Goal: Task Accomplishment & Management: Complete application form

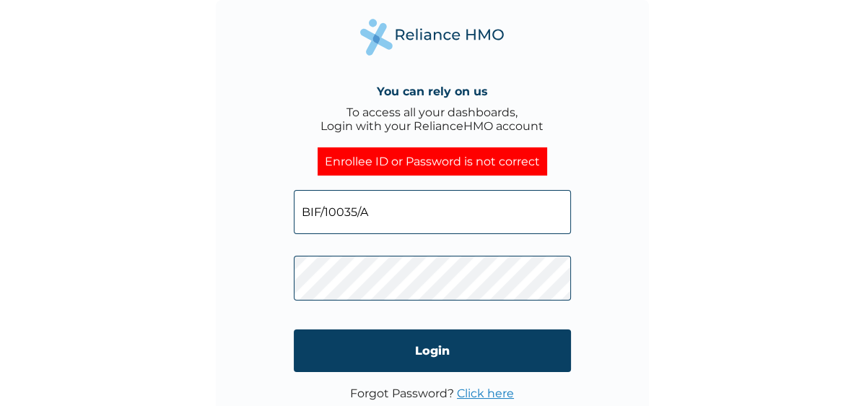
click at [659, 255] on div "You can rely on us To access all your dashboards, Login with your RelianceHMO a…" at bounding box center [432, 203] width 864 height 406
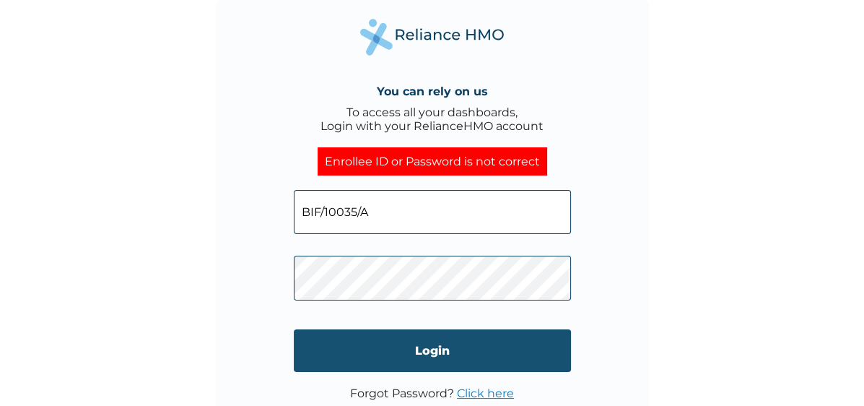
click at [421, 354] on input "Login" at bounding box center [432, 350] width 277 height 43
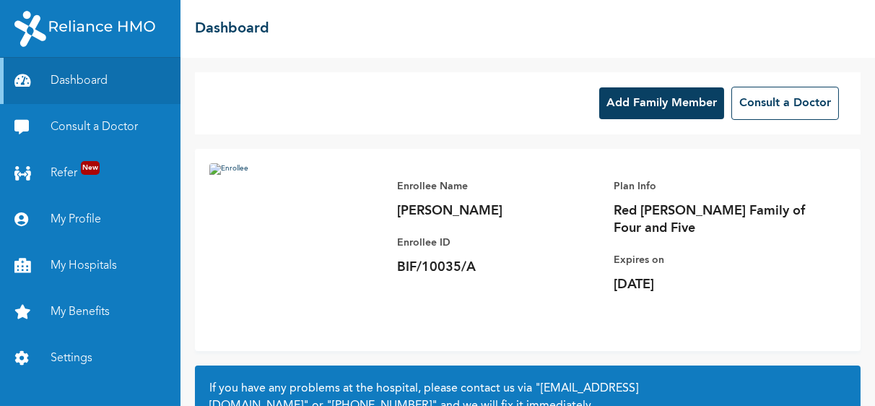
click at [657, 105] on button "Add Family Member" at bounding box center [661, 103] width 125 height 32
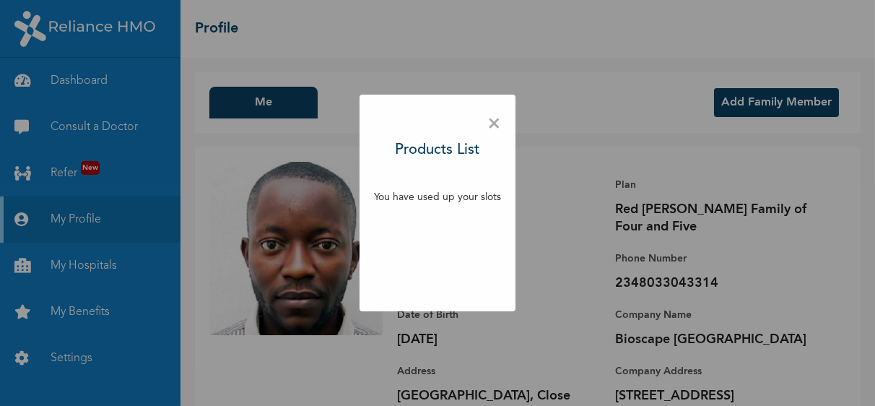
click at [691, 180] on div "× Products List You have used up your slots" at bounding box center [437, 203] width 875 height 406
click at [494, 123] on span "×" at bounding box center [494, 124] width 14 height 30
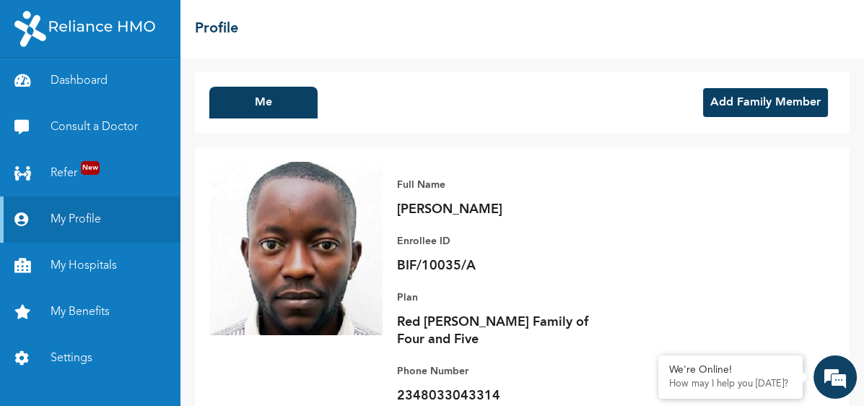
click at [745, 105] on button "Add Family Member" at bounding box center [765, 102] width 125 height 29
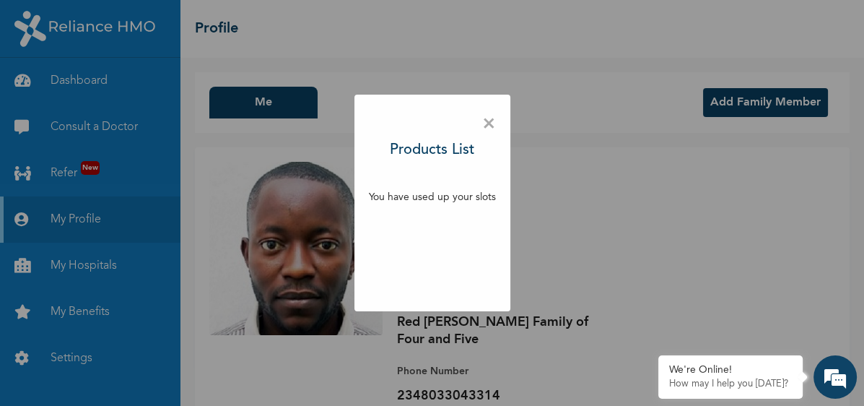
click at [432, 196] on p "You have used up your slots" at bounding box center [432, 197] width 127 height 15
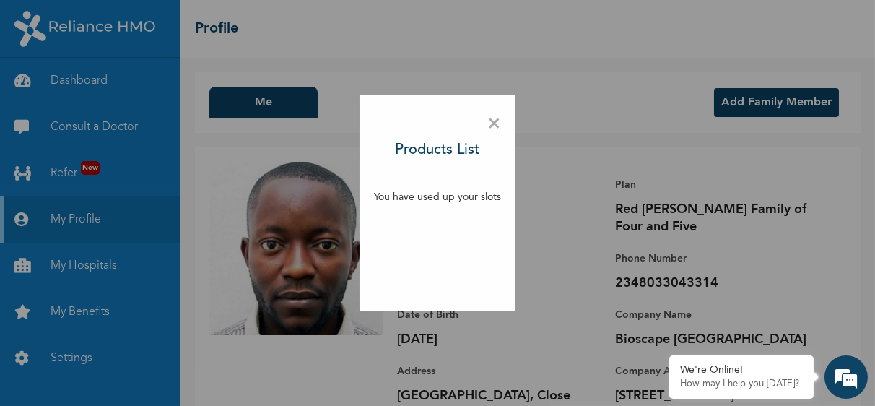
click at [492, 120] on span "×" at bounding box center [494, 124] width 14 height 30
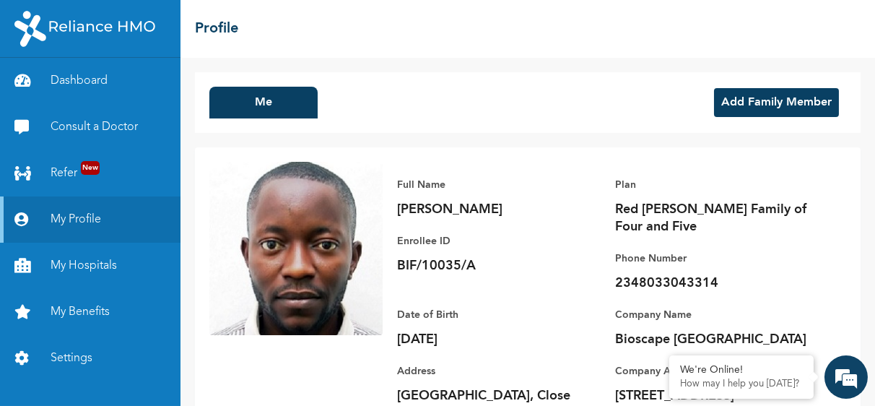
click at [654, 214] on div "Full Name Martins Azuka Enrollee ID BIF/10035/A Plan Red Beryl Family of Four a…" at bounding box center [613, 316] width 463 height 309
click at [85, 84] on link "Dashboard" at bounding box center [90, 81] width 180 height 46
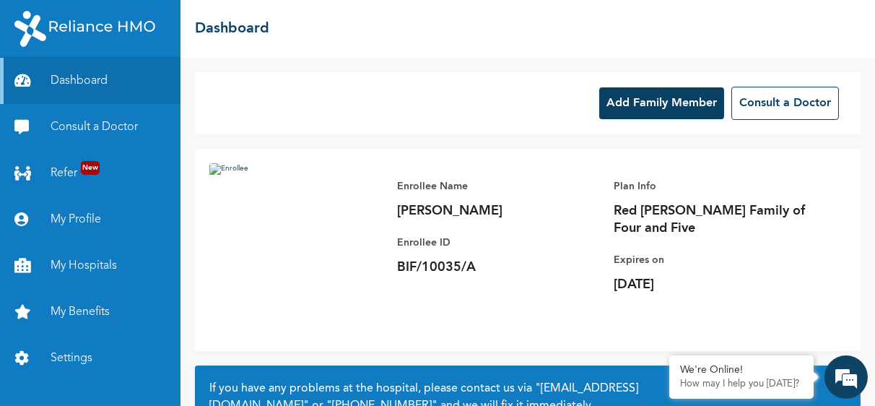
click at [658, 110] on button "Add Family Member" at bounding box center [661, 103] width 125 height 32
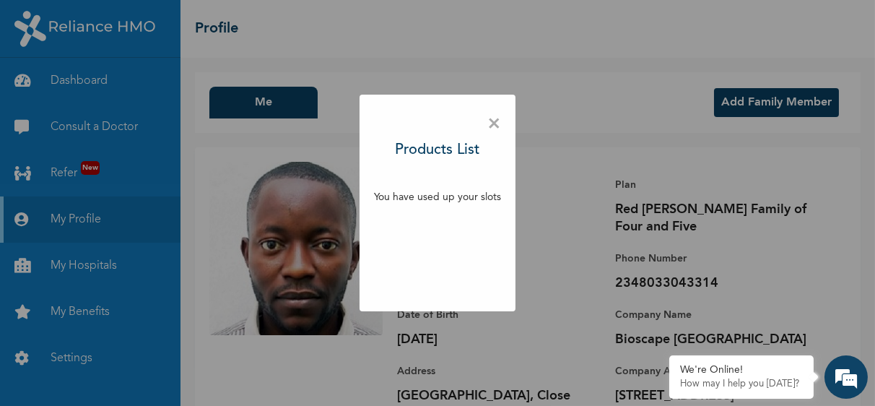
click at [489, 123] on span "×" at bounding box center [494, 124] width 14 height 30
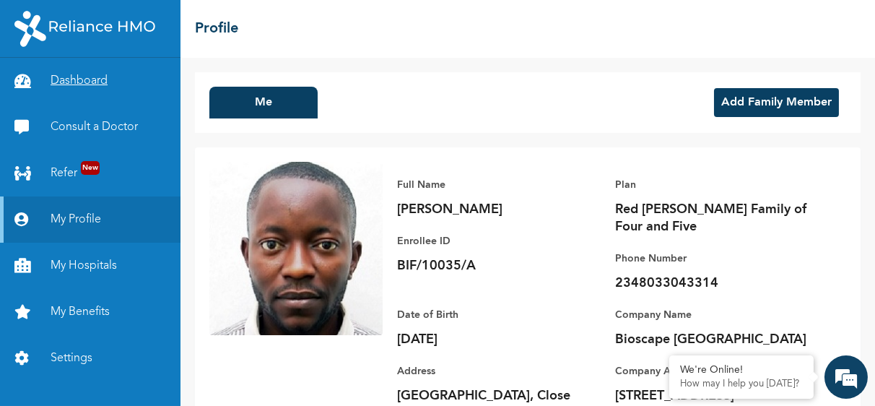
click at [78, 82] on link "Dashboard" at bounding box center [90, 81] width 180 height 46
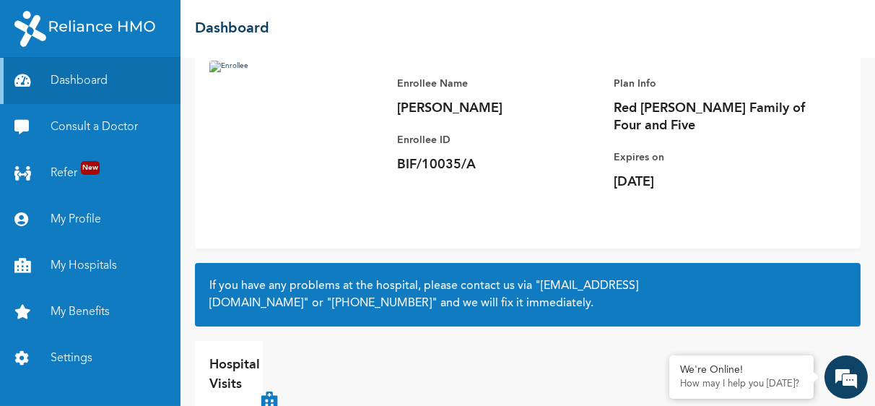
scroll to position [127, 0]
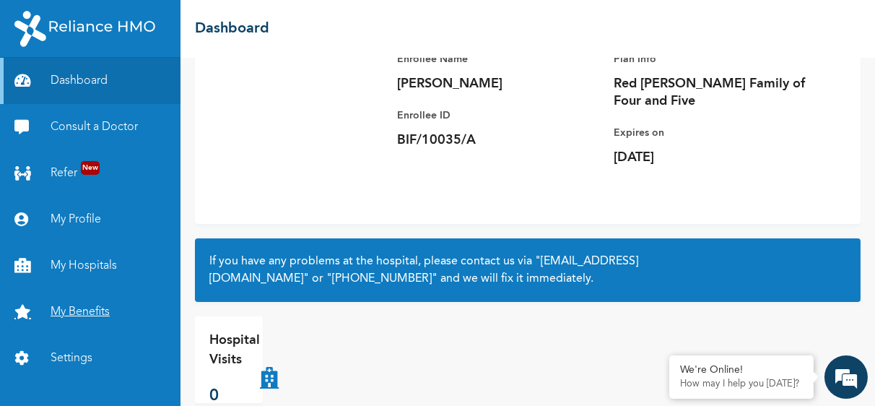
click at [80, 305] on link "My Benefits" at bounding box center [90, 312] width 180 height 46
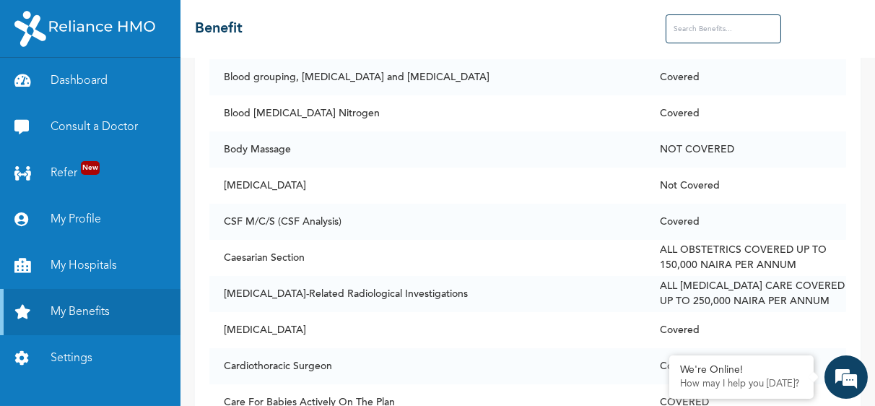
scroll to position [1380, 0]
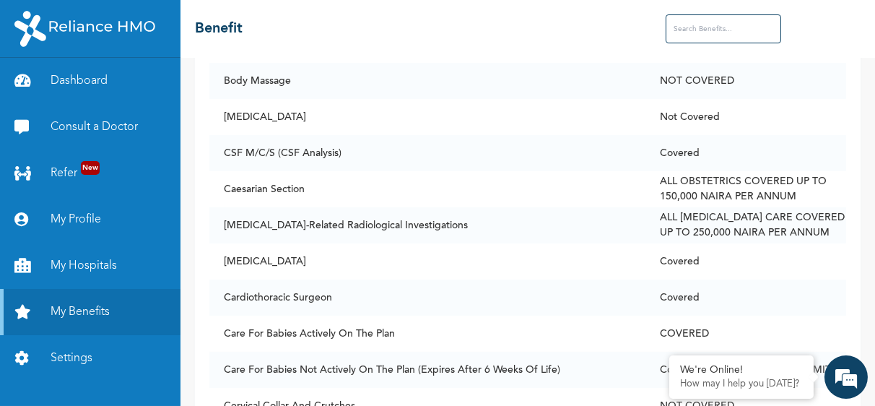
click at [115, 23] on img at bounding box center [84, 29] width 141 height 36
click at [73, 84] on link "Dashboard" at bounding box center [90, 81] width 180 height 46
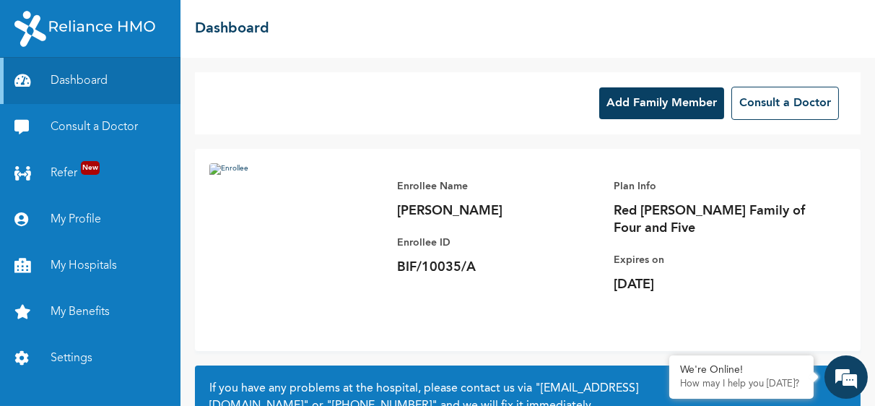
click at [308, 101] on div "Add Family Member Consult a Doctor" at bounding box center [527, 103] width 665 height 62
click at [647, 113] on button "Add Family Member" at bounding box center [661, 103] width 125 height 32
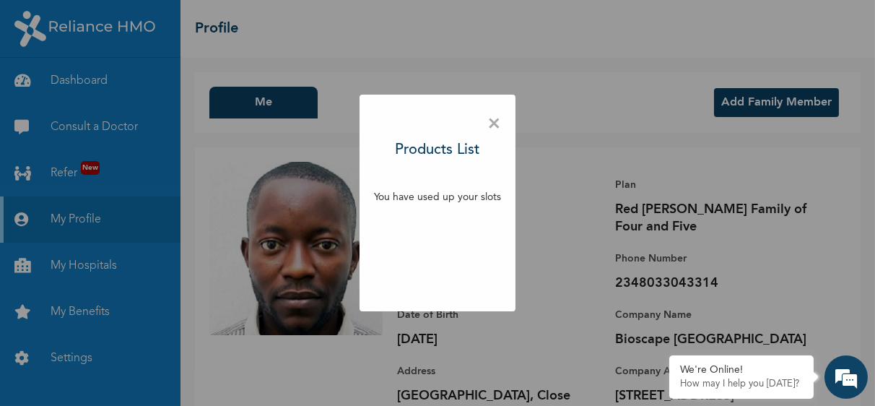
click at [492, 126] on span "×" at bounding box center [494, 124] width 14 height 30
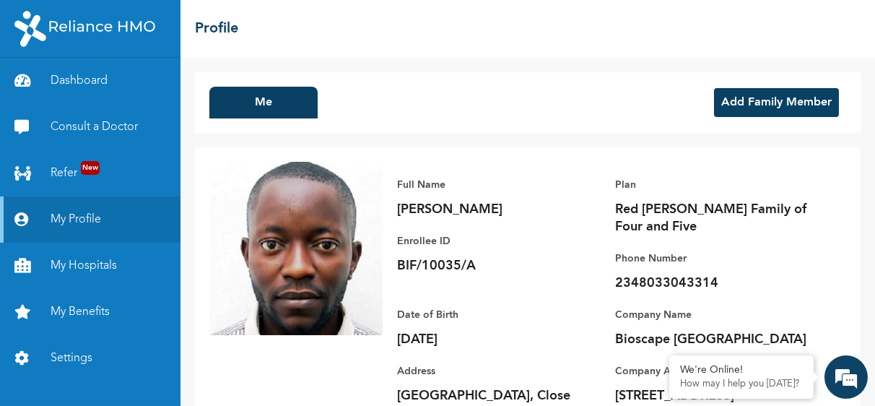
drag, startPoint x: 783, startPoint y: 99, endPoint x: 792, endPoint y: 87, distance: 15.4
click at [792, 87] on div "Add Family Member" at bounding box center [775, 103] width 139 height 32
drag, startPoint x: 755, startPoint y: 97, endPoint x: 762, endPoint y: 95, distance: 7.5
click at [762, 95] on button "Add Family Member" at bounding box center [776, 102] width 125 height 29
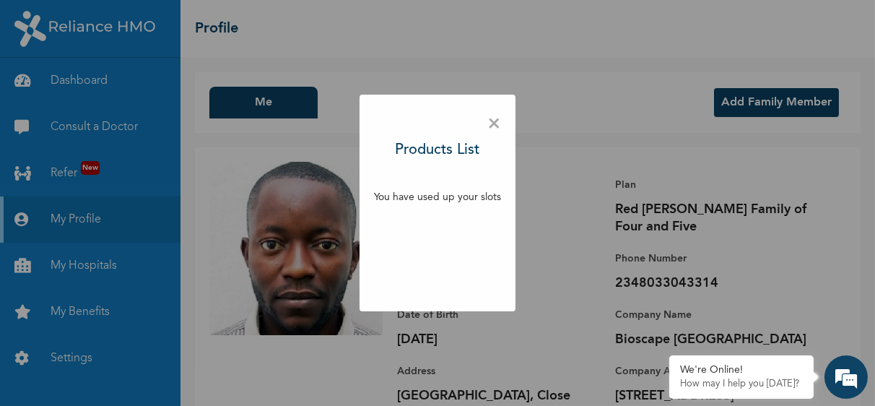
click at [492, 123] on span "×" at bounding box center [494, 124] width 14 height 30
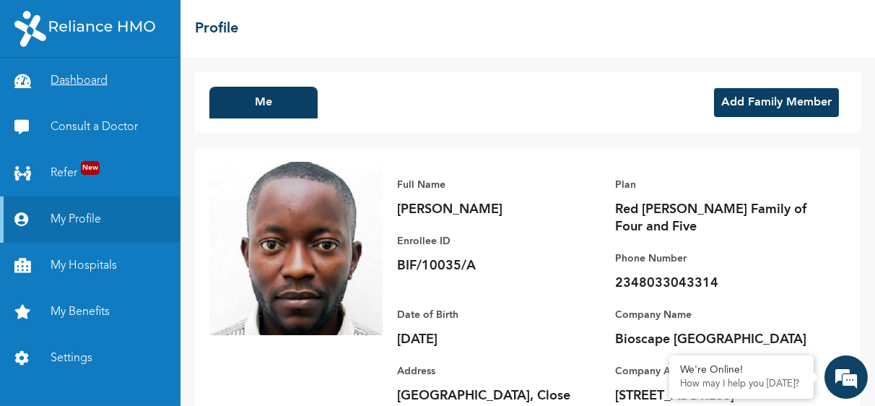
click at [67, 80] on link "Dashboard" at bounding box center [90, 81] width 180 height 46
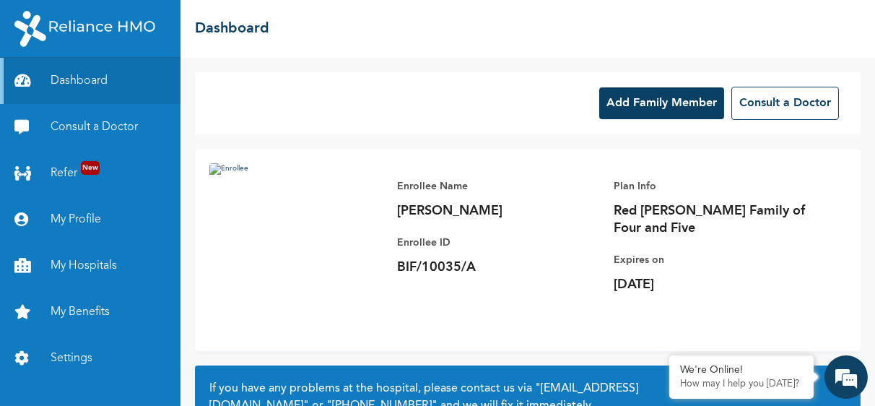
scroll to position [236, 0]
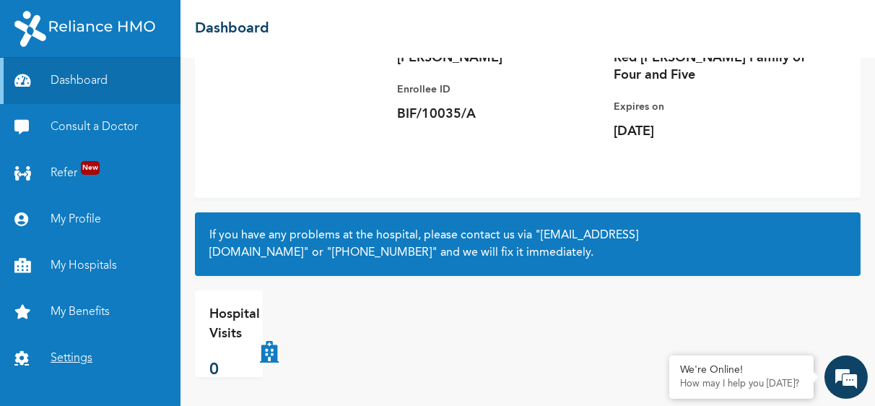
click at [69, 359] on link "Settings" at bounding box center [90, 358] width 180 height 46
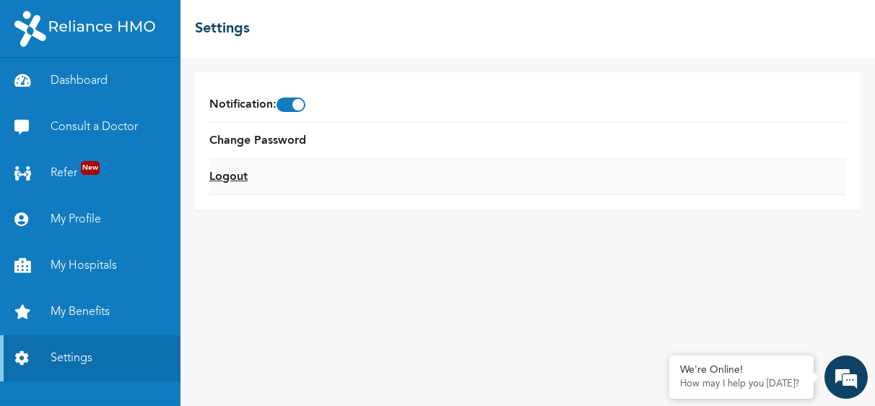
click at [235, 175] on link "Logout" at bounding box center [228, 176] width 38 height 17
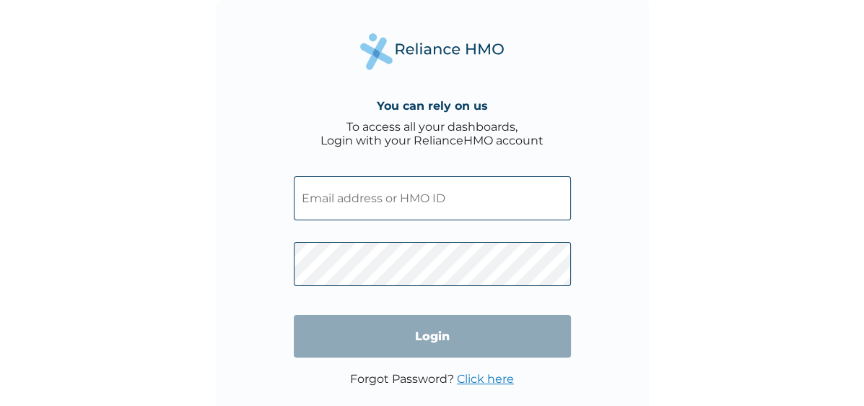
type input "BIF/10035/A"
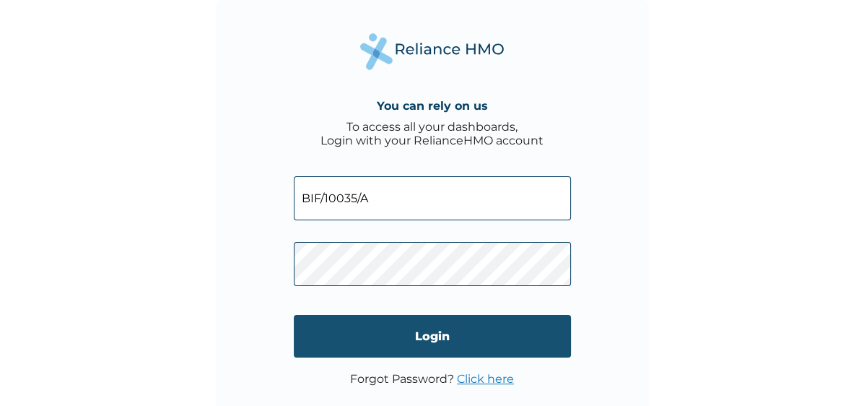
click at [434, 336] on input "Login" at bounding box center [432, 336] width 277 height 43
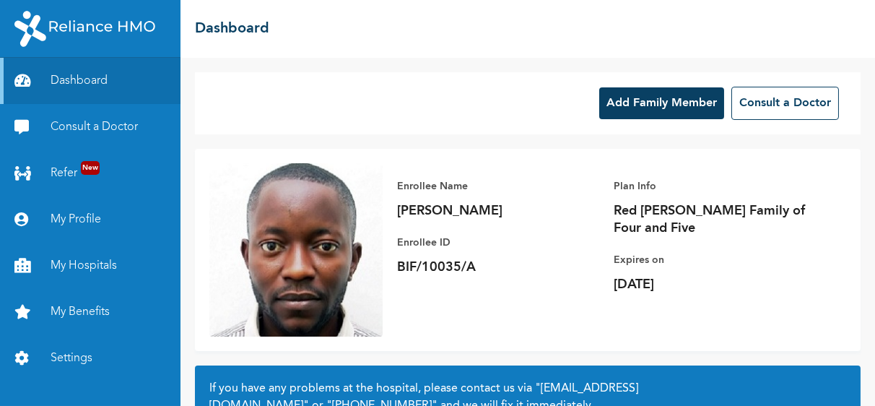
click at [649, 100] on button "Add Family Member" at bounding box center [661, 103] width 125 height 32
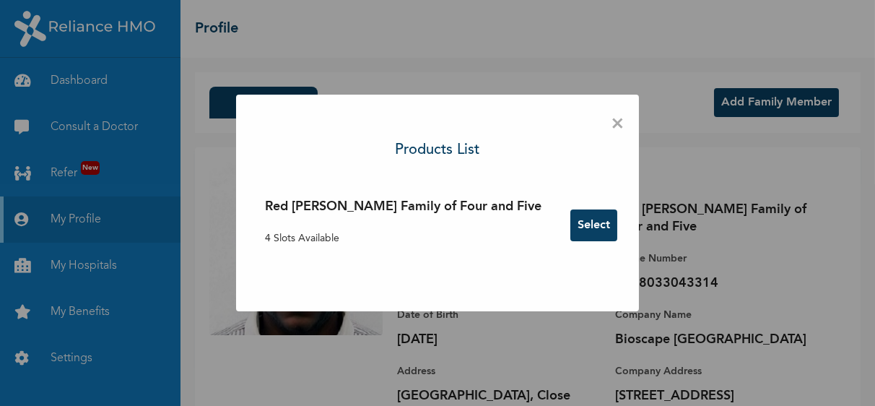
click at [570, 226] on button "Select" at bounding box center [593, 225] width 47 height 32
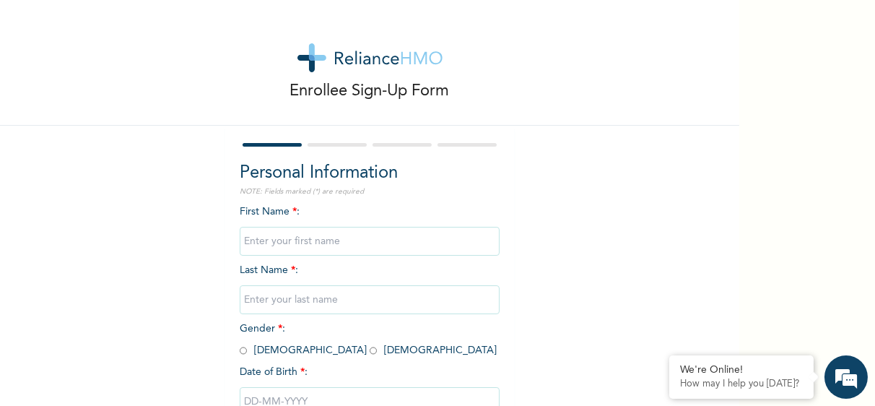
click at [287, 241] on input "text" at bounding box center [370, 241] width 260 height 29
click at [142, 191] on div "Enrollee Sign-Up Form Personal Information NOTE: Fields marked (*) are required…" at bounding box center [369, 248] width 739 height 496
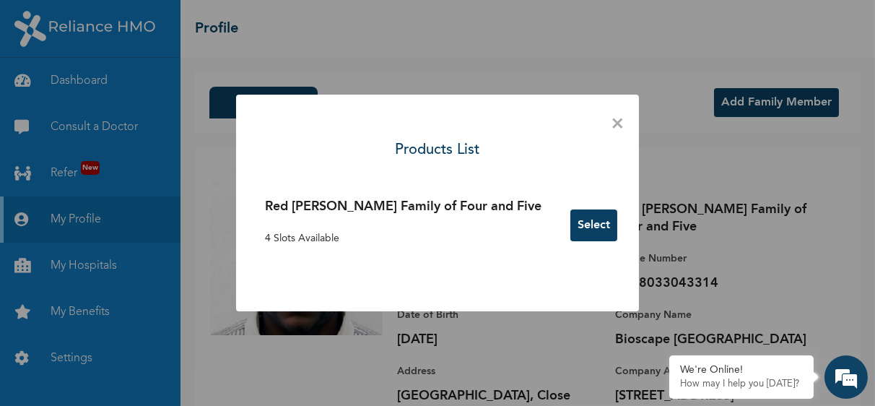
drag, startPoint x: 565, startPoint y: 229, endPoint x: 553, endPoint y: 229, distance: 12.3
click at [570, 229] on button "Select" at bounding box center [593, 225] width 47 height 32
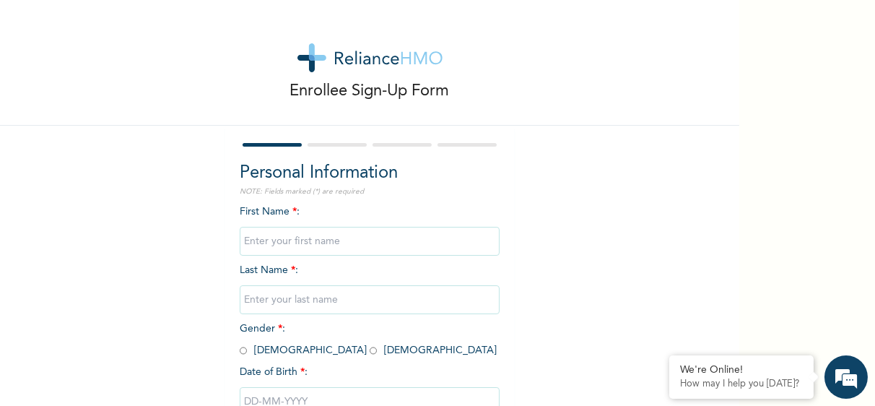
click at [274, 244] on input "text" at bounding box center [370, 241] width 260 height 29
type input "Ndih"
type input "May Chidinma"
click at [369, 351] on input "radio" at bounding box center [372, 350] width 7 height 14
radio input "true"
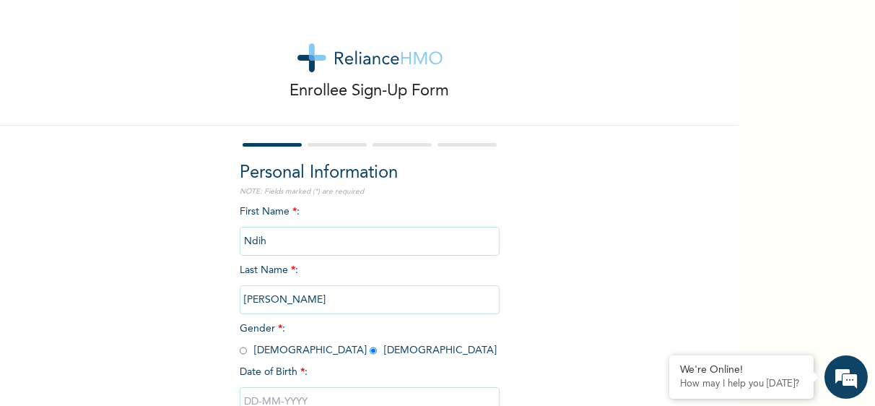
click at [165, 339] on div "Enrollee Sign-Up Form Personal Information NOTE: Fields marked (*) are required…" at bounding box center [369, 248] width 739 height 496
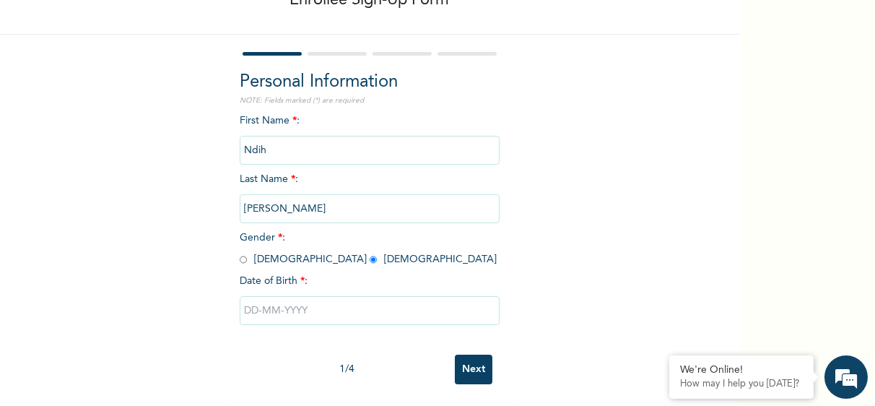
scroll to position [102, 0]
click at [292, 296] on input "text" at bounding box center [370, 310] width 260 height 29
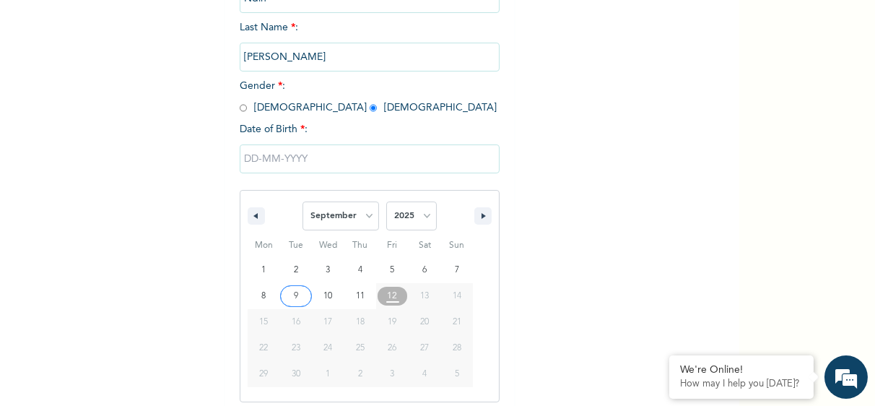
scroll to position [250, 0]
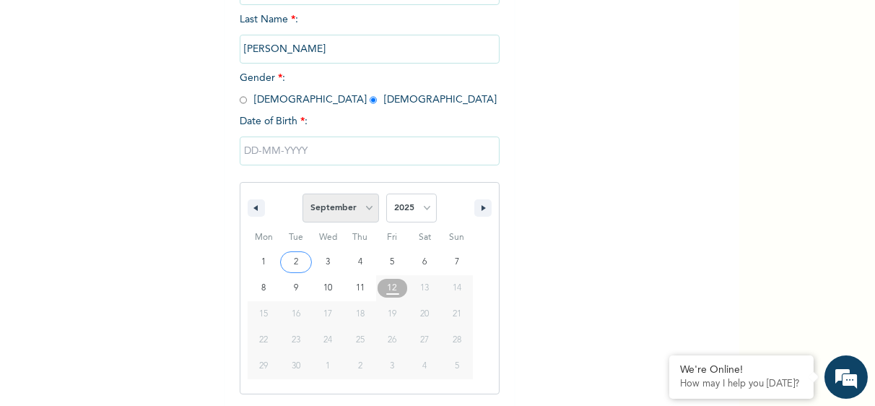
click at [364, 209] on select "January February March April May June July August September October November De…" at bounding box center [340, 207] width 76 height 29
select select "4"
click at [302, 194] on select "January February March April May June July August September October November De…" at bounding box center [340, 207] width 76 height 29
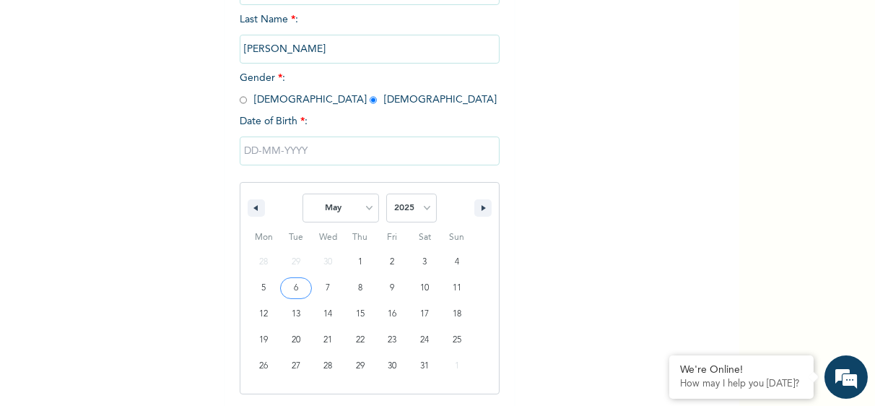
type input "05/06/2025"
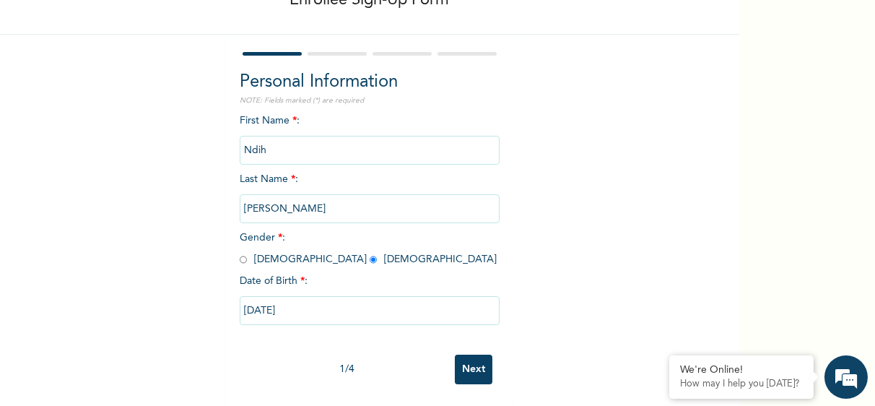
click at [320, 304] on input "05/06/2025" at bounding box center [370, 310] width 260 height 29
select select "4"
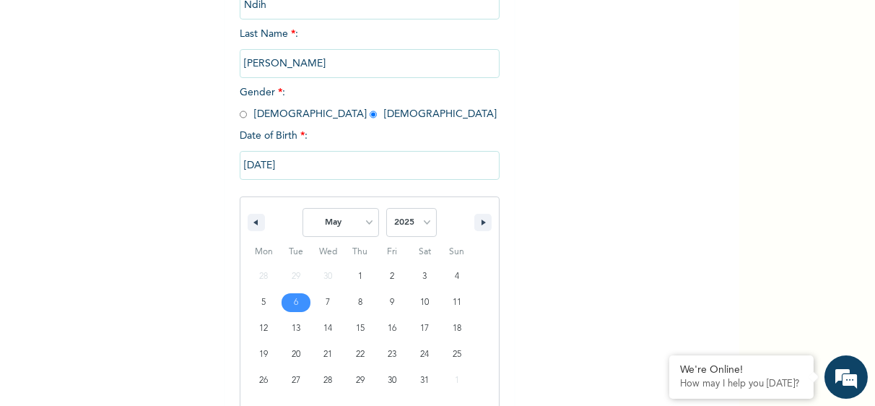
scroll to position [250, 0]
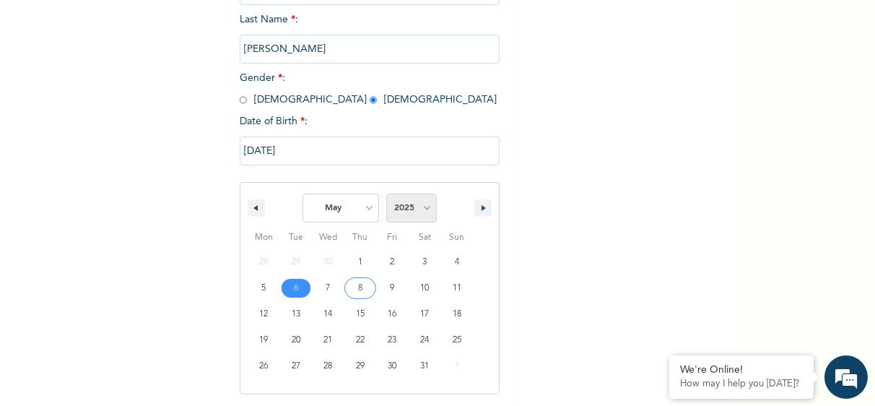
click at [422, 207] on select "2025 2024 2023 2022 2021 2020 2019 2018 2017 2016 2015 2014 2013 2012 2011 2010…" at bounding box center [411, 207] width 51 height 29
select select "1986"
click at [386, 194] on select "2025 2024 2023 2022 2021 2020 2019 2018 2017 2016 2015 2014 2013 2012 2011 2010…" at bounding box center [411, 207] width 51 height 29
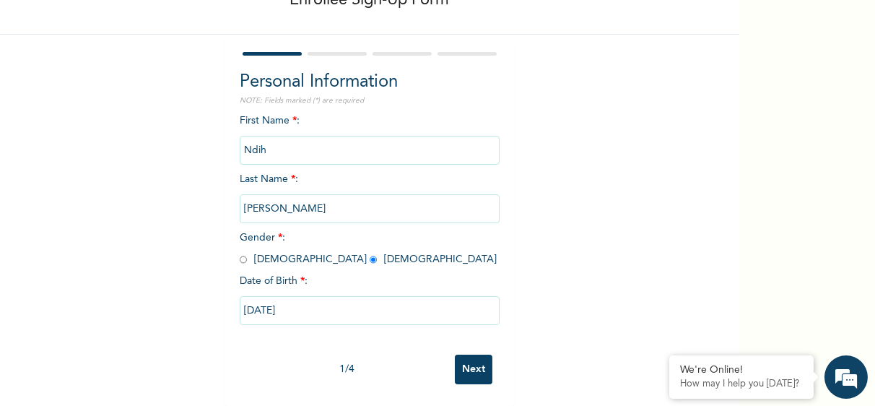
scroll to position [102, 0]
click at [584, 136] on div "Enrollee Sign-Up Form Personal Information NOTE: Fields marked (*) are required…" at bounding box center [369, 157] width 739 height 496
click at [338, 198] on input "May Chidinma" at bounding box center [370, 208] width 260 height 29
type input "M"
type input "May Ndih"
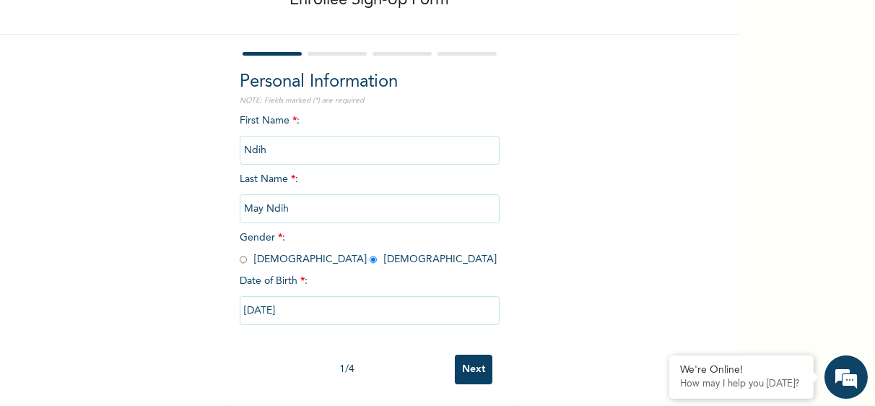
click at [312, 300] on input "05/06/2025" at bounding box center [370, 310] width 260 height 29
select select "4"
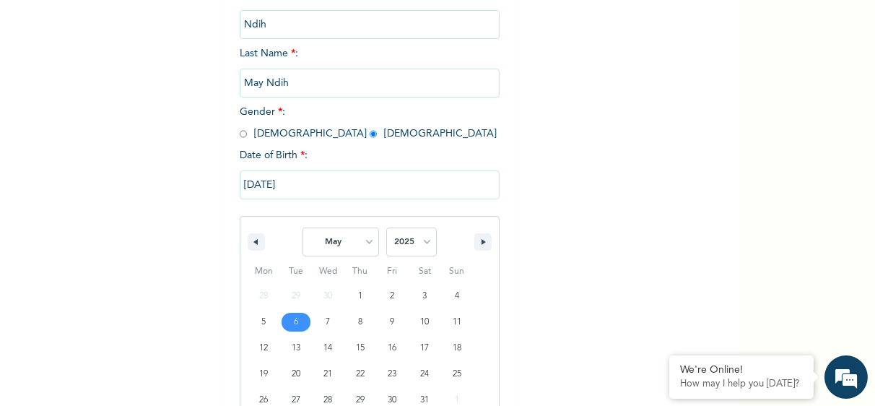
scroll to position [250, 0]
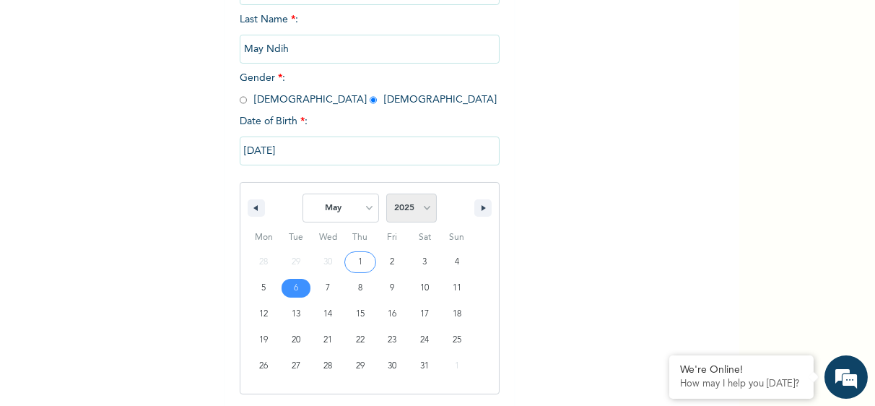
click at [421, 202] on select "2025 2024 2023 2022 2021 2020 2019 2018 2017 2016 2015 2014 2013 2012 2011 2010…" at bounding box center [411, 207] width 51 height 29
click at [430, 183] on div "January February March April May June July August September October November De…" at bounding box center [369, 204] width 258 height 43
click at [424, 214] on select "2025 2024 2023 2022 2021 2020 2019 2018 2017 2016 2015 2014 2013 2012 2011 2010…" at bounding box center [411, 207] width 51 height 29
select select "1986"
click at [386, 194] on select "2025 2024 2023 2022 2021 2020 2019 2018 2017 2016 2015 2014 2013 2012 2011 2010…" at bounding box center [411, 207] width 51 height 29
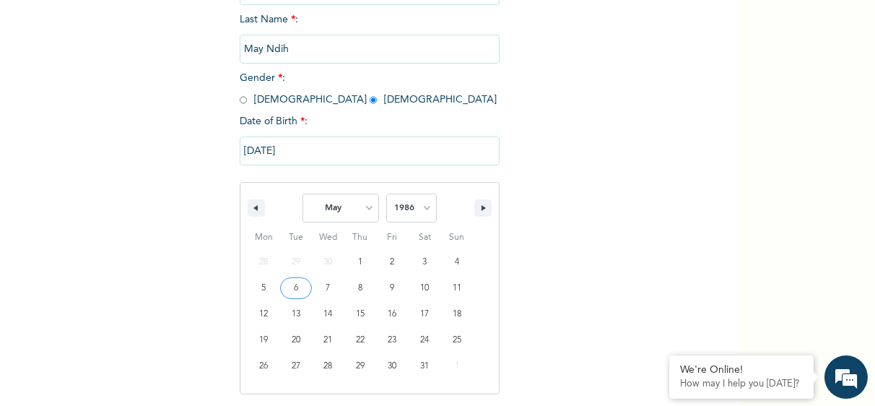
type input "05/06/1986"
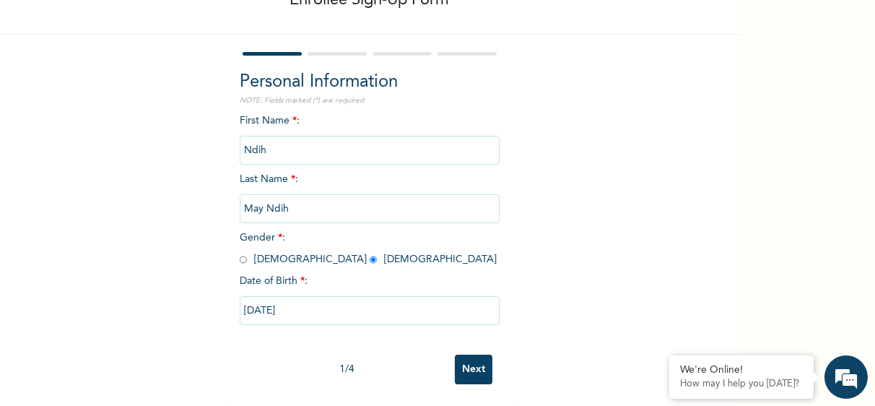
click at [465, 356] on input "Next" at bounding box center [474, 369] width 38 height 30
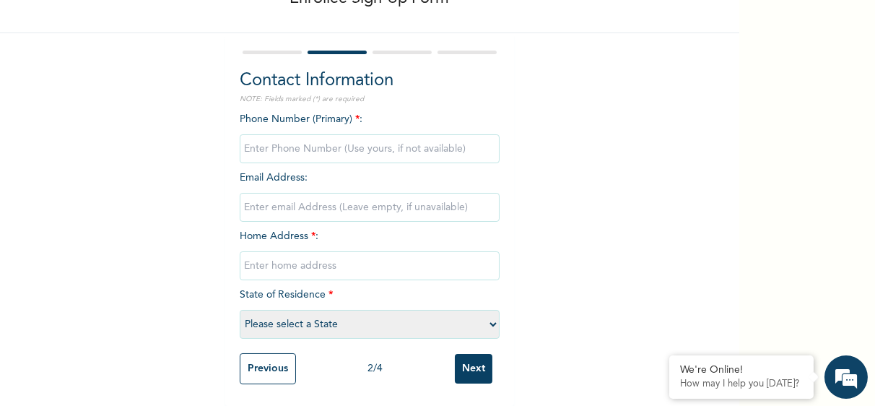
click at [374, 136] on input "phone" at bounding box center [370, 148] width 260 height 29
type input "08022262617"
click at [369, 198] on input "email" at bounding box center [370, 207] width 260 height 29
click at [294, 253] on input "text" at bounding box center [370, 265] width 260 height 29
type input "Satelite Town, Close 39a. House i, Learning Field Gate"
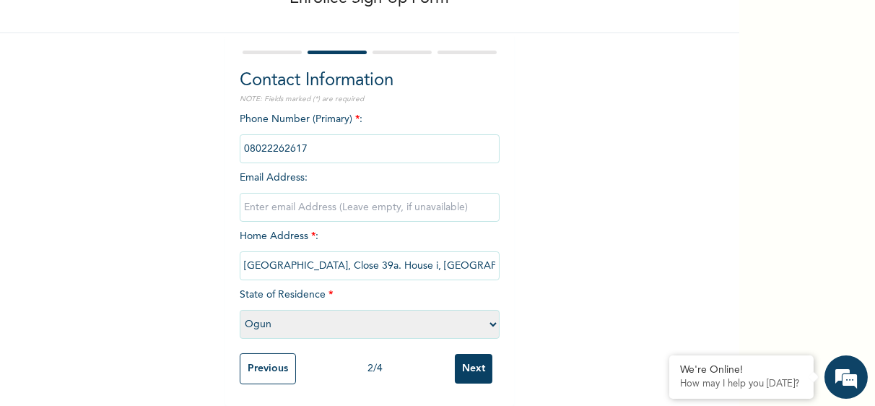
click at [483, 317] on select "Please select a State Abia Abuja (FCT) Adamawa Akwa Ibom Anambra Bauchi Bayelsa…" at bounding box center [370, 324] width 260 height 29
select select "25"
click at [240, 310] on select "Please select a State Abia Abuja (FCT) Adamawa Akwa Ibom Anambra Bauchi Bayelsa…" at bounding box center [370, 324] width 260 height 29
click at [481, 367] on input "Next" at bounding box center [474, 369] width 38 height 30
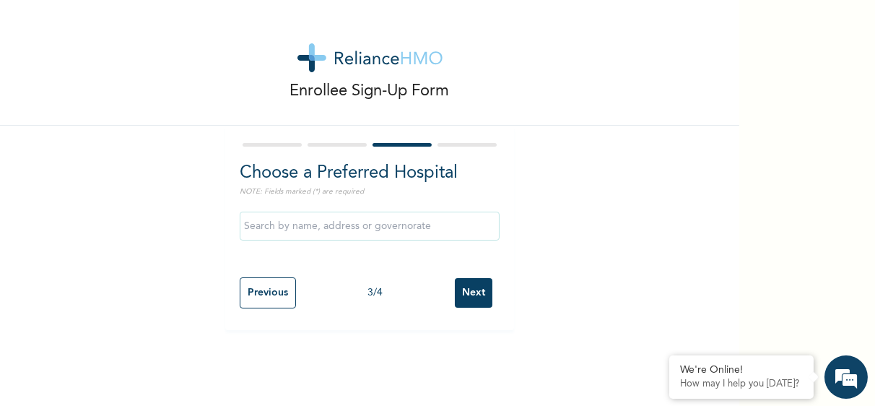
scroll to position [0, 0]
click at [269, 285] on input "Previous" at bounding box center [268, 292] width 56 height 31
select select "25"
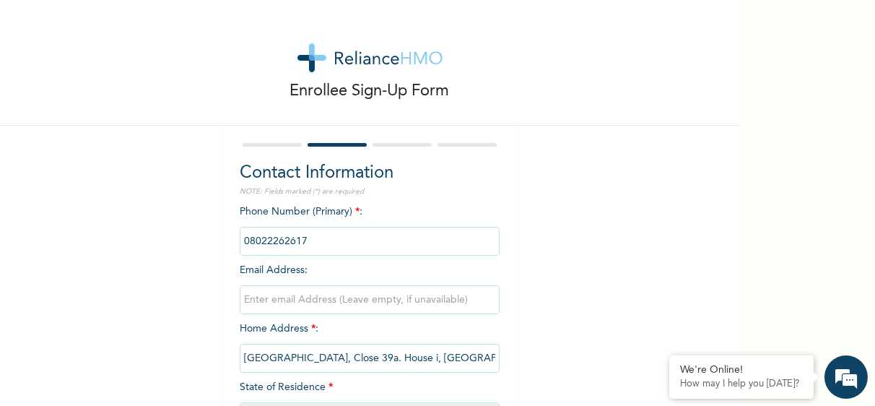
click at [561, 268] on div "Enrollee Sign-Up Form Contact Information NOTE: Fields marked (*) are required …" at bounding box center [369, 249] width 739 height 498
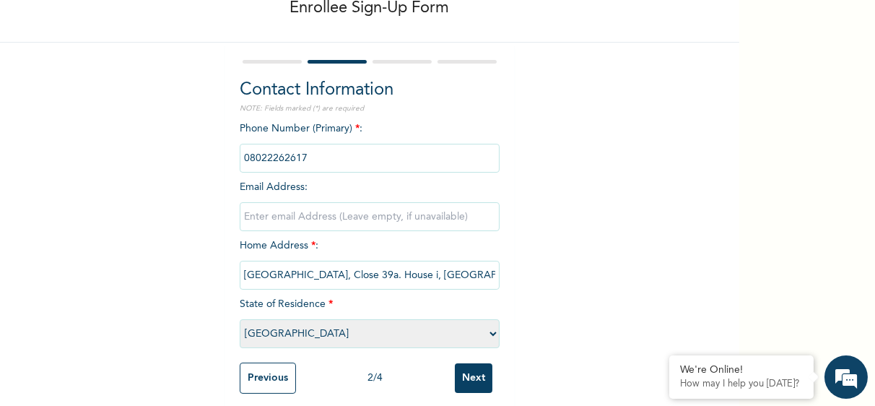
scroll to position [85, 0]
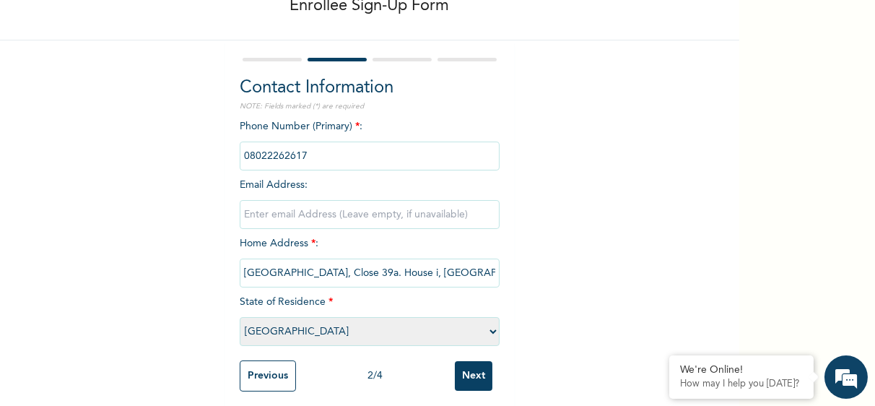
drag, startPoint x: 486, startPoint y: 276, endPoint x: 201, endPoint y: 280, distance: 285.8
click at [201, 280] on div "Enrollee Sign-Up Form Contact Information NOTE: Fields marked (*) are required …" at bounding box center [369, 164] width 739 height 498
type input "Dutse, Abuja"
click at [378, 341] on select "Please select a State Abia Abuja (FCT) Adamawa Akwa Ibom Anambra Bauchi Bayelsa…" at bounding box center [370, 331] width 260 height 29
select select "15"
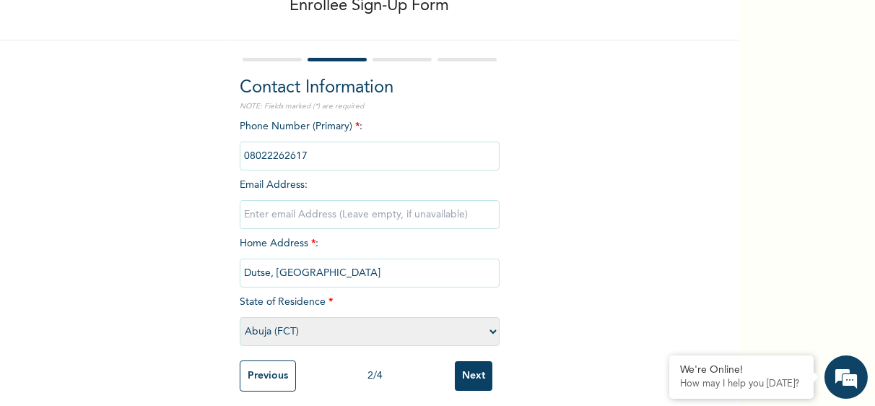
click at [240, 317] on select "Please select a State Abia Abuja (FCT) Adamawa Akwa Ibom Anambra Bauchi Bayelsa…" at bounding box center [370, 331] width 260 height 29
click at [467, 379] on input "Next" at bounding box center [474, 376] width 38 height 30
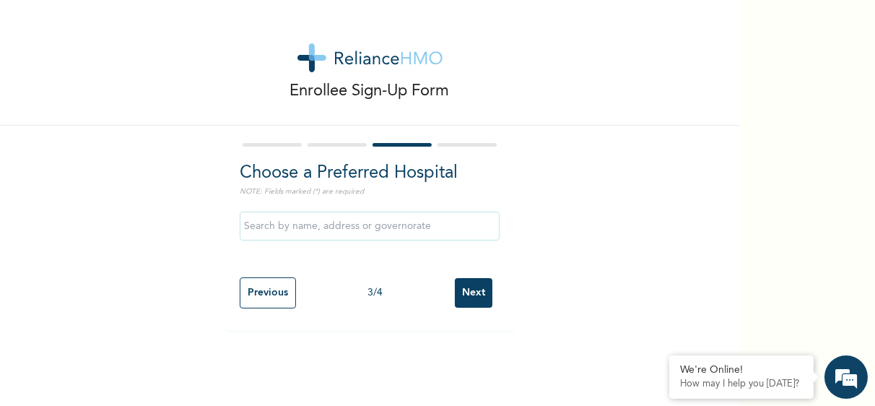
scroll to position [0, 0]
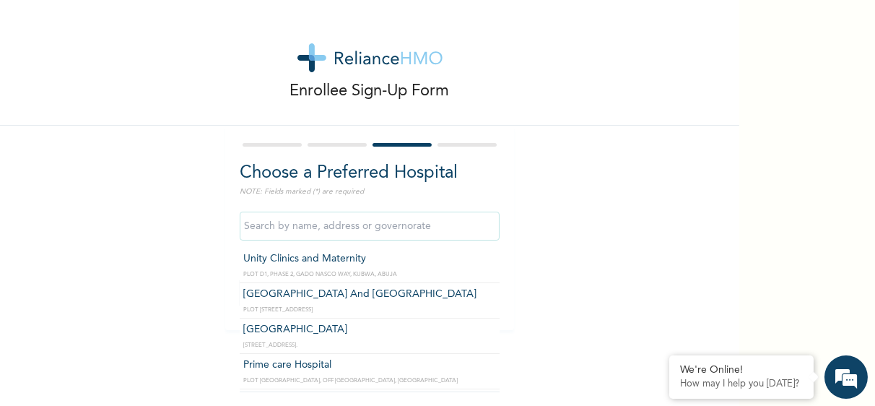
click at [386, 230] on input "text" at bounding box center [370, 225] width 260 height 29
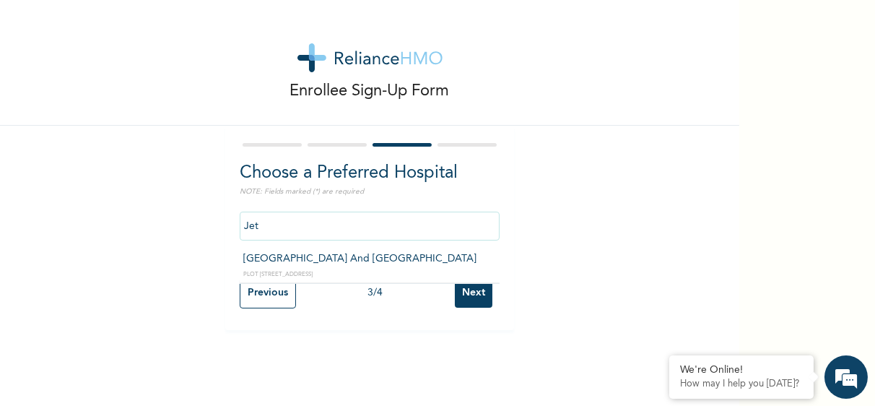
type input "Jethrone Hospital And Diagnostic Centre"
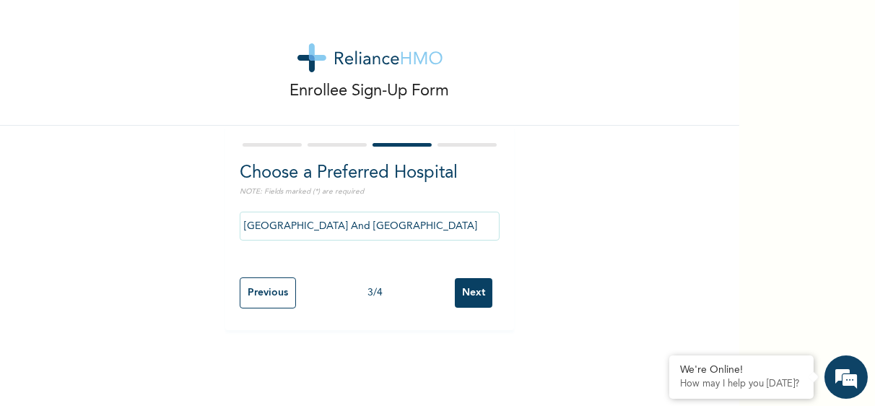
click at [476, 294] on input "Next" at bounding box center [474, 293] width 38 height 30
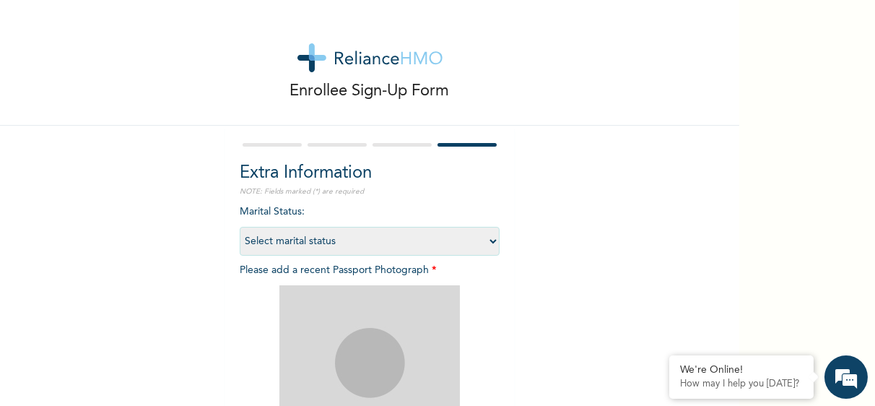
click at [488, 240] on select "Select marital status Single Married Divorced Widow/Widower" at bounding box center [370, 241] width 260 height 29
select select "2"
click at [240, 227] on select "Select marital status Single Married Divorced Widow/Widower" at bounding box center [370, 241] width 260 height 29
click at [577, 300] on div "Enrollee Sign-Up Form Extra Information NOTE: Fields marked (*) are required Ma…" at bounding box center [369, 310] width 739 height 621
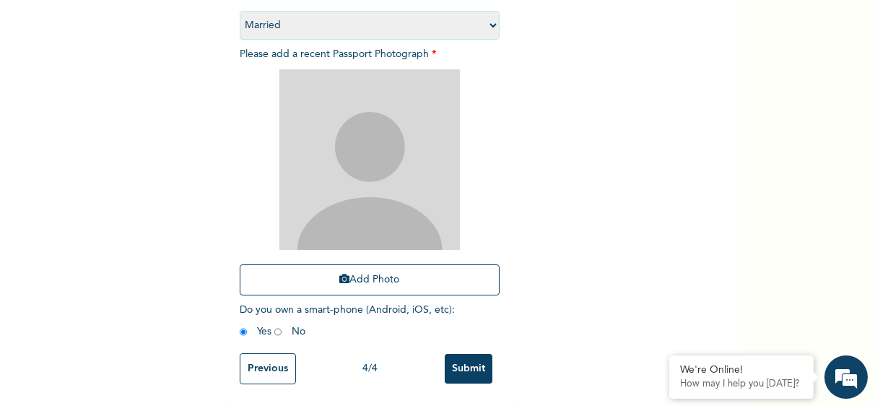
scroll to position [227, 0]
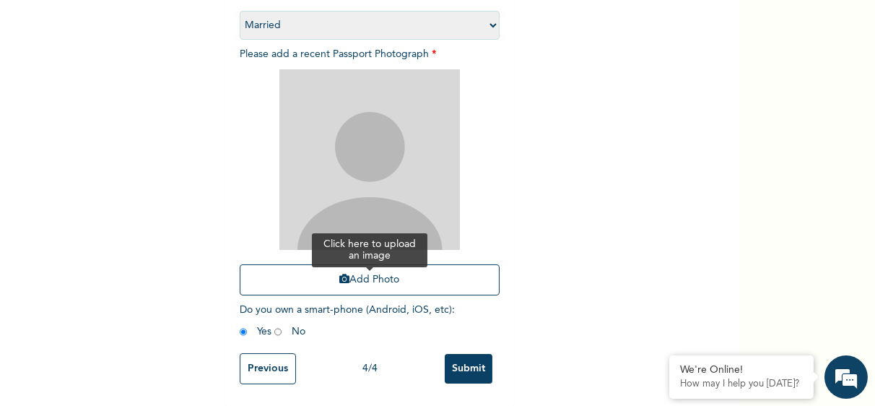
click at [357, 273] on button "Add Photo" at bounding box center [370, 279] width 260 height 31
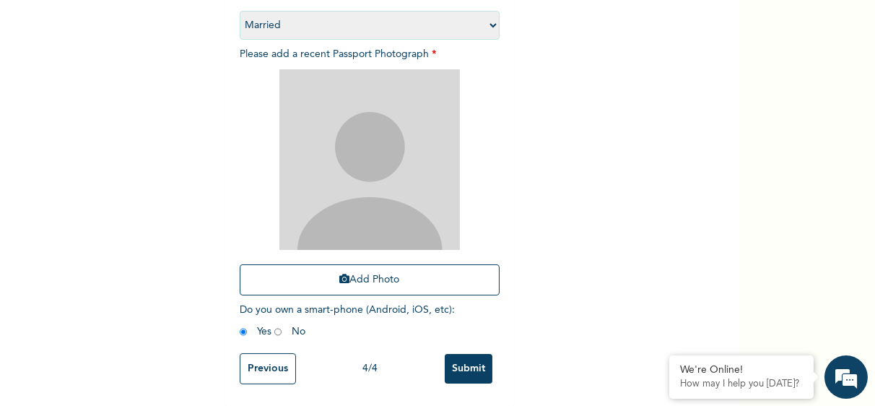
click at [461, 356] on input "Submit" at bounding box center [468, 369] width 48 height 30
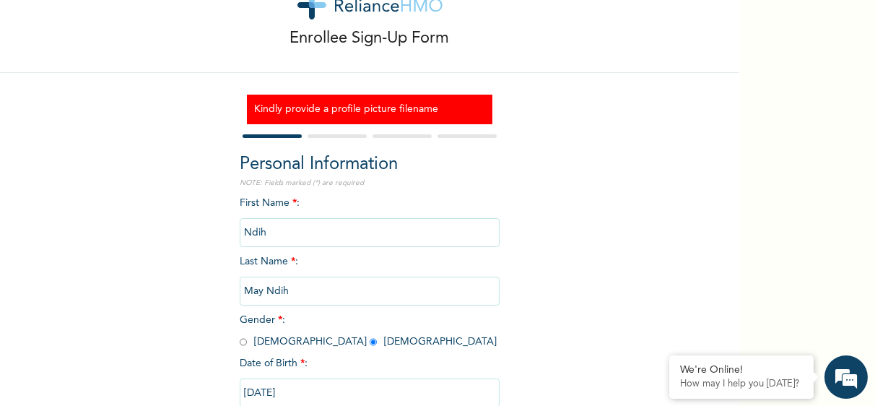
scroll to position [53, 0]
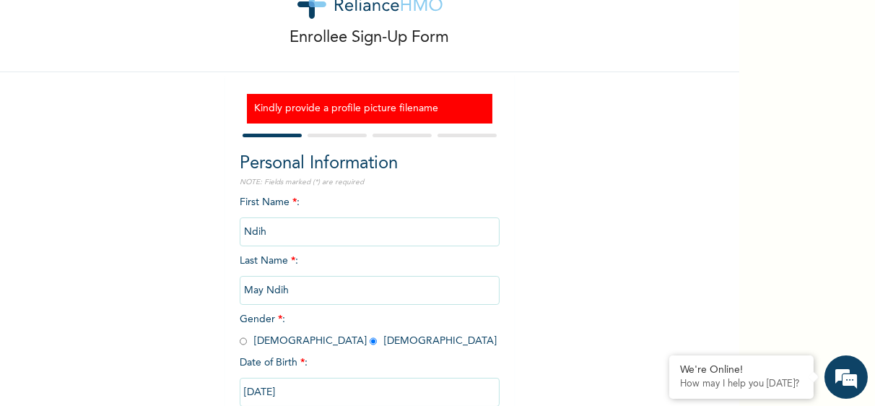
click at [616, 193] on div "Enrollee Sign-Up Form Kindly provide a profile picture filename Personal Inform…" at bounding box center [369, 217] width 739 height 540
click at [594, 273] on div "Enrollee Sign-Up Form Kindly provide a profile picture filename Personal Inform…" at bounding box center [369, 217] width 739 height 540
click at [584, 80] on div "Enrollee Sign-Up Form Kindly provide a profile picture filename Personal Inform…" at bounding box center [369, 217] width 739 height 540
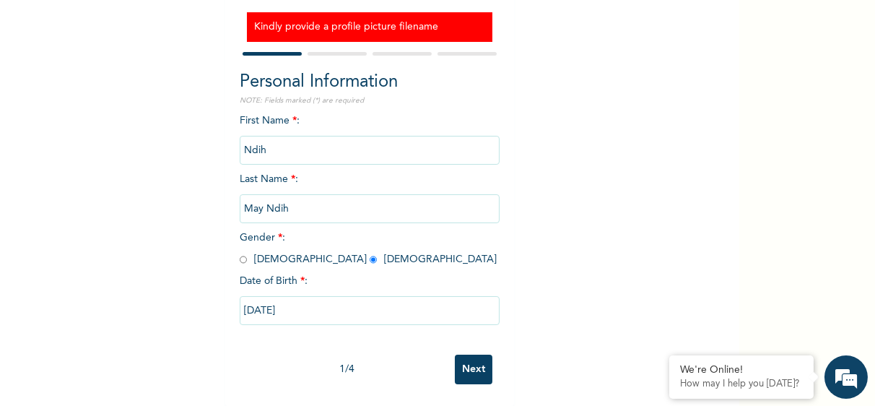
scroll to position [146, 0]
click at [382, 144] on input "Ndih" at bounding box center [370, 150] width 260 height 29
type input "Ndih"
click at [371, 194] on input "May Ndih" at bounding box center [370, 208] width 260 height 29
type input "M"
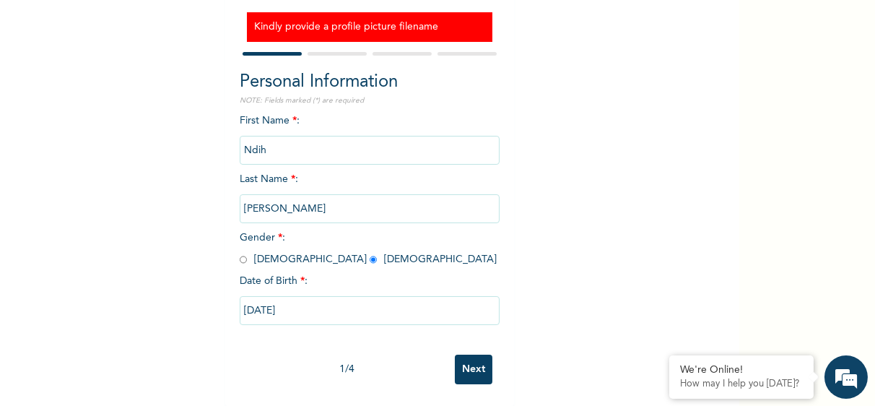
type input "[PERSON_NAME]"
click at [240, 253] on input "radio" at bounding box center [243, 260] width 7 height 14
radio input "true"
click at [294, 305] on input "05/06/1986" at bounding box center [370, 310] width 260 height 29
select select "4"
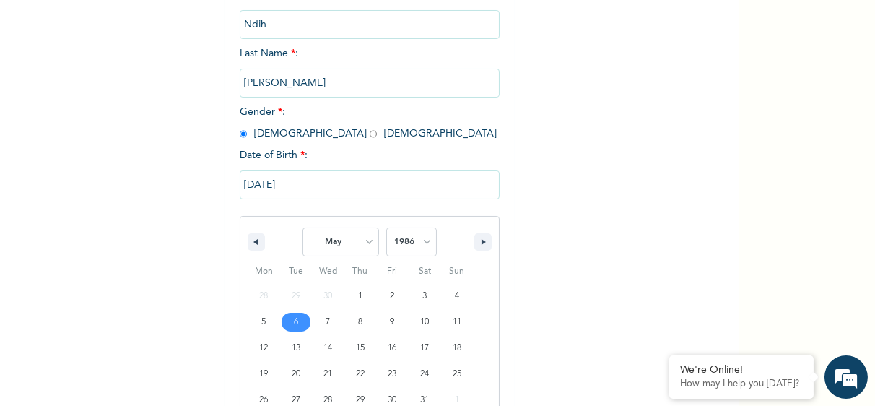
scroll to position [294, 0]
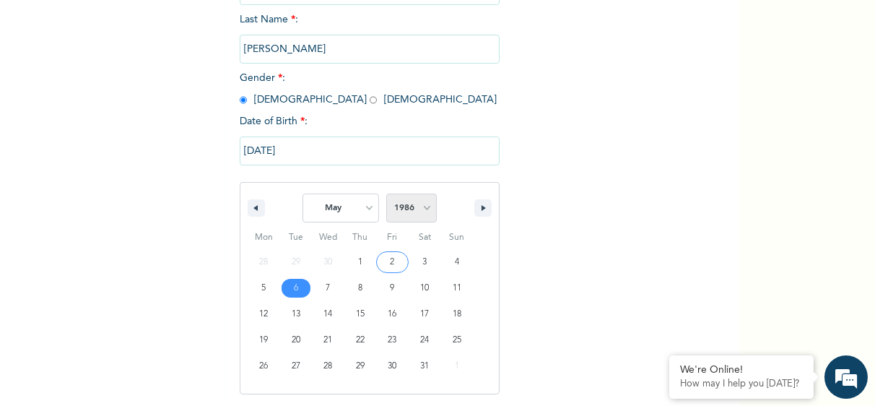
click at [416, 211] on select "2025 2024 2023 2022 2021 2020 2019 2018 2017 2016 2015 2014 2013 2012 2011 2010…" at bounding box center [411, 207] width 51 height 29
select select "1983"
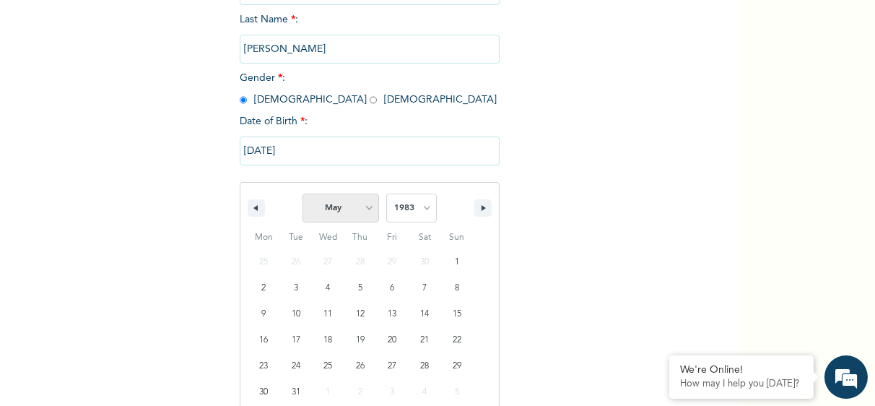
click at [363, 206] on select "January February March April May June July August September October November De…" at bounding box center [340, 207] width 76 height 29
select select "9"
type input "10/27/1983"
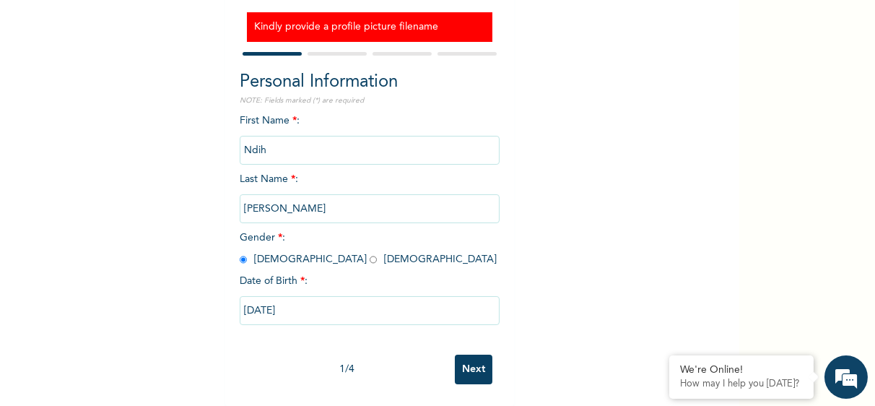
click at [338, 308] on input "10/27/1983" at bounding box center [370, 310] width 260 height 29
select select "9"
select select "1983"
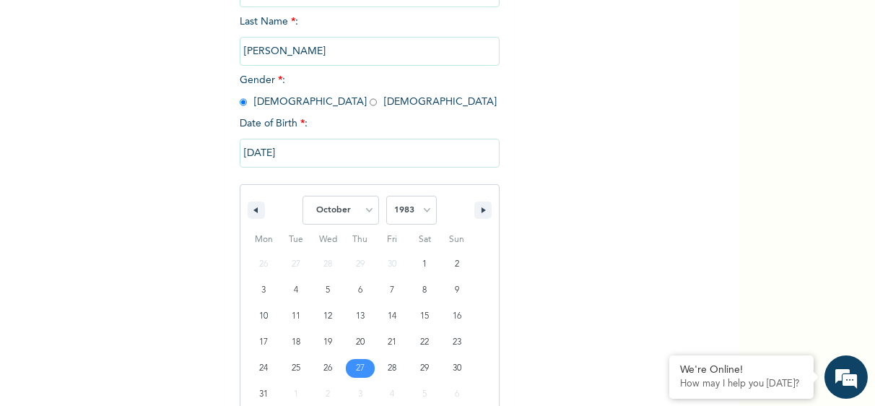
scroll to position [321, 0]
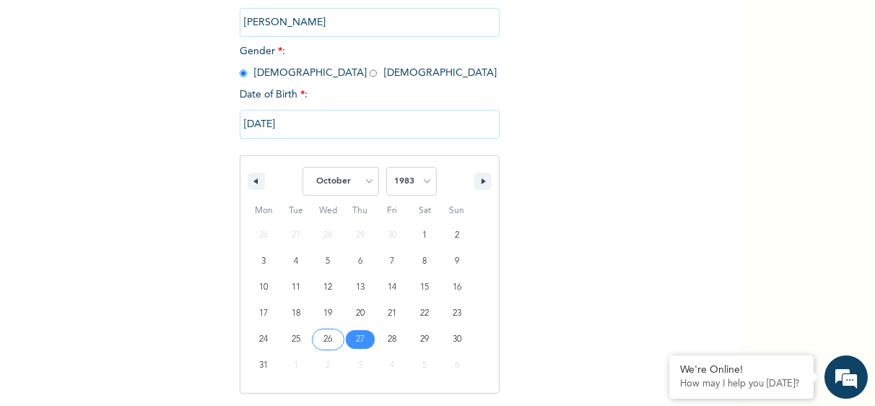
type input "10/26/1983"
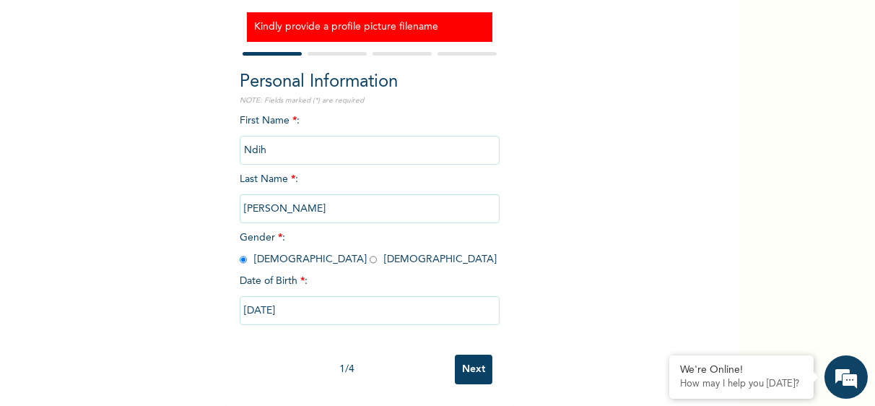
click at [461, 355] on input "Next" at bounding box center [474, 369] width 38 height 30
select select "15"
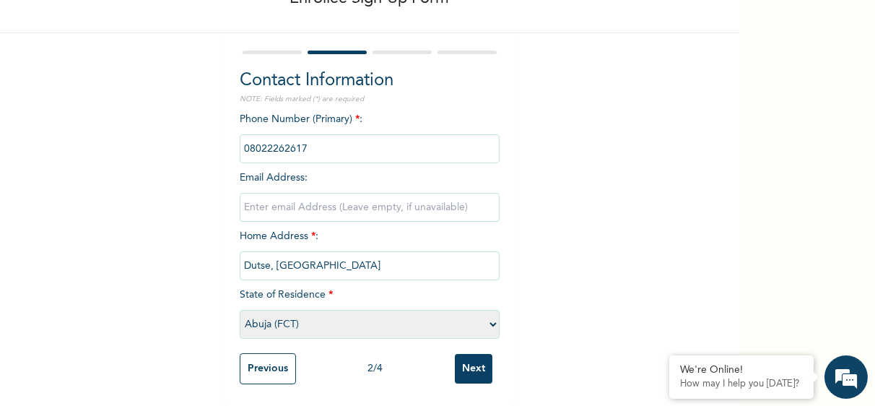
scroll to position [102, 0]
click at [327, 137] on input "phone" at bounding box center [370, 148] width 260 height 29
type input "08033043314"
click at [337, 202] on input "email" at bounding box center [370, 207] width 260 height 29
type input "azukamartins@gmail.com"
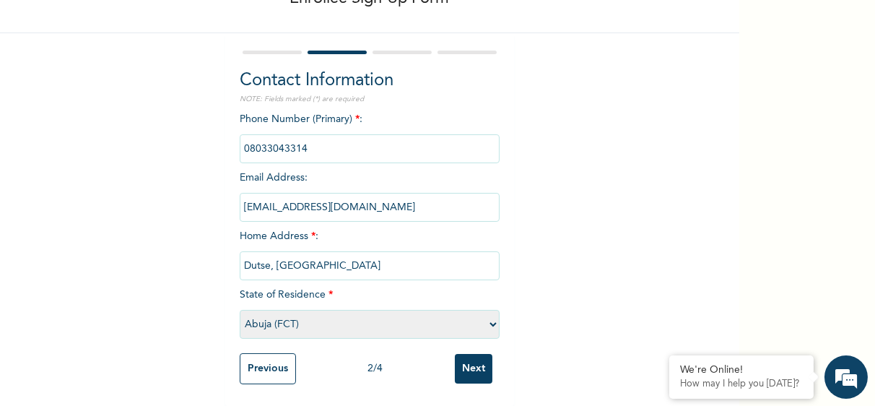
click at [457, 258] on input "Dutse, Abuja" at bounding box center [370, 265] width 260 height 29
type input "D"
click at [434, 261] on input "text" at bounding box center [370, 265] width 260 height 29
type input "Satelite Town, Close 39a. House i, Learning Field Gate"
click at [341, 315] on select "Please select a State Abia Abuja (FCT) Adamawa Akwa Ibom Anambra Bauchi Bayelsa…" at bounding box center [370, 324] width 260 height 29
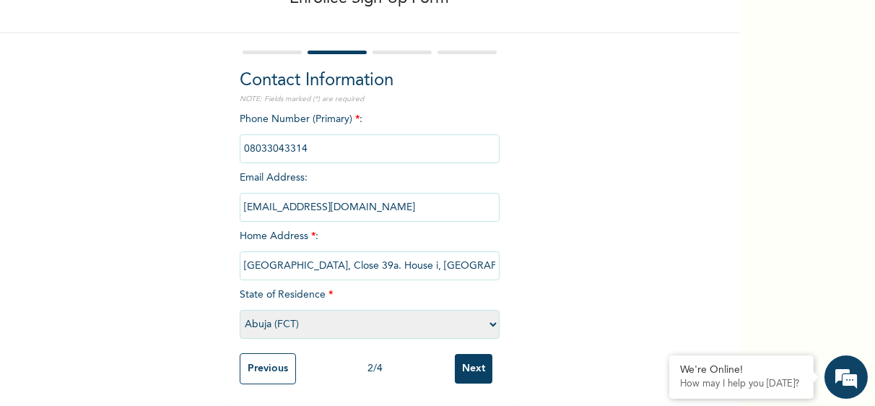
select select "25"
click at [240, 310] on select "Please select a State Abia Abuja (FCT) Adamawa Akwa Ibom Anambra Bauchi Bayelsa…" at bounding box center [370, 324] width 260 height 29
click at [463, 356] on input "Next" at bounding box center [474, 369] width 38 height 30
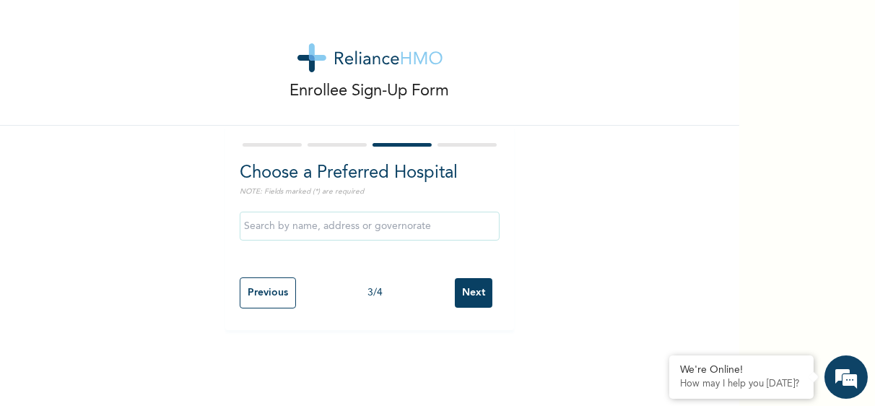
scroll to position [0, 0]
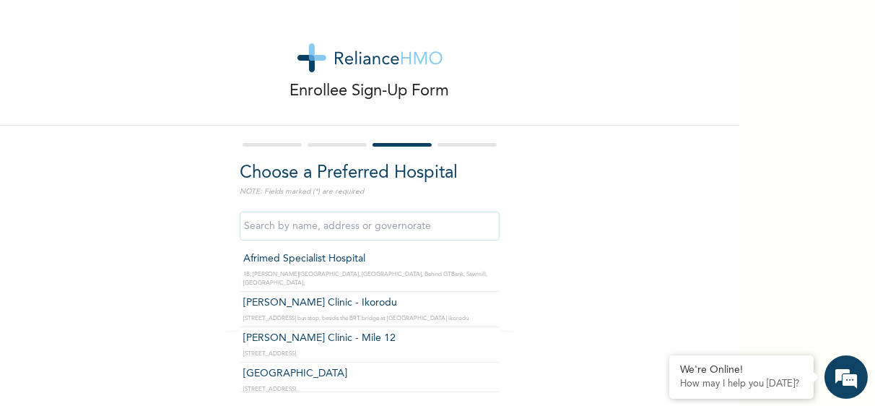
click at [396, 229] on input "text" at bounding box center [370, 225] width 260 height 29
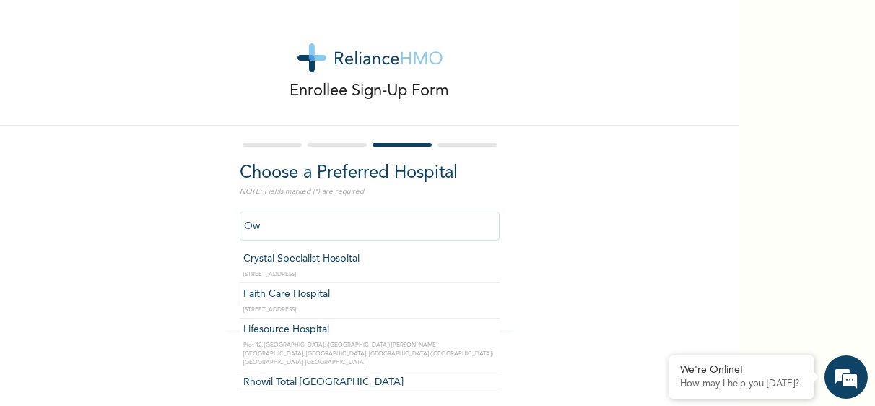
type input "O"
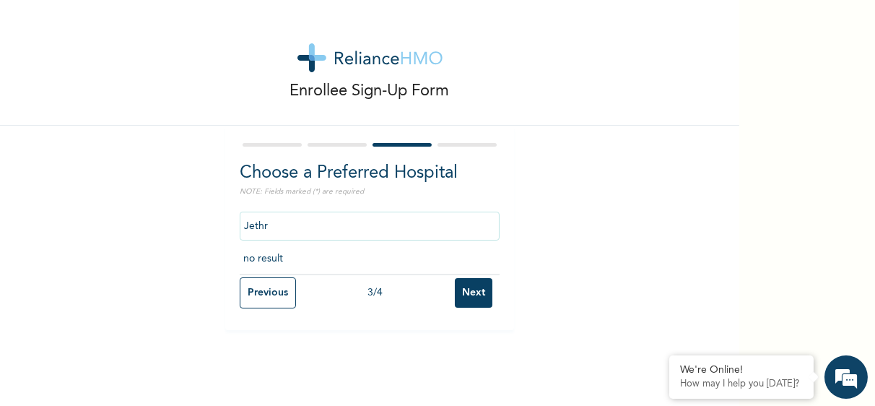
type input "Jethr"
click at [591, 217] on div "Enrollee Sign-Up Form Choose a Preferred Hospital NOTE: Fields marked (*) are r…" at bounding box center [369, 165] width 739 height 330
click at [258, 292] on input "Previous" at bounding box center [268, 292] width 56 height 31
select select "25"
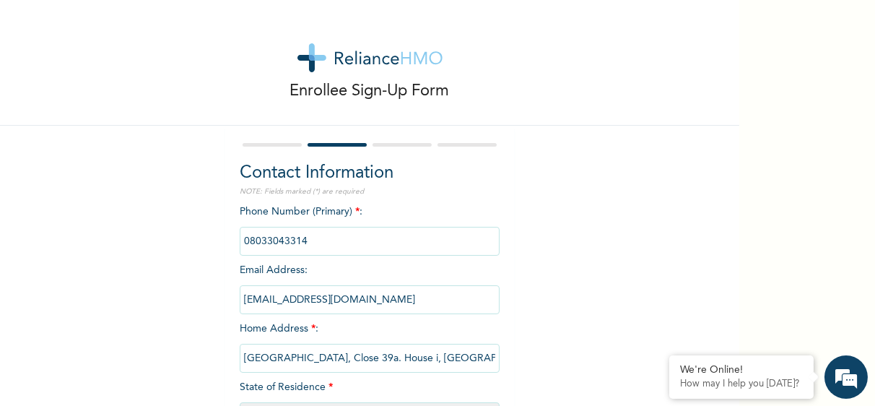
click at [398, 354] on input "Satelite Town, Close 39a. House i, Learning Field Gate" at bounding box center [370, 357] width 260 height 29
type input "Dutse"
click at [675, 292] on div "Enrollee Sign-Up Form Contact Information NOTE: Fields marked (*) are required …" at bounding box center [369, 249] width 739 height 498
click at [582, 250] on div "Enrollee Sign-Up Form Contact Information NOTE: Fields marked (*) are required …" at bounding box center [369, 249] width 739 height 498
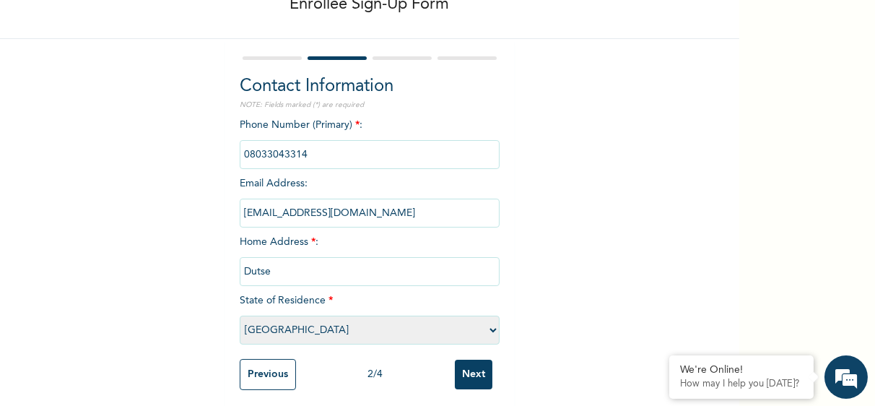
scroll to position [104, 0]
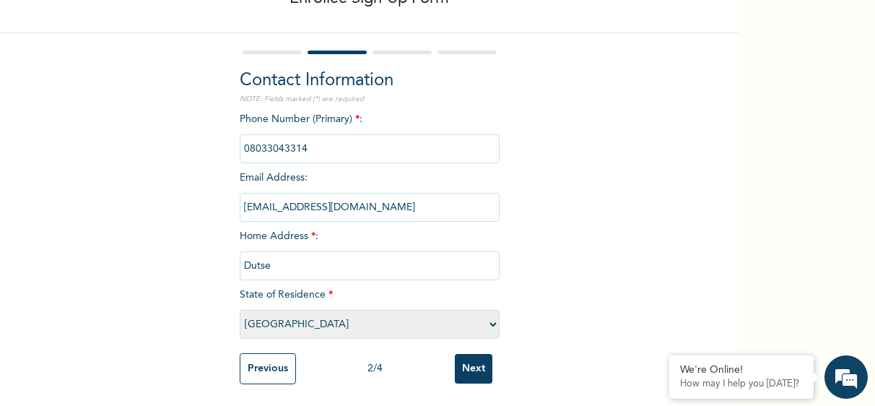
click at [486, 312] on select "Please select a State Abia Abuja (FCT) Adamawa Akwa Ibom Anambra Bauchi Bayelsa…" at bounding box center [370, 324] width 260 height 29
select select "15"
click at [240, 310] on select "Please select a State Abia Abuja (FCT) Adamawa Akwa Ibom Anambra Bauchi Bayelsa…" at bounding box center [370, 324] width 260 height 29
click at [468, 363] on input "Next" at bounding box center [474, 369] width 38 height 30
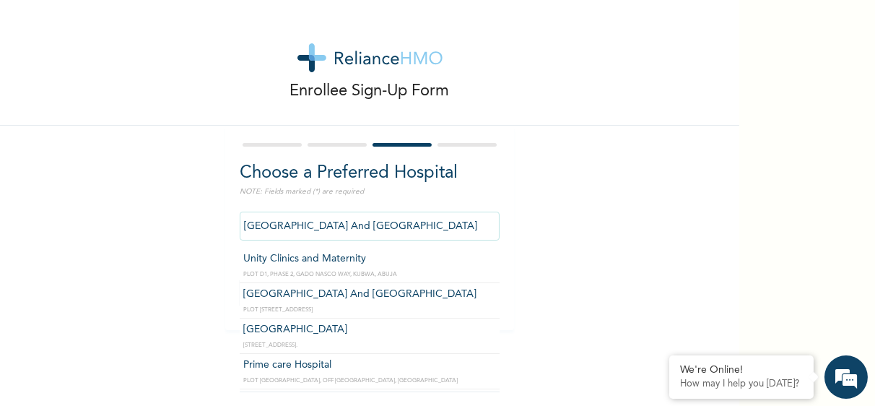
click at [456, 233] on input "Jethrone Hospital And Diagnostic Centre" at bounding box center [370, 225] width 260 height 29
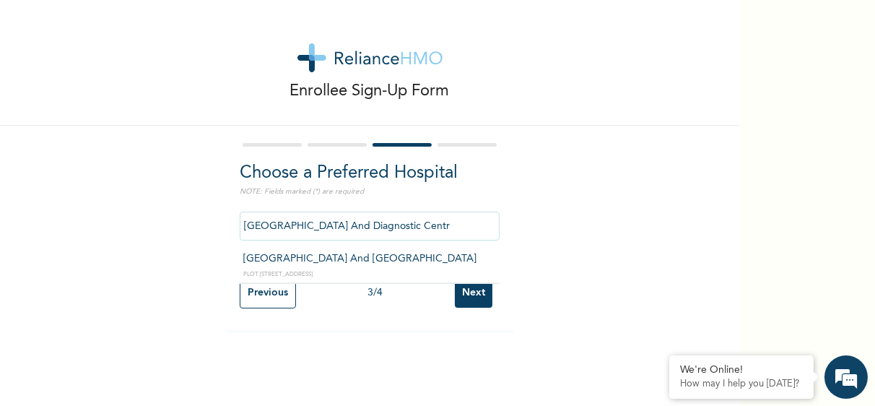
type input "Jethrone Hospital And Diagnostic Centre"
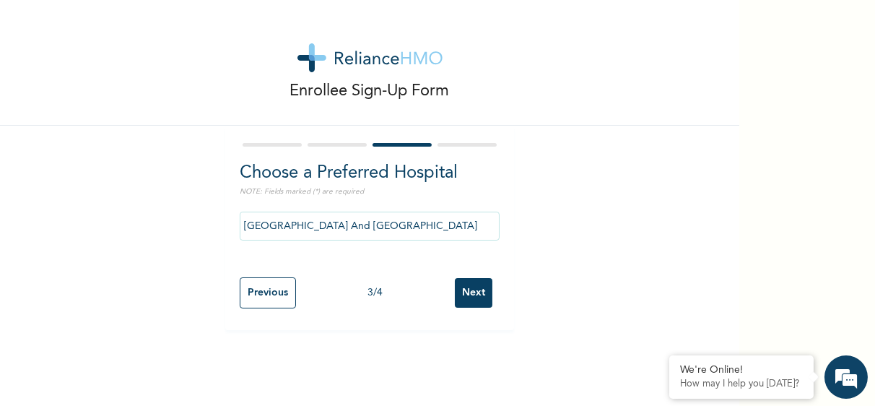
click at [470, 297] on input "Next" at bounding box center [474, 293] width 38 height 30
select select "2"
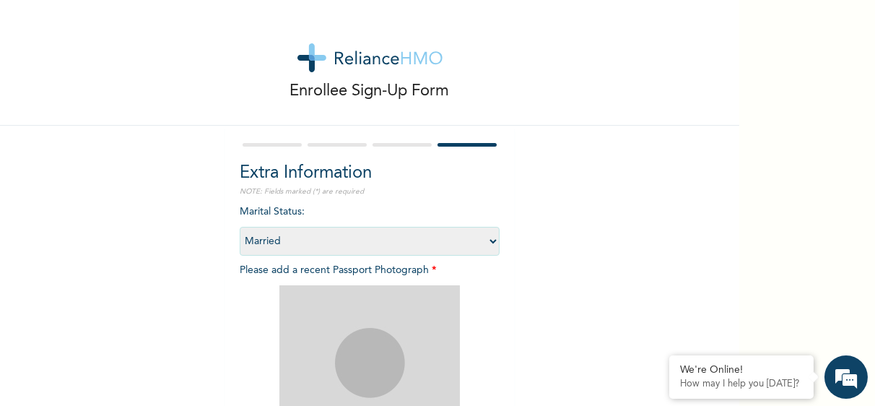
click at [540, 292] on div "Enrollee Sign-Up Form Extra Information NOTE: Fields marked (*) are required Ma…" at bounding box center [369, 310] width 739 height 621
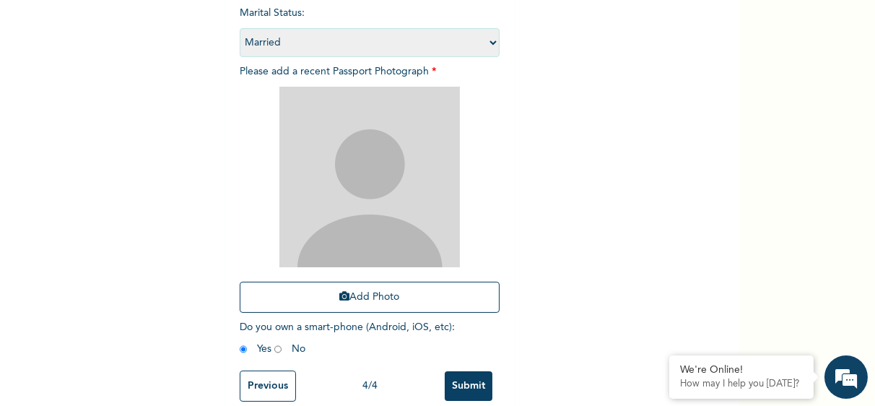
scroll to position [227, 0]
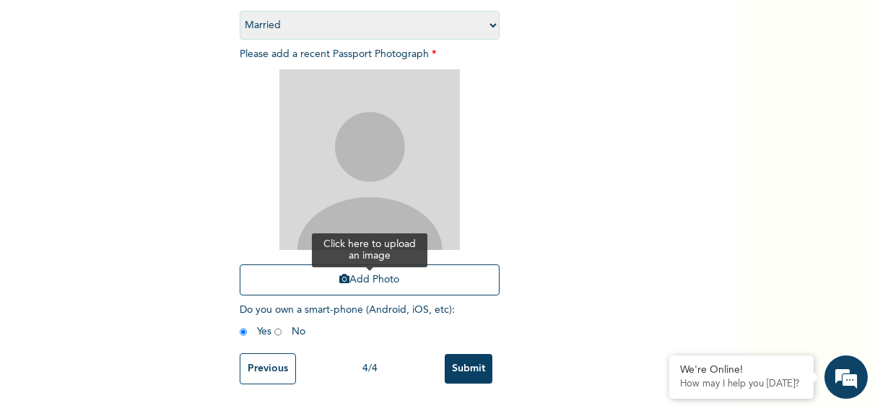
click at [386, 268] on button "Add Photo" at bounding box center [370, 279] width 260 height 31
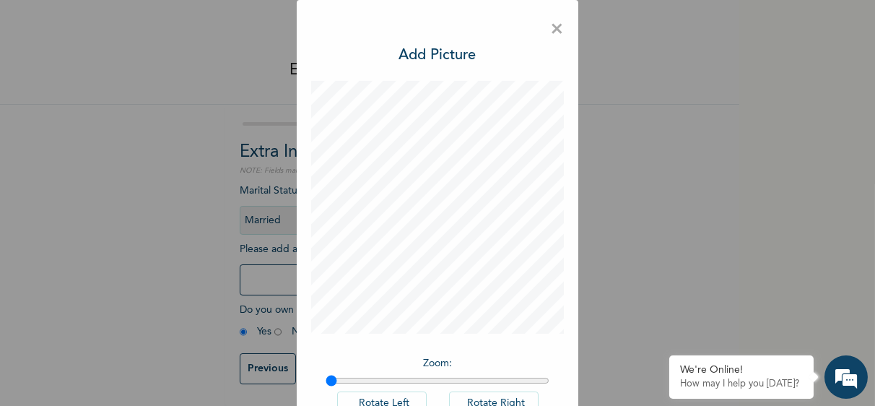
click at [550, 30] on span "×" at bounding box center [557, 29] width 14 height 30
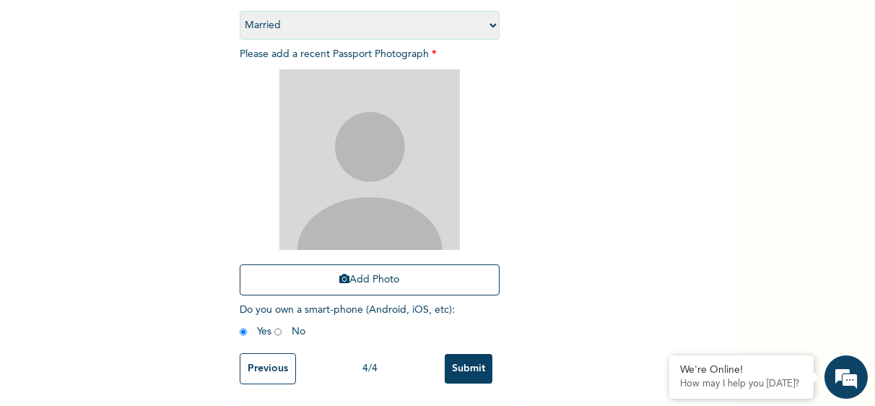
scroll to position [227, 0]
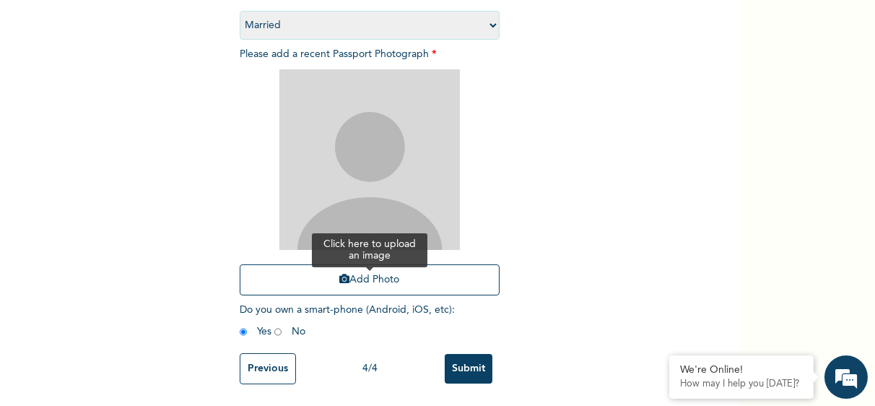
click at [395, 275] on button "Add Photo" at bounding box center [370, 279] width 260 height 31
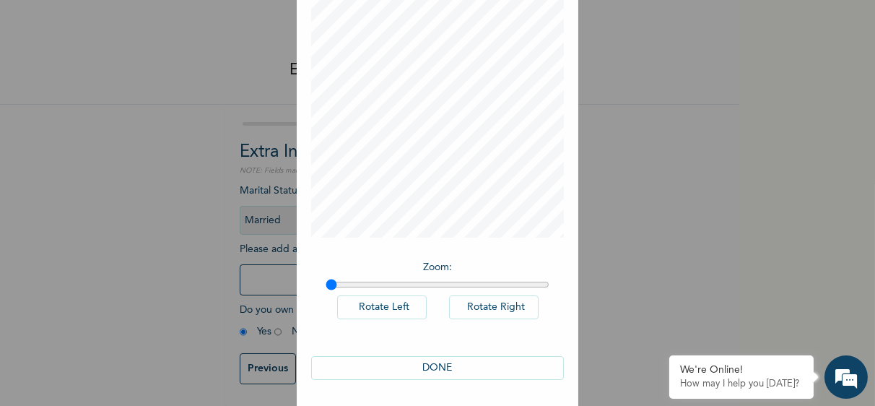
scroll to position [0, 0]
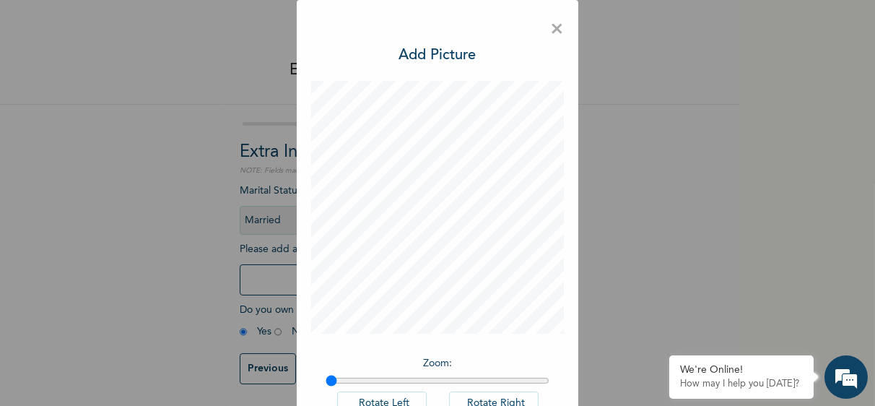
click at [551, 27] on span "×" at bounding box center [557, 29] width 14 height 30
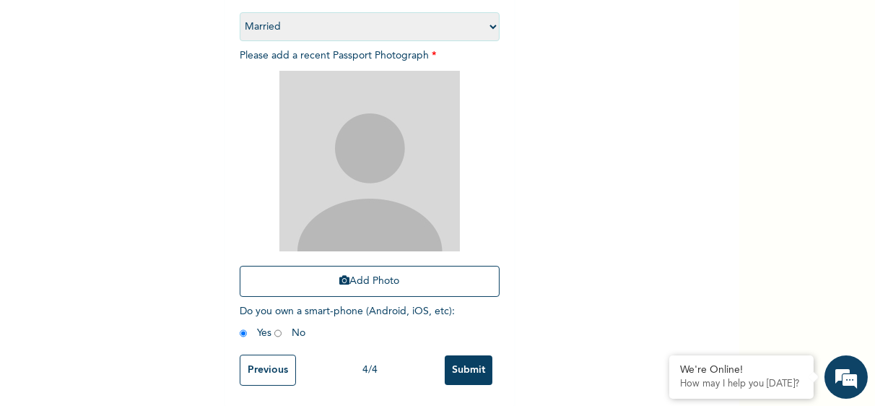
scroll to position [227, 0]
click at [461, 367] on input "Submit" at bounding box center [468, 369] width 48 height 30
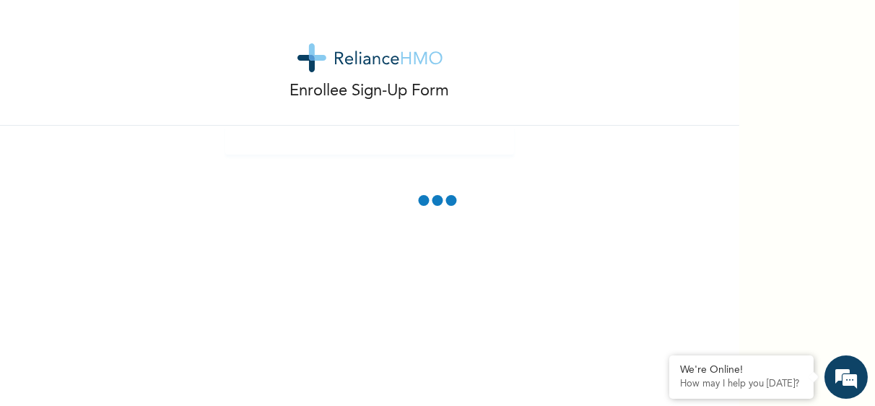
scroll to position [146, 0]
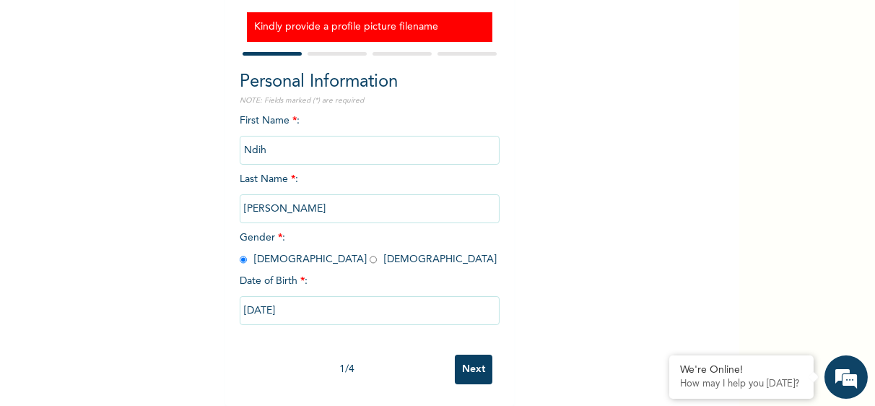
click at [382, 146] on input "Ndih" at bounding box center [370, 150] width 260 height 29
type input "N"
type input "[PERSON_NAME]"
click at [429, 194] on input "[PERSON_NAME]" at bounding box center [370, 208] width 260 height 29
click at [577, 188] on div "Enrollee Sign-Up Form Kindly provide a profile picture filename Personal Inform…" at bounding box center [369, 135] width 739 height 540
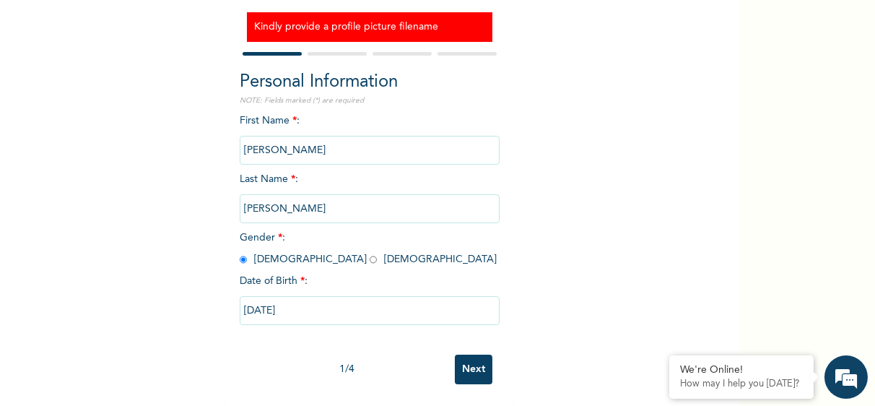
click at [456, 358] on input "Next" at bounding box center [474, 369] width 38 height 30
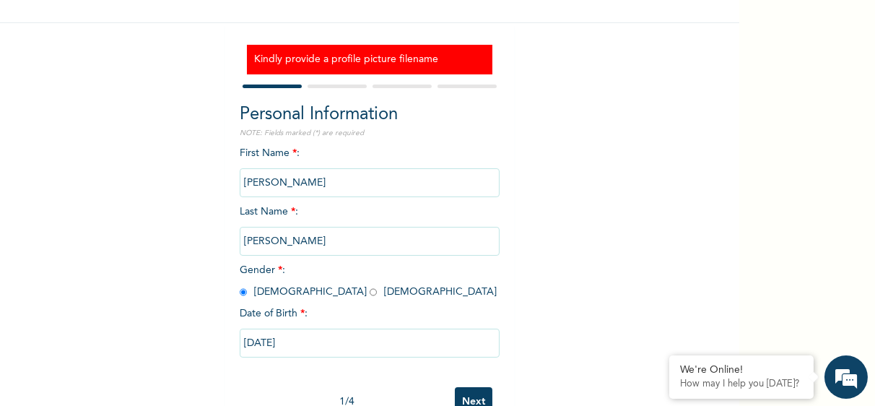
select select "15"
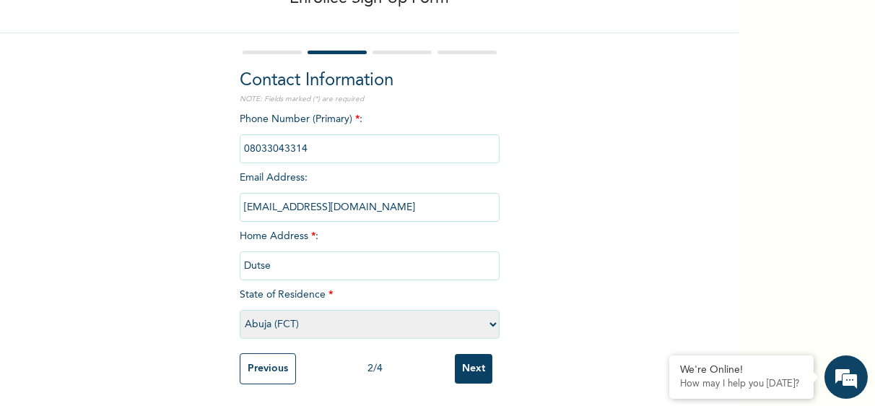
click at [456, 358] on input "Next" at bounding box center [474, 369] width 38 height 30
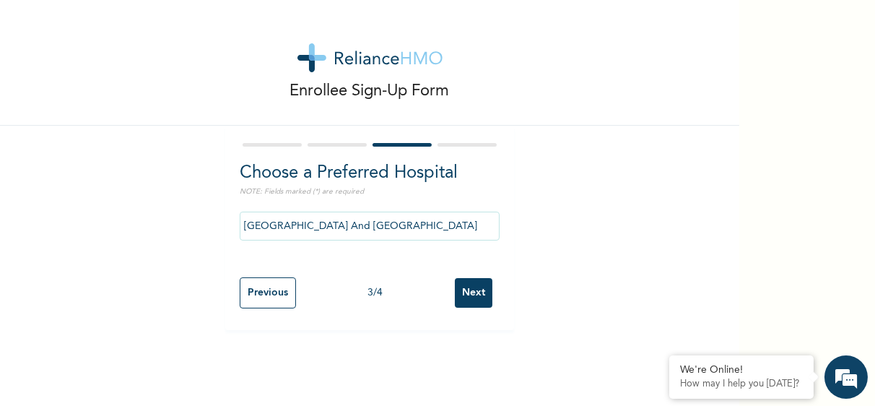
scroll to position [0, 0]
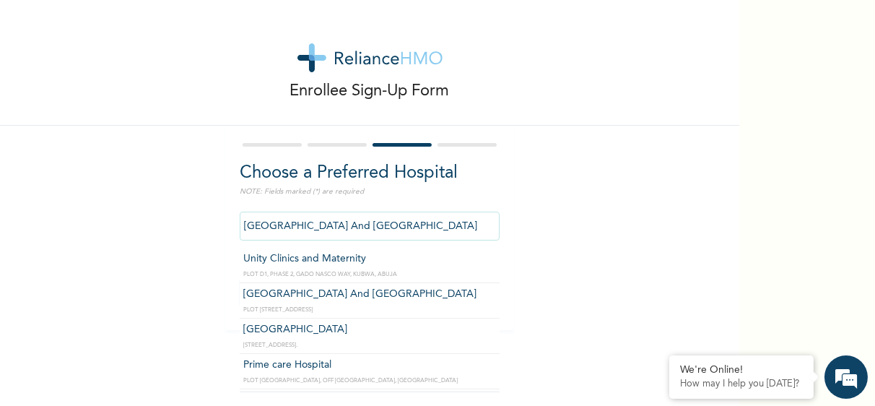
click at [460, 223] on input "Jethrone Hospital And Diagnostic Centre" at bounding box center [370, 225] width 260 height 29
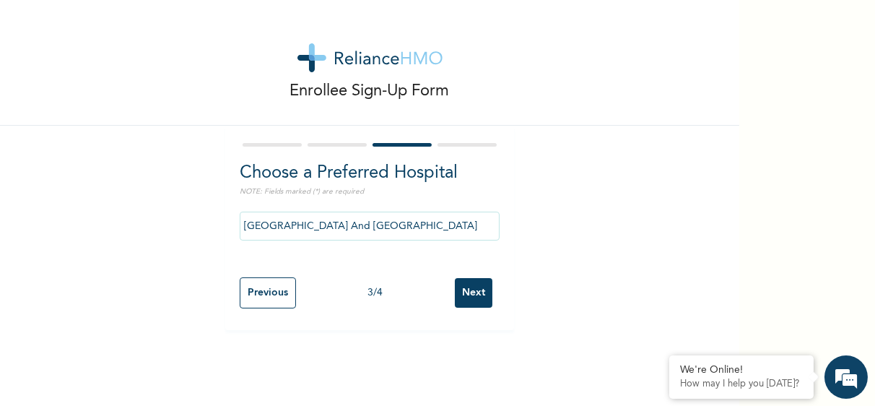
click at [463, 297] on input "Next" at bounding box center [474, 293] width 38 height 30
select select "2"
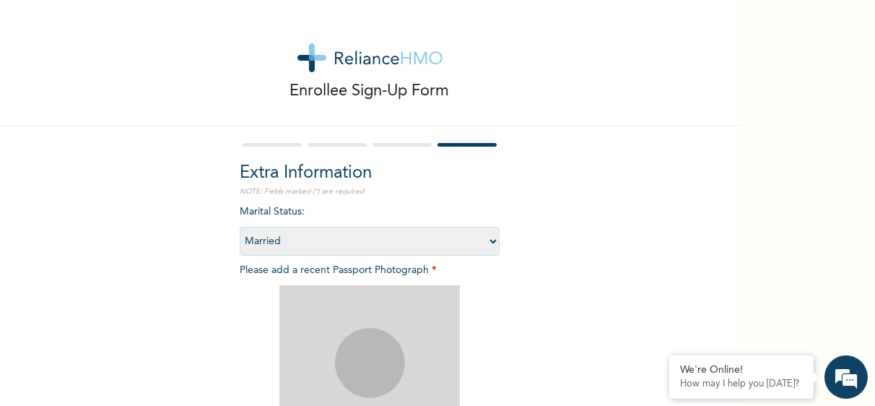
click at [545, 278] on div "Enrollee Sign-Up Form Extra Information NOTE: Fields marked (*) are required Ma…" at bounding box center [369, 310] width 739 height 621
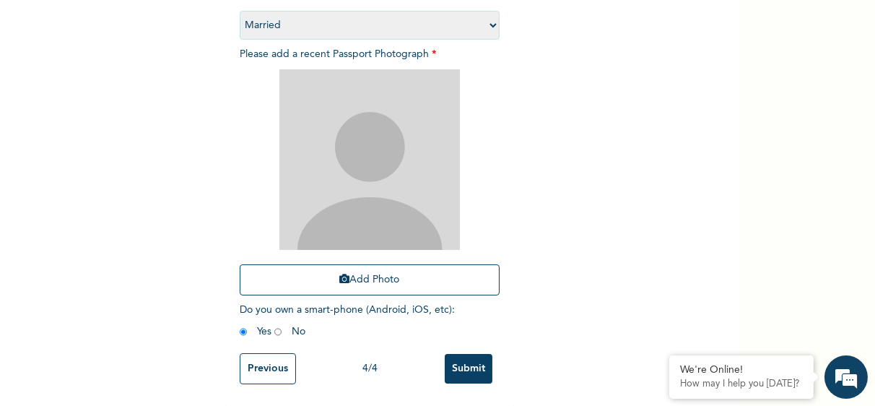
scroll to position [227, 0]
click at [468, 354] on input "Submit" at bounding box center [468, 369] width 48 height 30
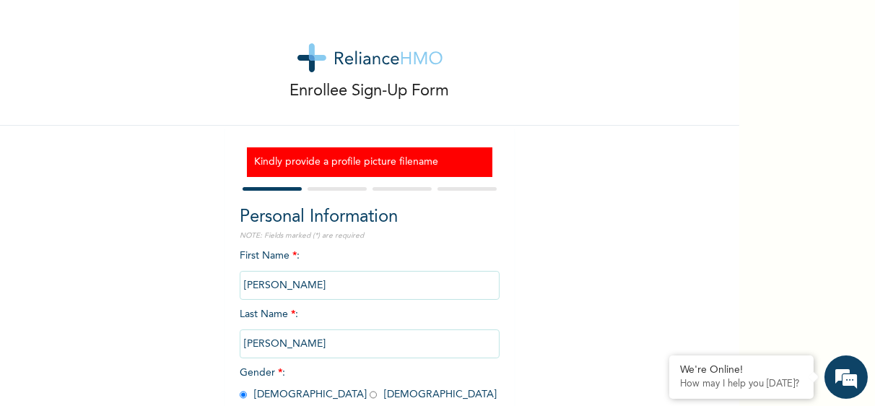
scroll to position [146, 0]
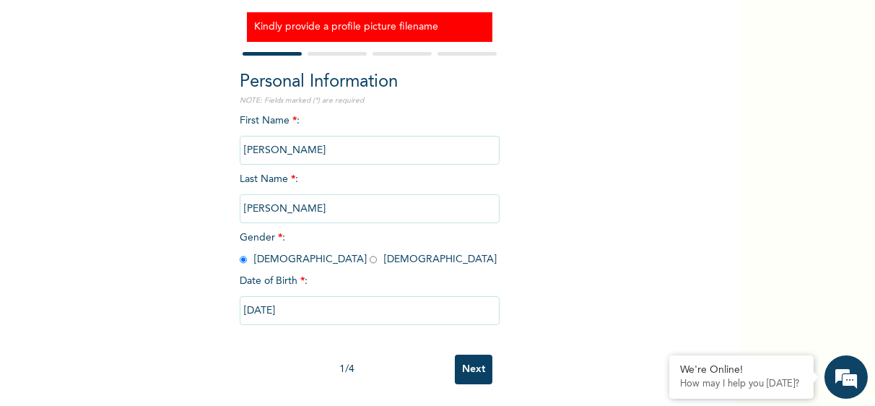
click at [470, 356] on input "Next" at bounding box center [474, 369] width 38 height 30
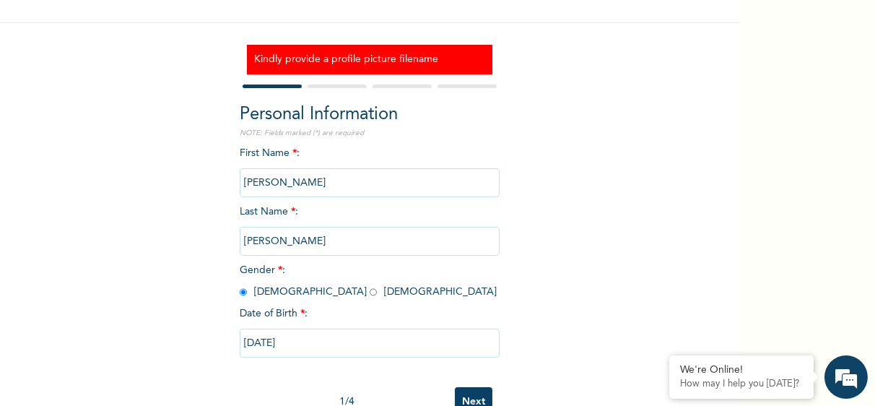
select select "15"
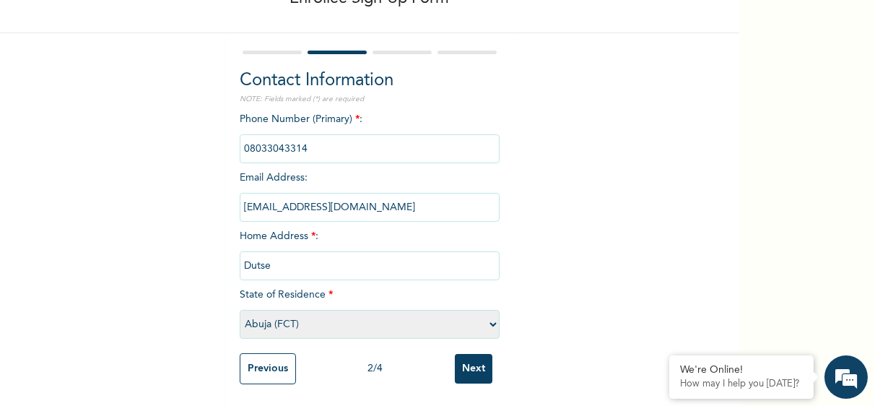
click at [470, 356] on input "Next" at bounding box center [474, 369] width 38 height 30
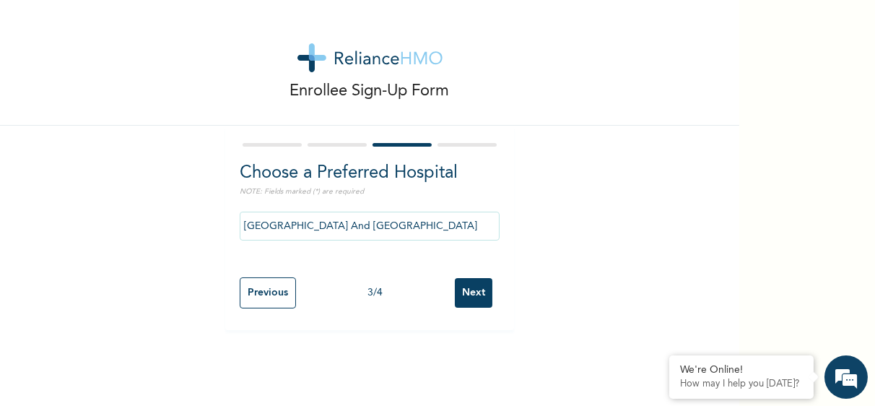
click at [459, 300] on input "Next" at bounding box center [474, 293] width 38 height 30
select select "2"
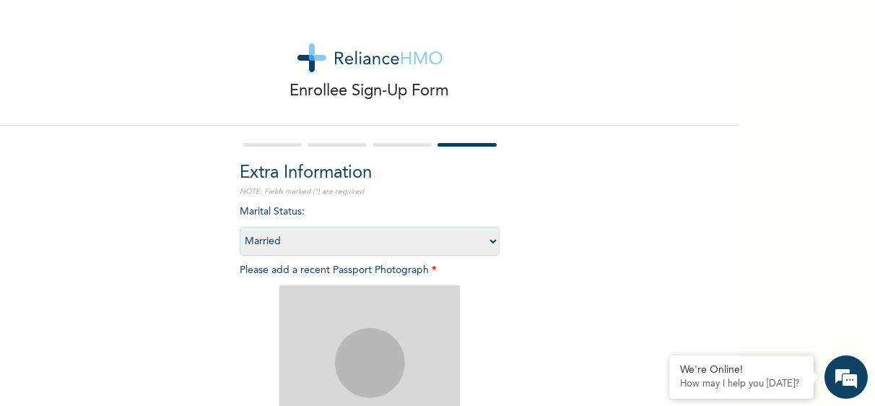
click at [459, 300] on div at bounding box center [370, 375] width 260 height 180
click at [530, 289] on div "Enrollee Sign-Up Form Extra Information NOTE: Fields marked (*) are required Ma…" at bounding box center [369, 310] width 739 height 621
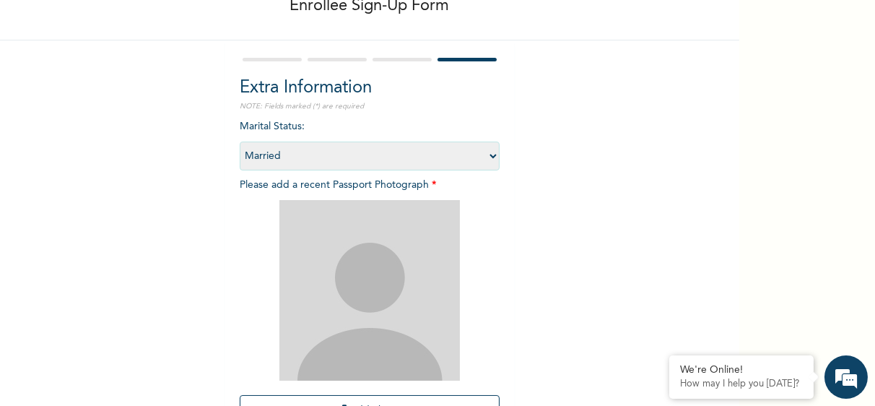
scroll to position [113, 0]
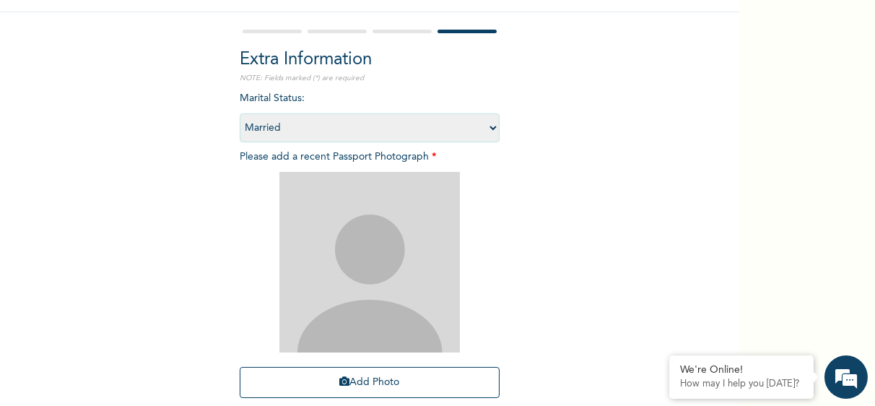
click at [384, 259] on img at bounding box center [369, 262] width 180 height 180
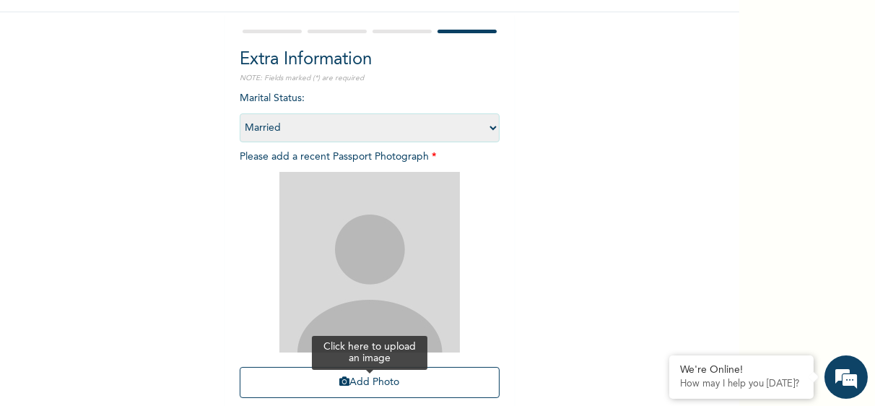
click at [359, 387] on button "Add Photo" at bounding box center [370, 382] width 260 height 31
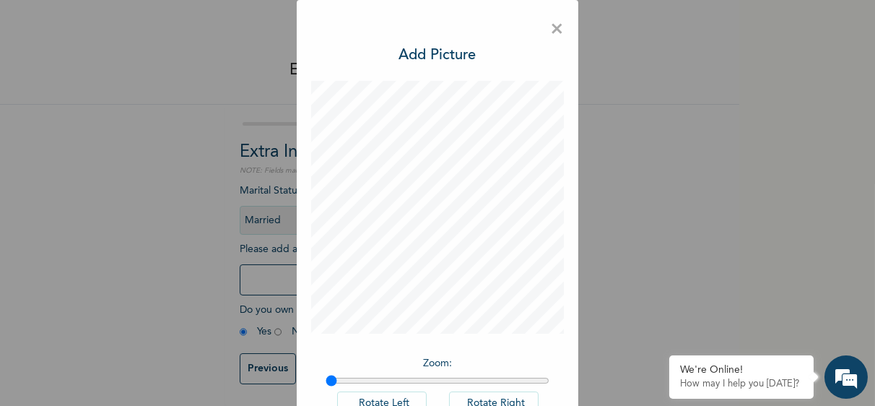
scroll to position [96, 0]
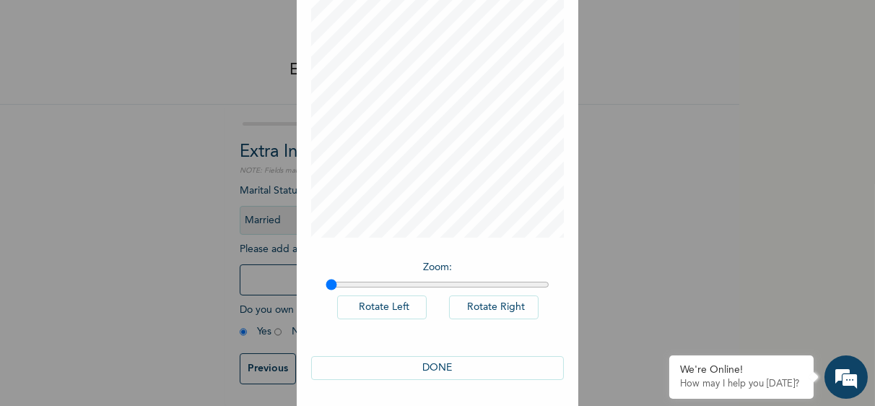
click at [451, 359] on button "DONE" at bounding box center [437, 368] width 253 height 24
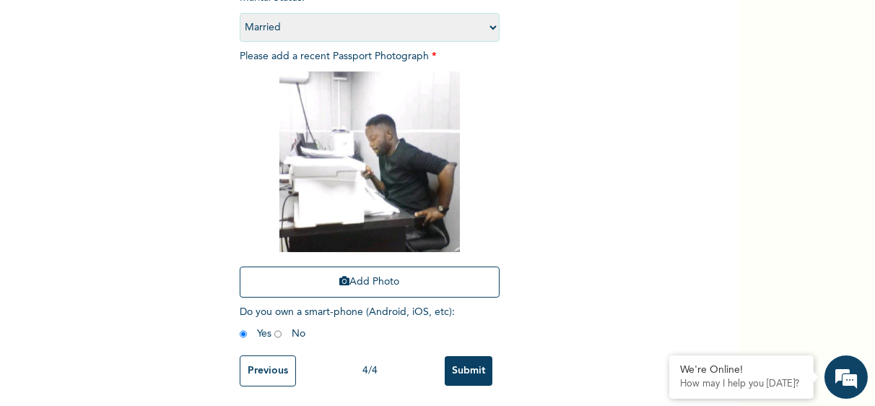
scroll to position [227, 0]
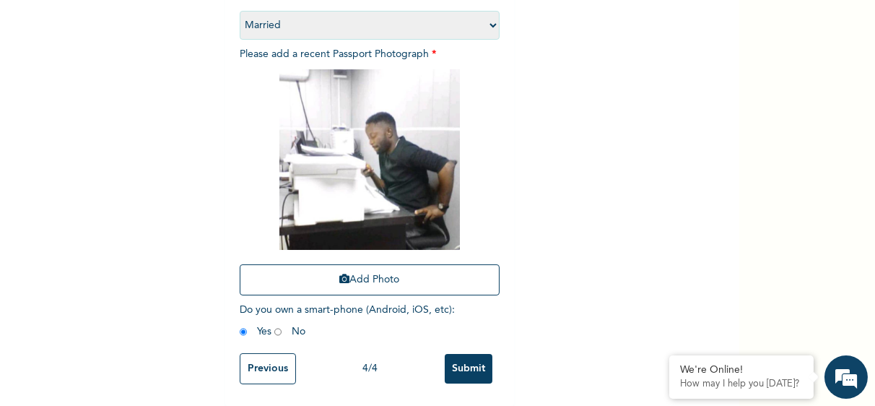
click at [464, 356] on input "Submit" at bounding box center [468, 369] width 48 height 30
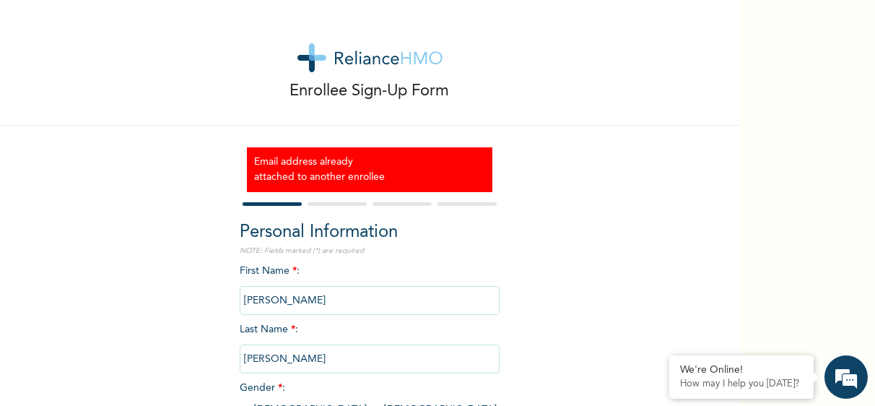
scroll to position [146, 0]
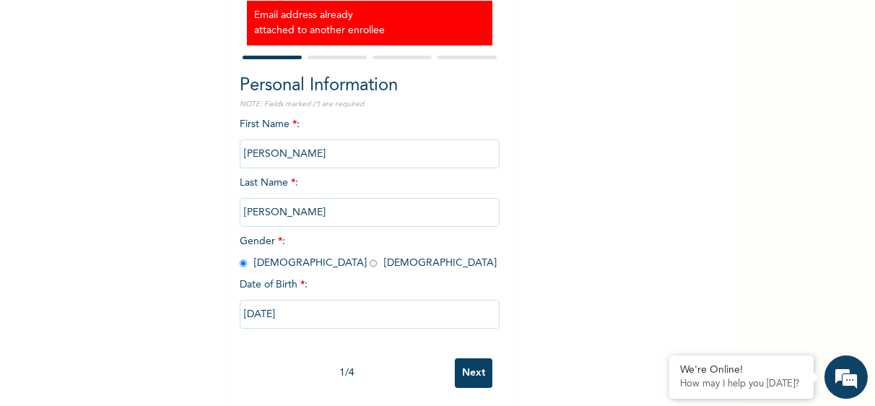
click at [471, 380] on input "Next" at bounding box center [474, 373] width 38 height 30
select select "15"
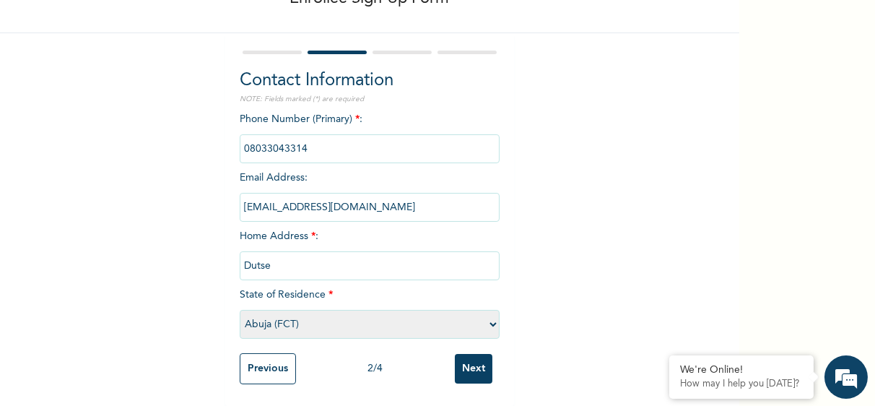
scroll to position [87, 0]
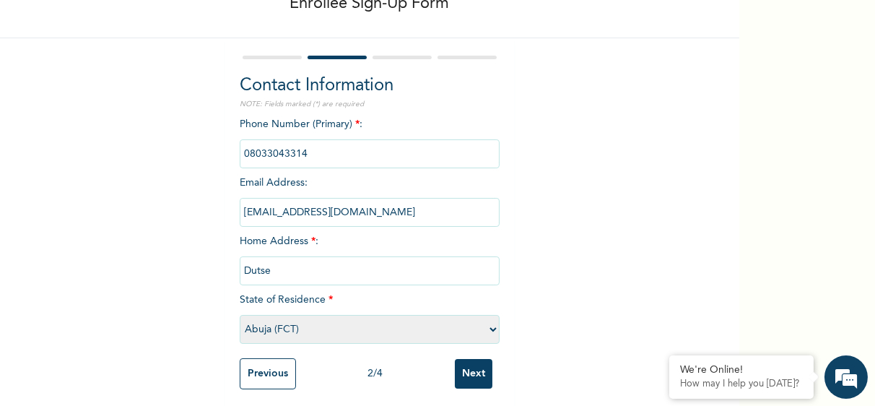
click at [268, 377] on input "Previous" at bounding box center [268, 373] width 56 height 31
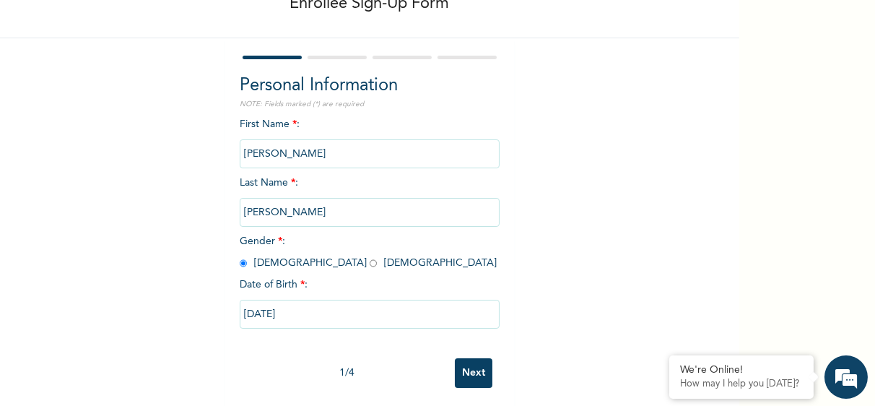
click at [295, 151] on input "[PERSON_NAME]" at bounding box center [370, 153] width 260 height 29
type input "May"
drag, startPoint x: 273, startPoint y: 210, endPoint x: 216, endPoint y: 201, distance: 57.8
click at [216, 201] on div "Enrollee Sign-Up Form Personal Information NOTE: Fields marked (*) are required…" at bounding box center [369, 161] width 739 height 496
click at [314, 214] on input "Azuka" at bounding box center [370, 212] width 260 height 29
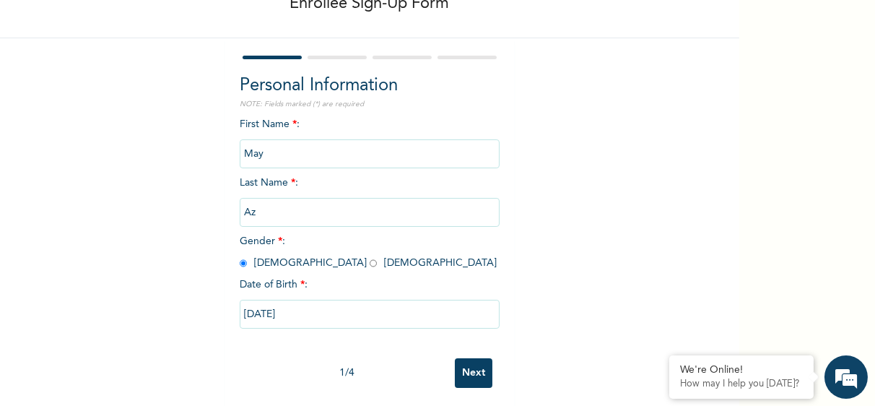
type input "A"
type input "Azuka Martins"
click at [312, 310] on input "10/26/1983" at bounding box center [370, 313] width 260 height 29
select select "9"
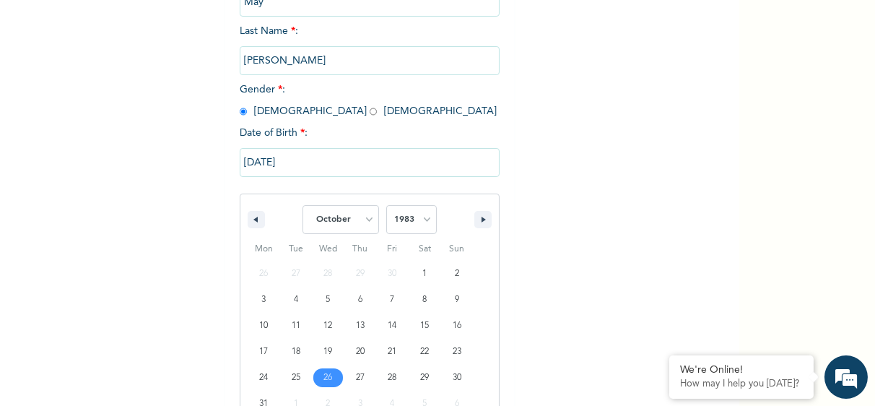
scroll to position [277, 0]
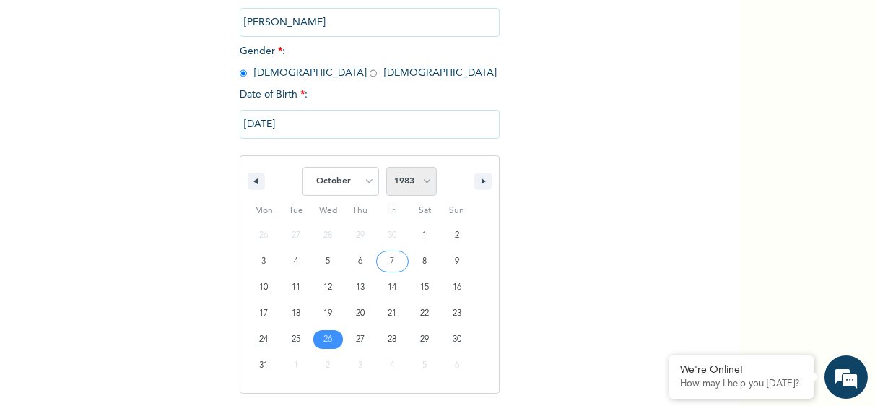
click at [420, 183] on select "2025 2024 2023 2022 2021 2020 2019 2018 2017 2016 2015 2014 2013 2012 2011 2010…" at bounding box center [411, 181] width 51 height 29
select select "1986"
click at [386, 168] on select "2025 2024 2023 2022 2021 2020 2019 2018 2017 2016 2015 2014 2013 2012 2011 2010…" at bounding box center [411, 181] width 51 height 29
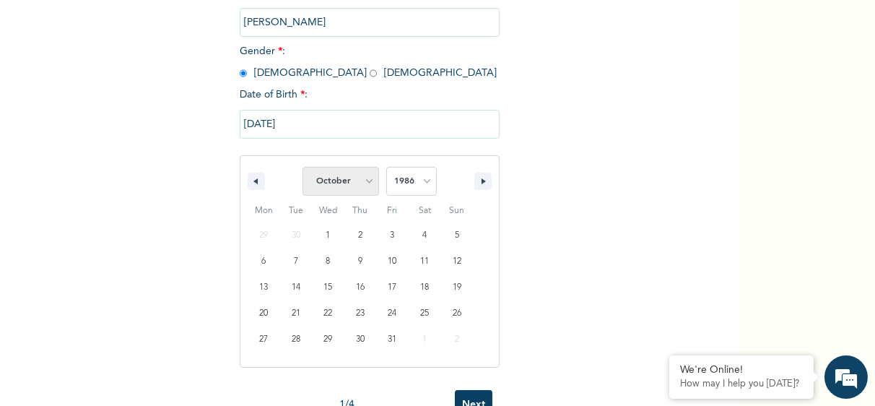
click at [364, 178] on select "January February March April May June July August September October November De…" at bounding box center [340, 181] width 76 height 29
select select "4"
click at [302, 168] on select "January February March April May June July August September October November De…" at bounding box center [340, 181] width 76 height 29
type input "05/06/1986"
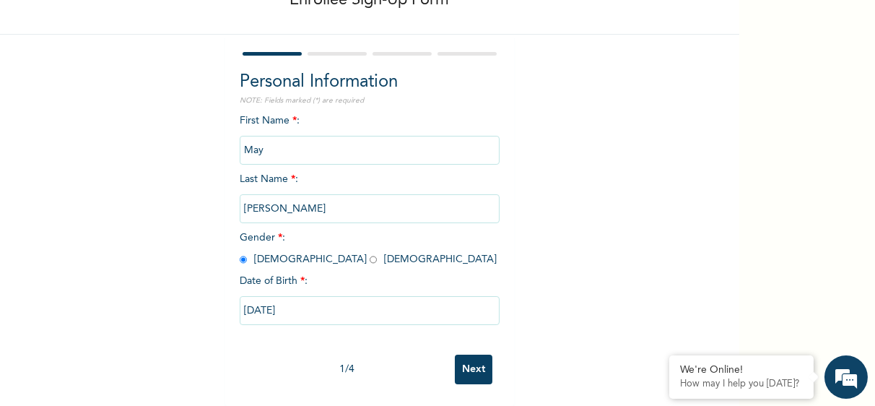
click at [369, 253] on input "radio" at bounding box center [372, 260] width 7 height 14
radio input "true"
click at [468, 363] on input "Next" at bounding box center [474, 369] width 38 height 30
select select "15"
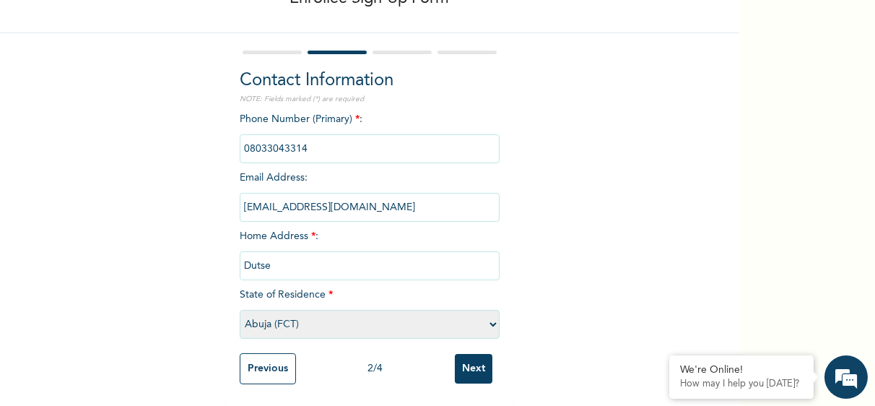
click at [313, 136] on input "phone" at bounding box center [370, 148] width 260 height 29
type input "08022262617"
click at [364, 199] on input "azukamartins@gmail.com" at bounding box center [370, 207] width 260 height 29
type input "a"
type input "m"
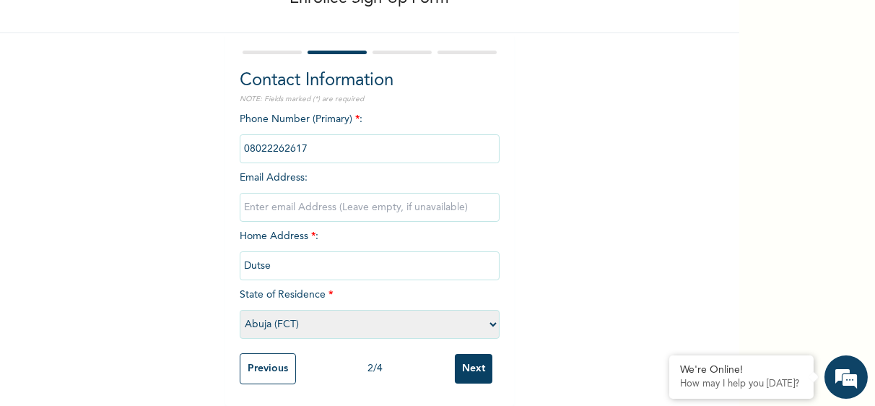
click at [564, 198] on div "Enrollee Sign-Up Form Contact Information NOTE: Fields marked (*) are required …" at bounding box center [369, 157] width 739 height 498
click at [473, 360] on input "Next" at bounding box center [474, 369] width 38 height 30
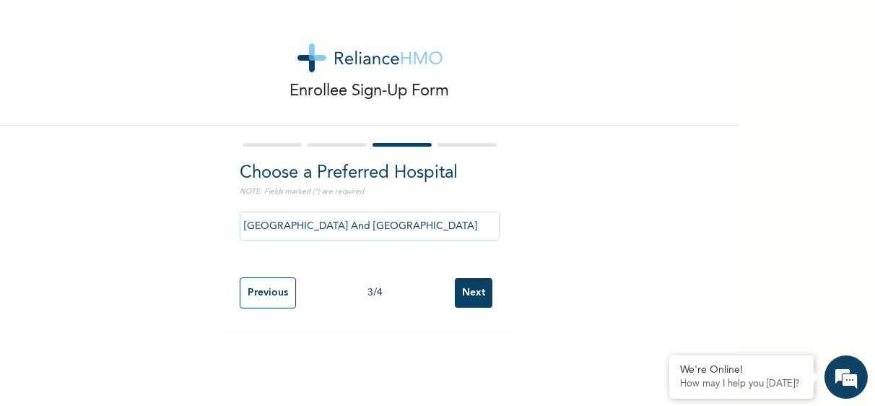
click at [473, 302] on input "Next" at bounding box center [474, 293] width 38 height 30
select select "2"
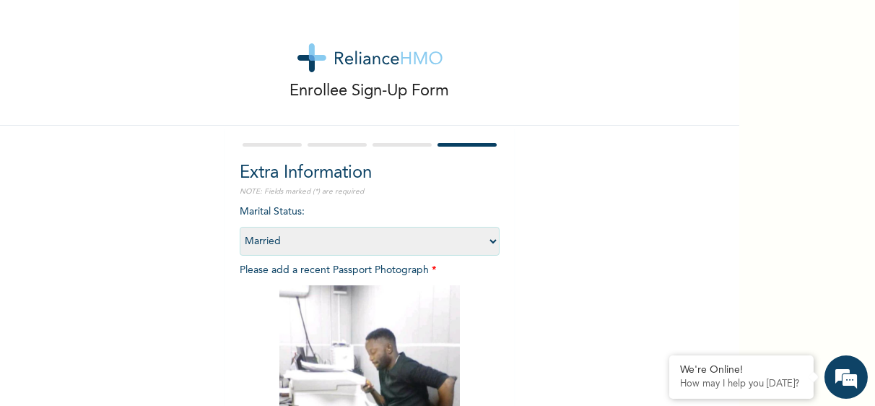
click at [552, 288] on div "Enrollee Sign-Up Form Extra Information NOTE: Fields marked (*) are required Ma…" at bounding box center [369, 310] width 739 height 621
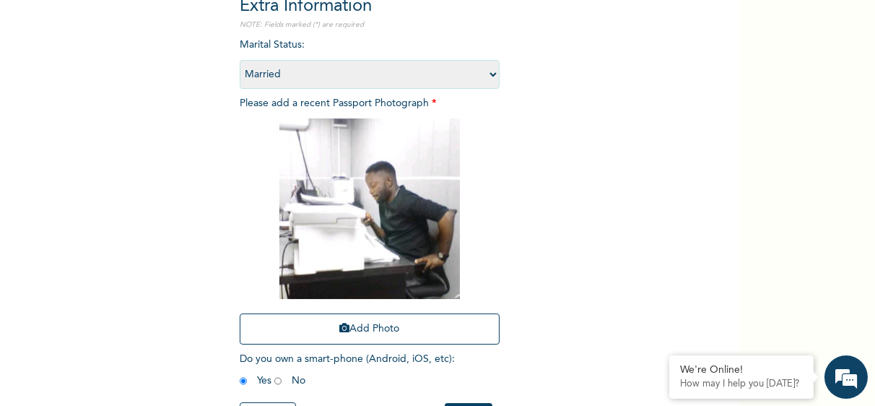
scroll to position [227, 0]
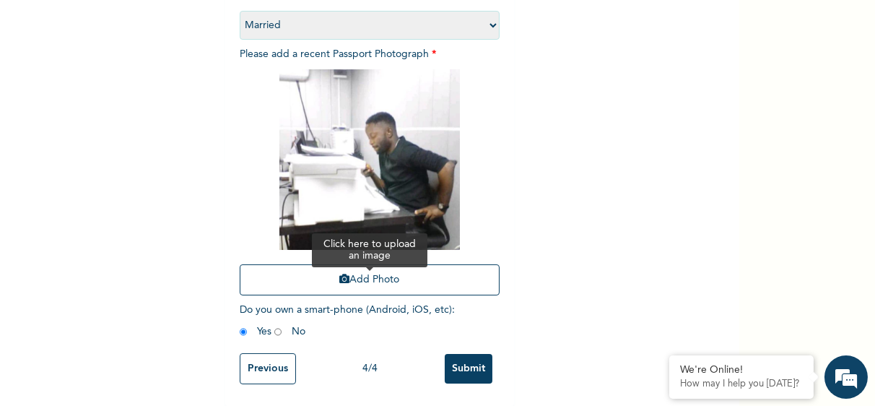
click at [390, 273] on button "Add Photo" at bounding box center [370, 279] width 260 height 31
click at [364, 264] on button "Add Photo" at bounding box center [370, 279] width 260 height 31
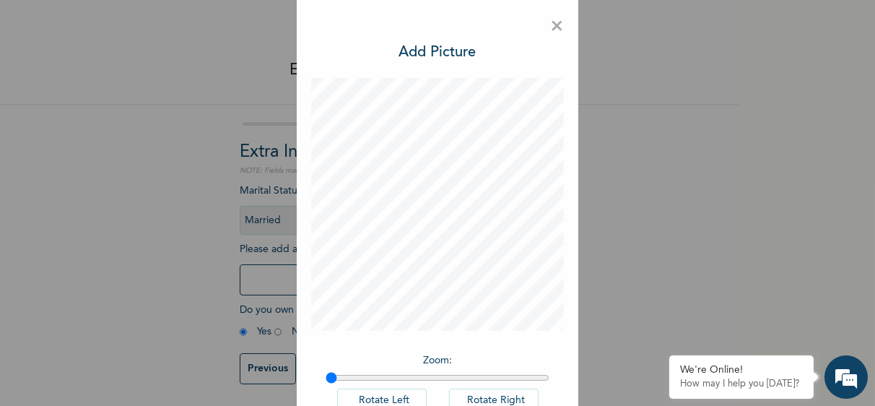
scroll to position [0, 0]
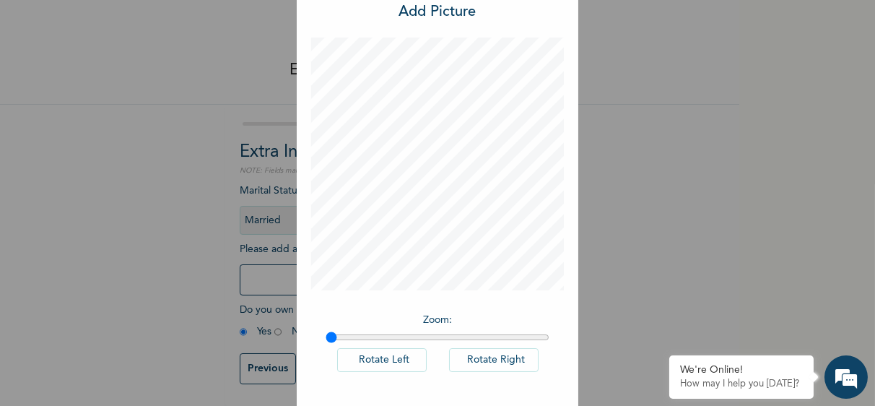
drag, startPoint x: 874, startPoint y: 136, endPoint x: 875, endPoint y: 146, distance: 9.4
click at [874, 146] on html "Enrollee Sign-Up Form Extra Information NOTE: Fields marked (*) are required Ma…" at bounding box center [437, 203] width 875 height 406
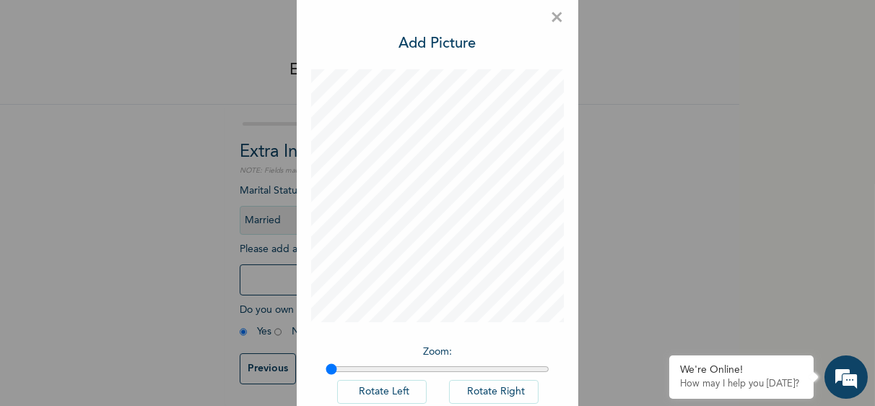
click at [551, 22] on span "×" at bounding box center [557, 18] width 14 height 30
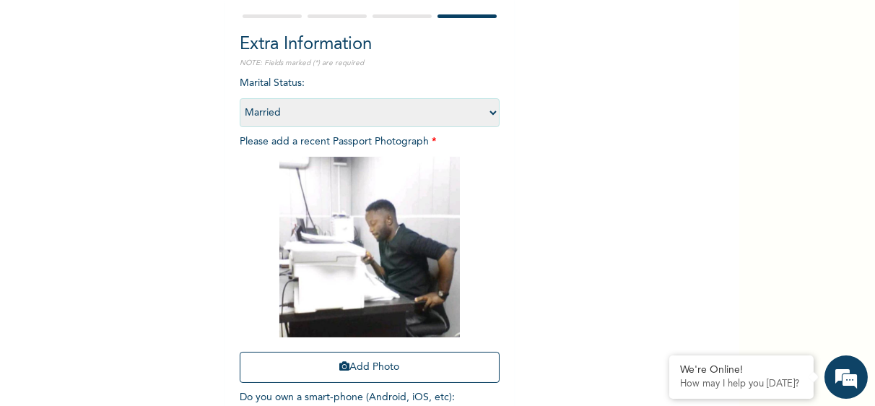
scroll to position [127, 0]
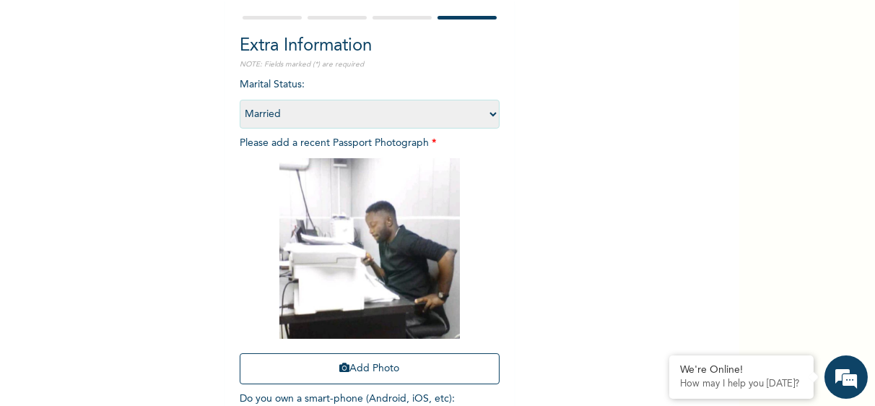
click at [315, 263] on img at bounding box center [369, 248] width 180 height 180
click at [346, 372] on button "Add Photo" at bounding box center [370, 368] width 260 height 31
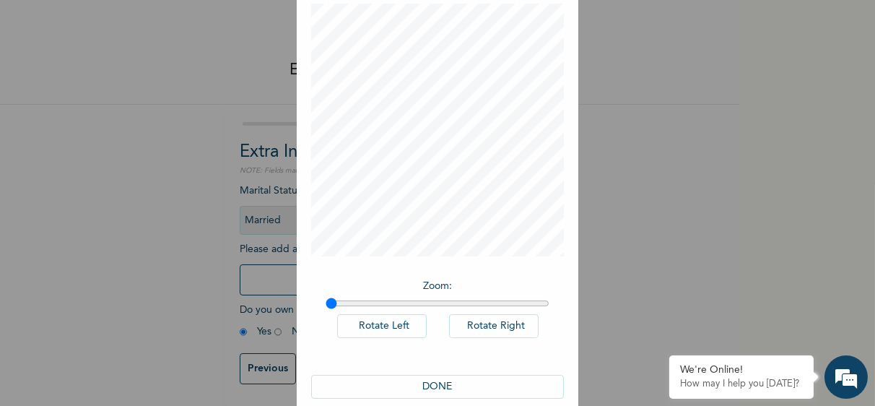
scroll to position [96, 0]
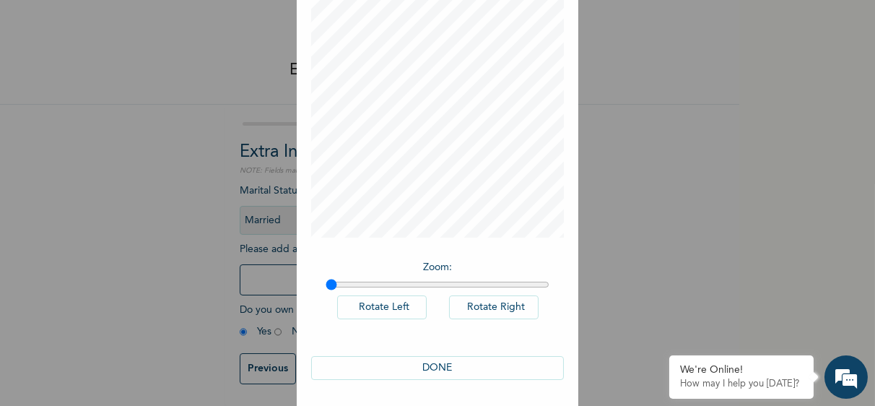
click at [452, 369] on button "DONE" at bounding box center [437, 368] width 253 height 24
click at [428, 364] on button "DONE" at bounding box center [437, 368] width 253 height 24
type input "1.36"
click at [402, 283] on input "range" at bounding box center [437, 285] width 224 height 12
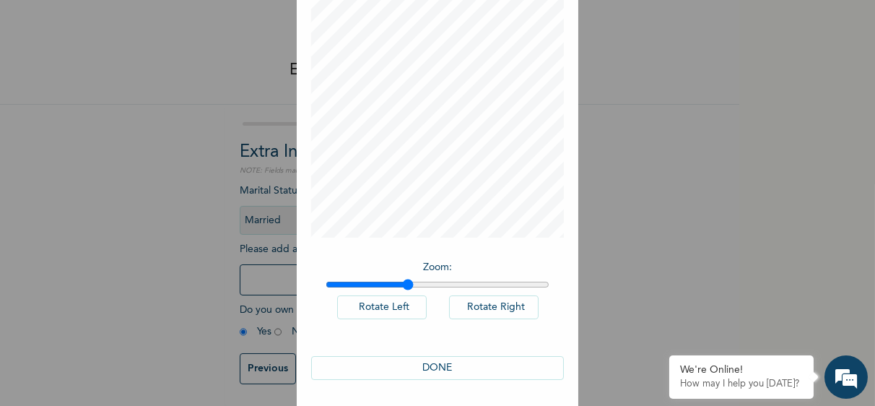
click at [466, 337] on div "Zoom : Rotate Left Rotate Right" at bounding box center [437, 297] width 253 height 89
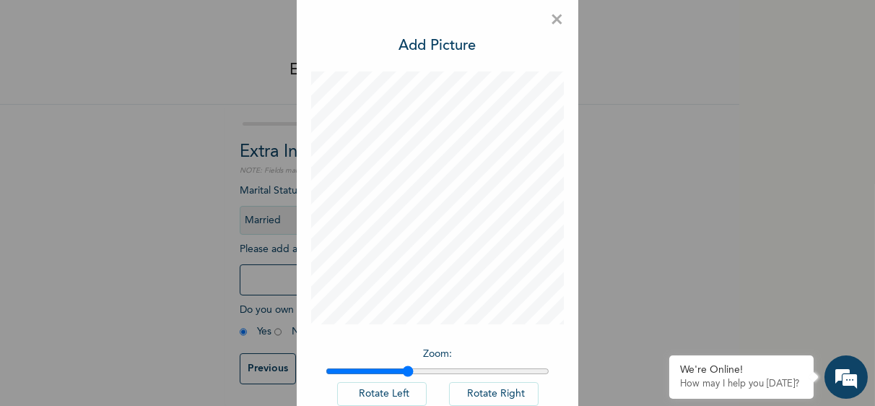
scroll to position [0, 0]
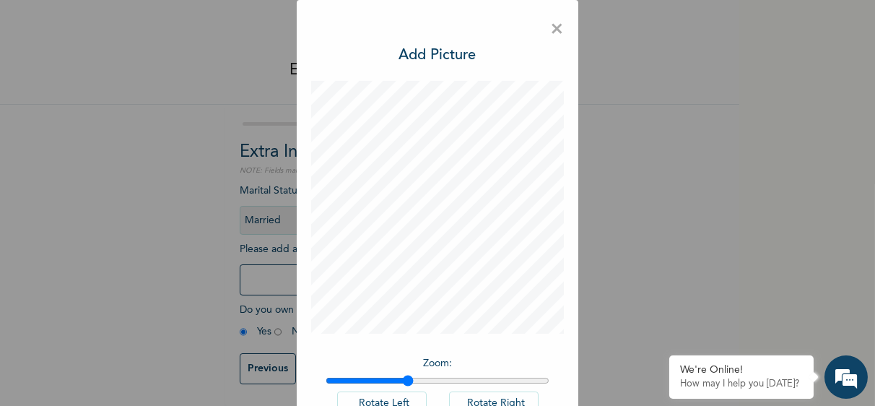
click at [551, 26] on span "×" at bounding box center [557, 29] width 14 height 30
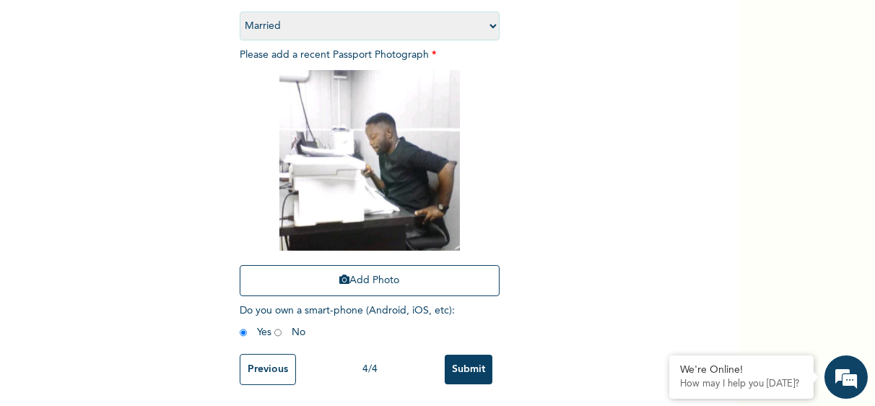
scroll to position [227, 0]
click at [253, 357] on input "Previous" at bounding box center [268, 368] width 56 height 31
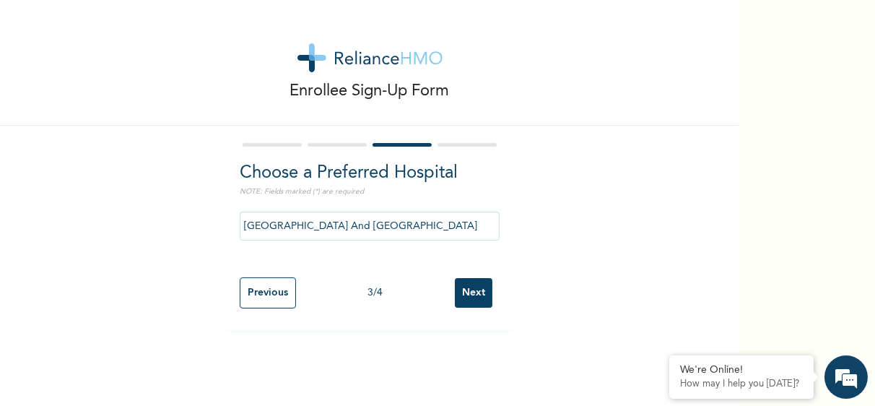
scroll to position [0, 0]
click at [469, 296] on input "Next" at bounding box center [474, 293] width 38 height 30
select select "2"
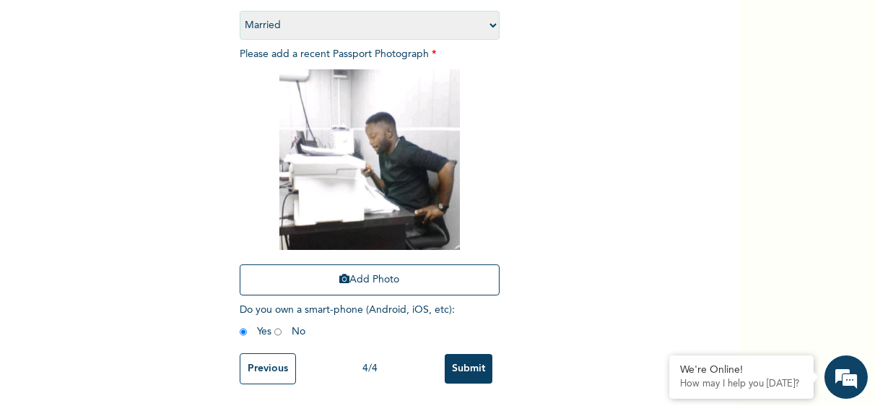
scroll to position [227, 0]
click at [359, 271] on button "Add Photo" at bounding box center [370, 279] width 260 height 31
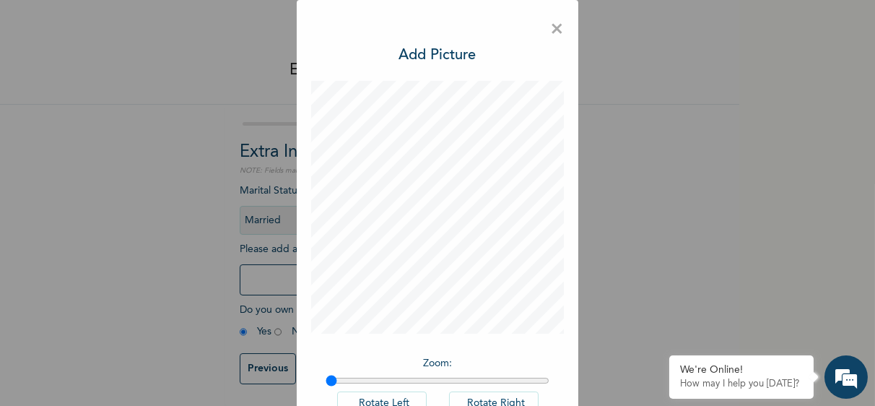
scroll to position [32, 0]
click at [618, 190] on div "× Add Picture Zoom : Rotate Left Rotate Right DONE" at bounding box center [437, 203] width 875 height 406
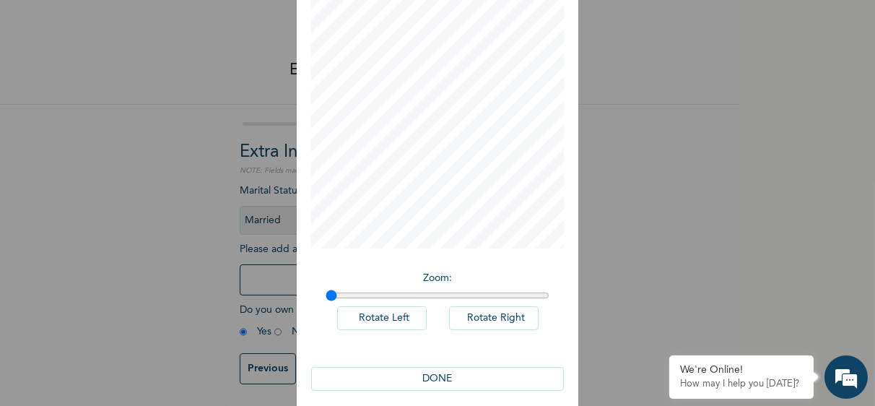
scroll to position [96, 0]
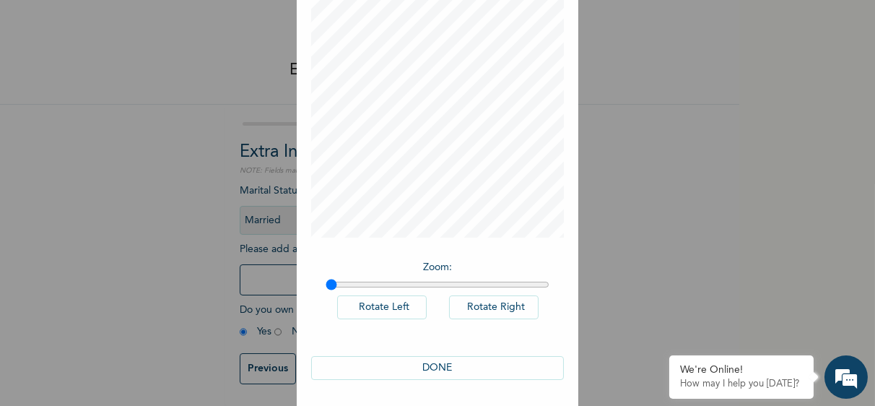
click at [434, 364] on button "DONE" at bounding box center [437, 368] width 253 height 24
click at [675, 229] on div "× Add Picture Zoom : Rotate Left Rotate Right DONE" at bounding box center [437, 203] width 875 height 406
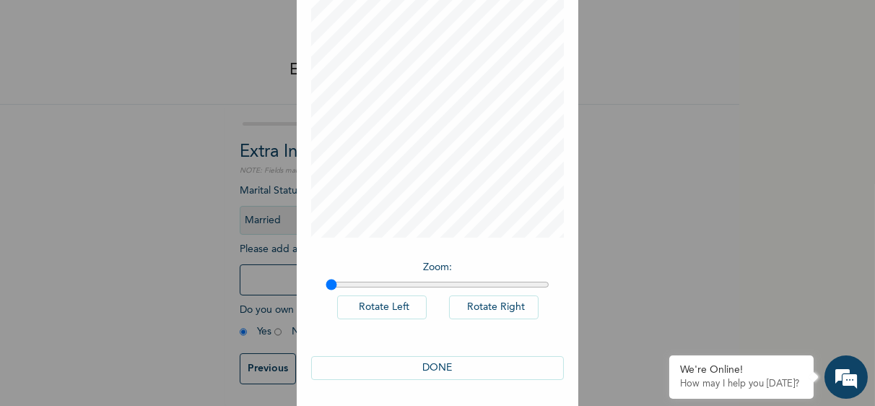
drag, startPoint x: 737, startPoint y: 214, endPoint x: 723, endPoint y: 105, distance: 109.9
click at [723, 105] on div "× Add Picture Zoom : Rotate Left Rotate Right DONE" at bounding box center [437, 203] width 875 height 406
drag, startPoint x: 735, startPoint y: 105, endPoint x: 723, endPoint y: 25, distance: 81.6
click at [723, 25] on div "× Add Picture Zoom : Rotate Left Rotate Right DONE" at bounding box center [437, 203] width 875 height 406
drag, startPoint x: 733, startPoint y: 9, endPoint x: 870, endPoint y: 149, distance: 196.5
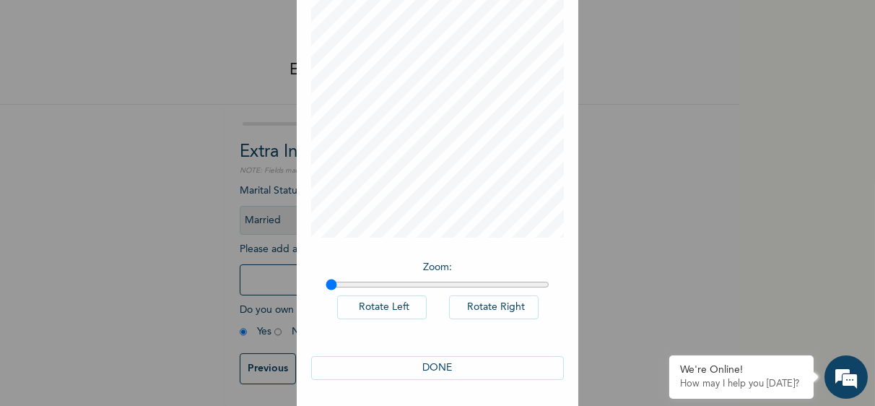
click at [870, 149] on div "× Add Picture Zoom : Rotate Left Rotate Right DONE" at bounding box center [437, 203] width 875 height 406
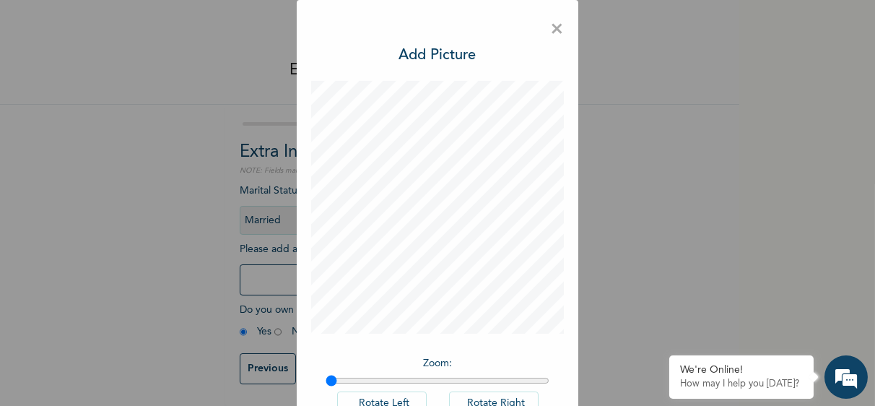
click at [551, 30] on span "×" at bounding box center [557, 29] width 14 height 30
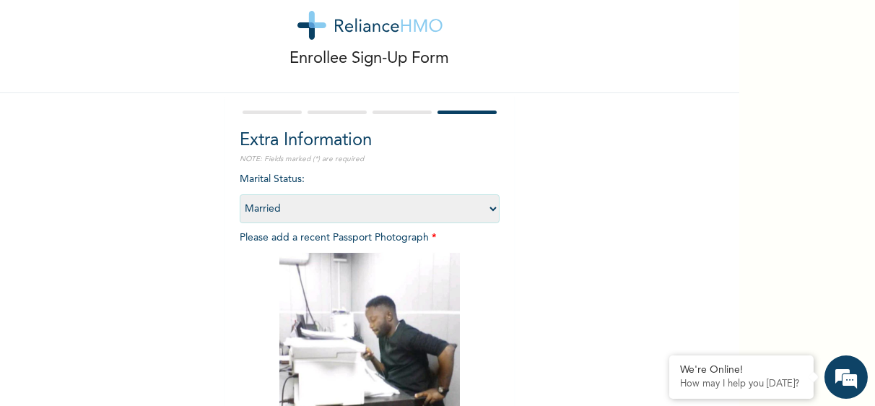
click at [392, 334] on img at bounding box center [369, 343] width 180 height 180
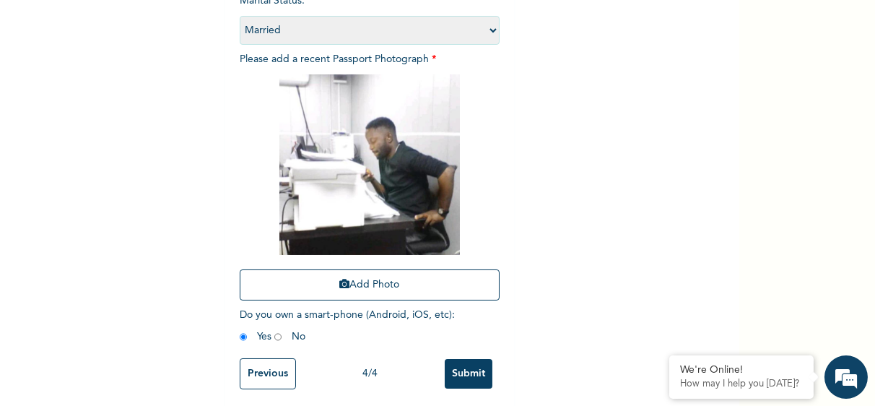
scroll to position [227, 0]
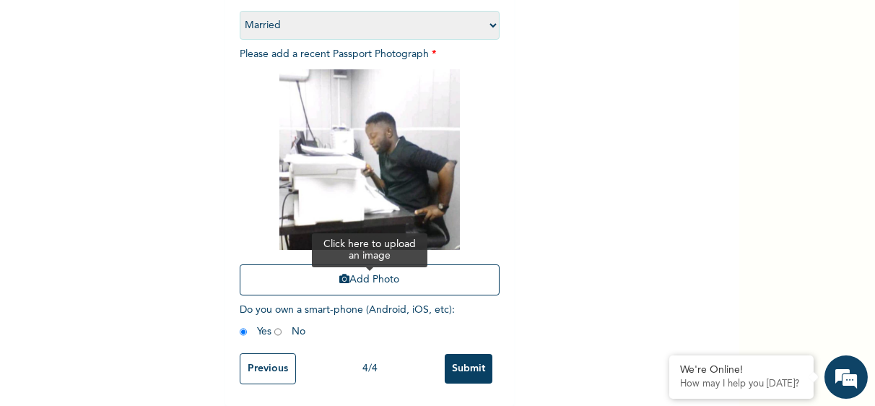
click at [420, 264] on button "Add Photo" at bounding box center [370, 279] width 260 height 31
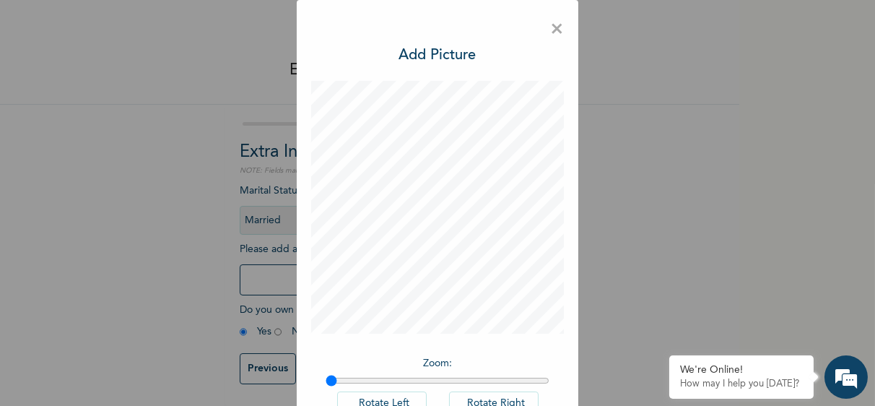
click at [662, 76] on div "× Add Picture Zoom : Rotate Left Rotate Right DONE" at bounding box center [437, 203] width 875 height 406
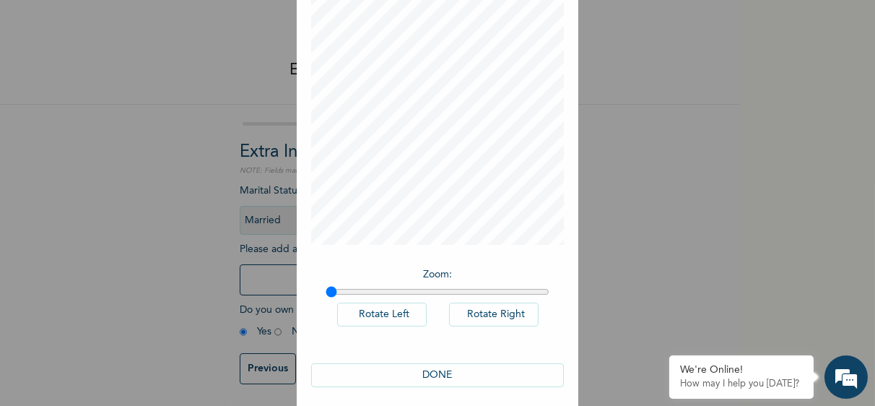
scroll to position [96, 0]
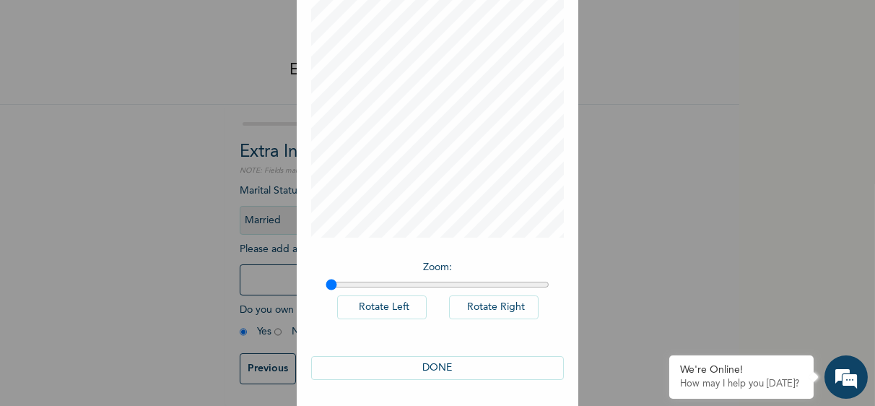
click at [451, 361] on button "DONE" at bounding box center [437, 368] width 253 height 24
click at [423, 365] on button "DONE" at bounding box center [437, 368] width 253 height 24
click at [437, 281] on input "range" at bounding box center [437, 285] width 224 height 12
drag, startPoint x: 437, startPoint y: 281, endPoint x: 269, endPoint y: 276, distance: 168.2
type input "1"
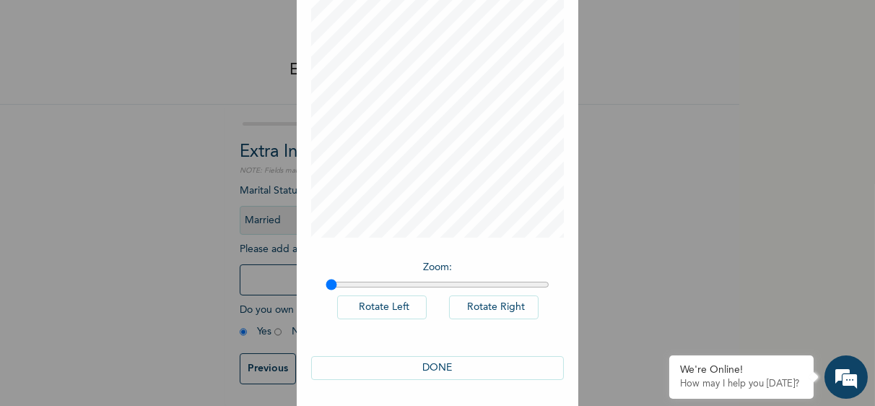
click at [325, 279] on input "range" at bounding box center [437, 285] width 224 height 12
click at [441, 367] on button "DONE" at bounding box center [437, 368] width 253 height 24
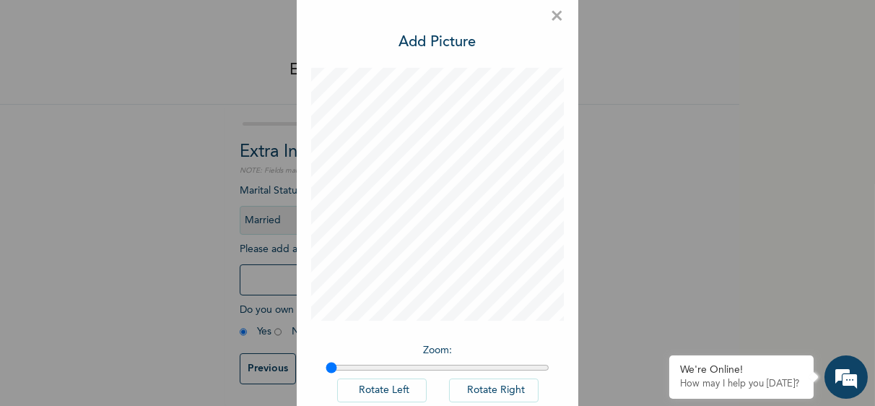
scroll to position [0, 0]
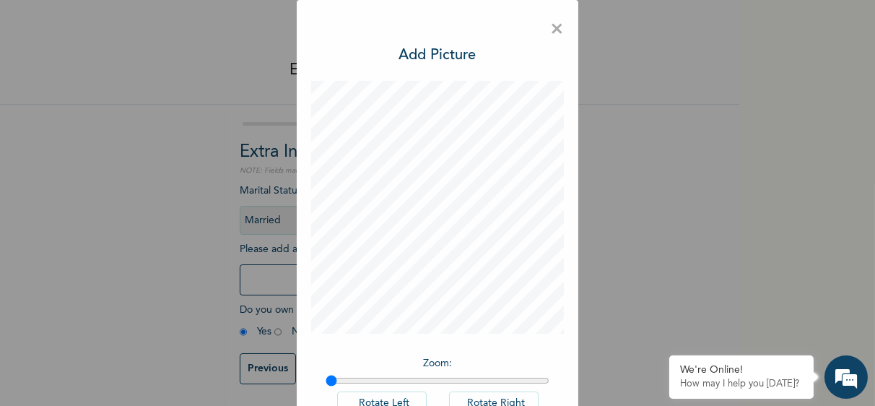
drag, startPoint x: 874, startPoint y: 141, endPoint x: 874, endPoint y: 35, distance: 106.8
click at [874, 35] on html "Enrollee Sign-Up Form Extra Information NOTE: Fields marked (*) are required Ma…" at bounding box center [437, 203] width 875 height 406
click at [553, 28] on span "×" at bounding box center [557, 29] width 14 height 30
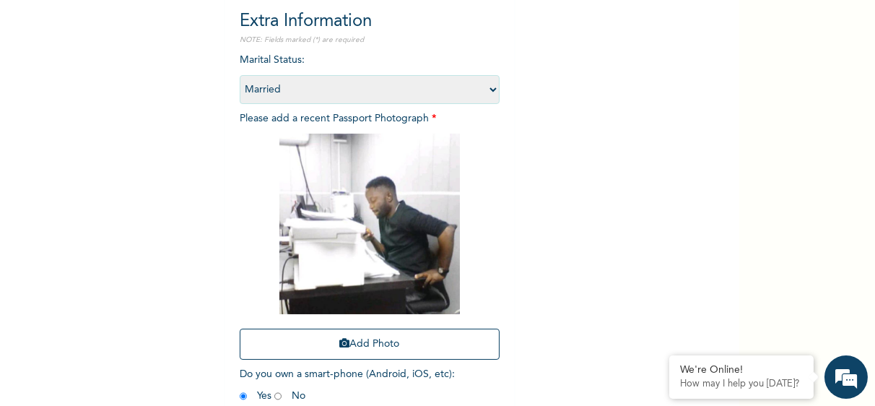
scroll to position [154, 0]
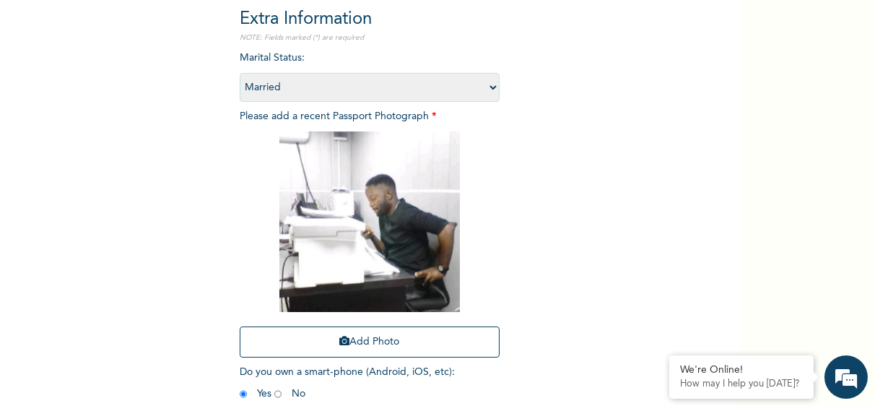
click at [354, 178] on img at bounding box center [369, 221] width 180 height 180
click at [348, 339] on button "Add Photo" at bounding box center [370, 341] width 260 height 31
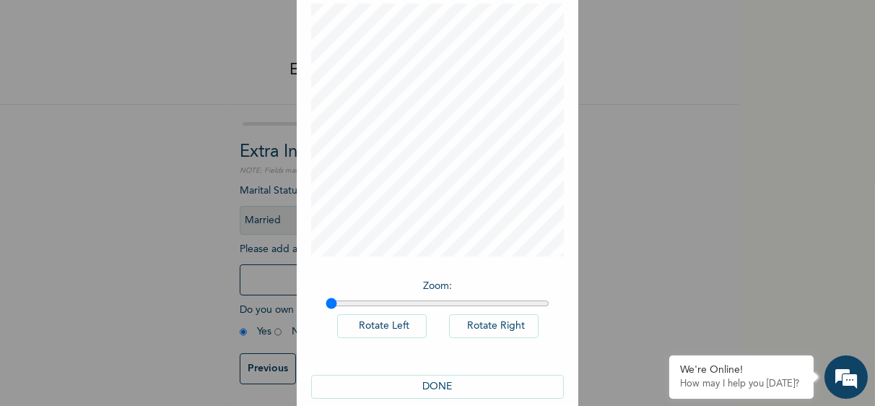
scroll to position [96, 0]
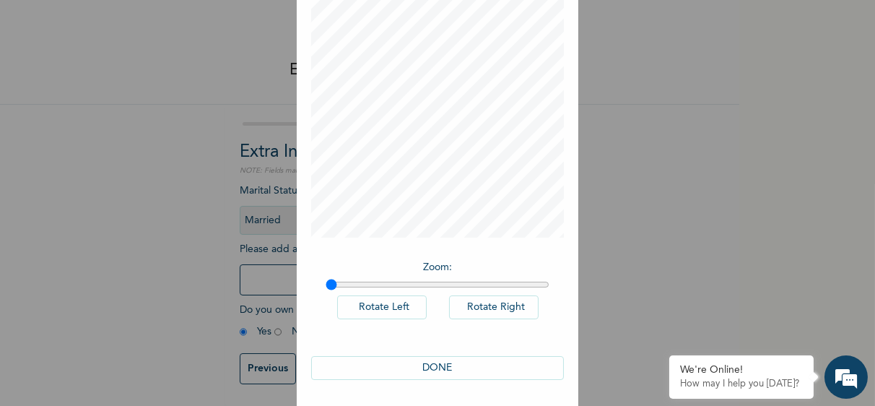
click at [425, 363] on button "DONE" at bounding box center [437, 368] width 253 height 24
drag, startPoint x: 732, startPoint y: 150, endPoint x: 732, endPoint y: 40, distance: 109.7
click at [732, 40] on div "× Add Picture Zoom : Rotate Left Rotate Right DONE" at bounding box center [437, 203] width 875 height 406
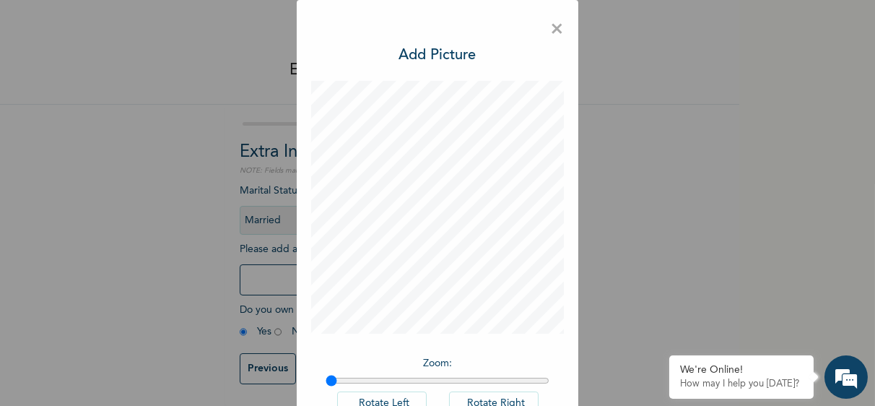
click at [550, 30] on span "×" at bounding box center [557, 29] width 14 height 30
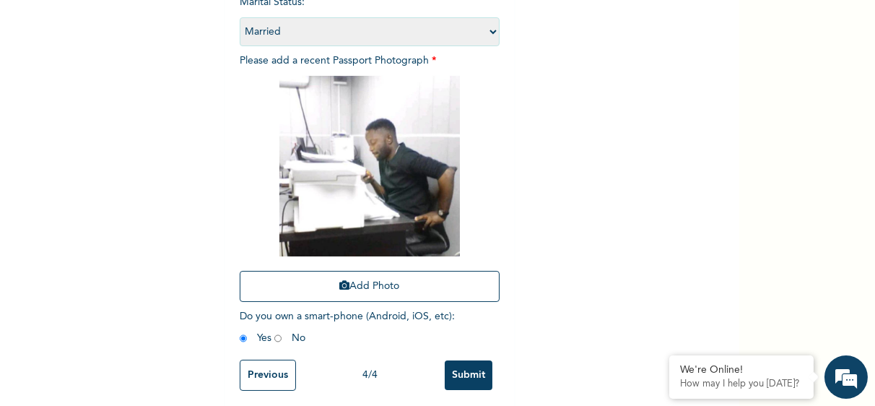
scroll to position [227, 0]
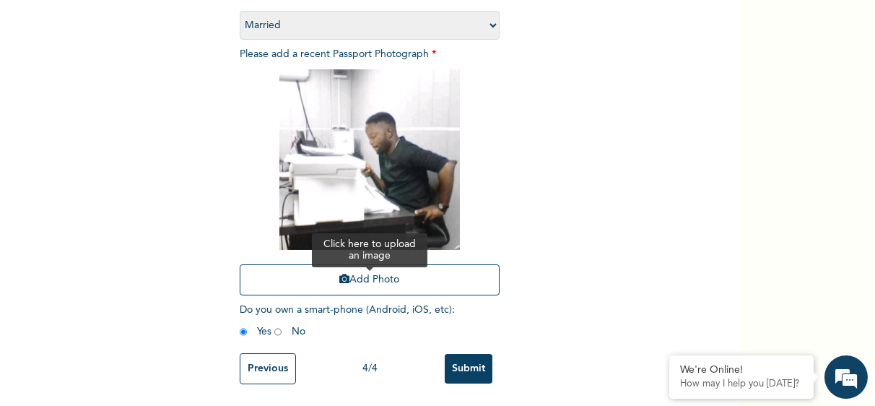
click at [382, 271] on button "Add Photo" at bounding box center [370, 279] width 260 height 31
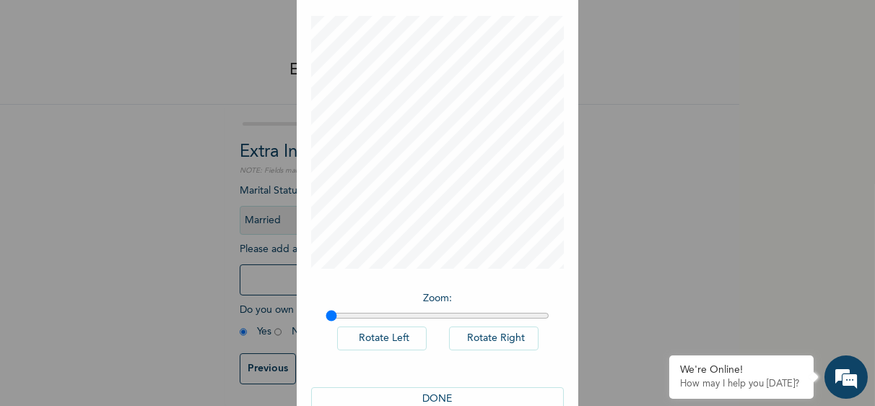
scroll to position [96, 0]
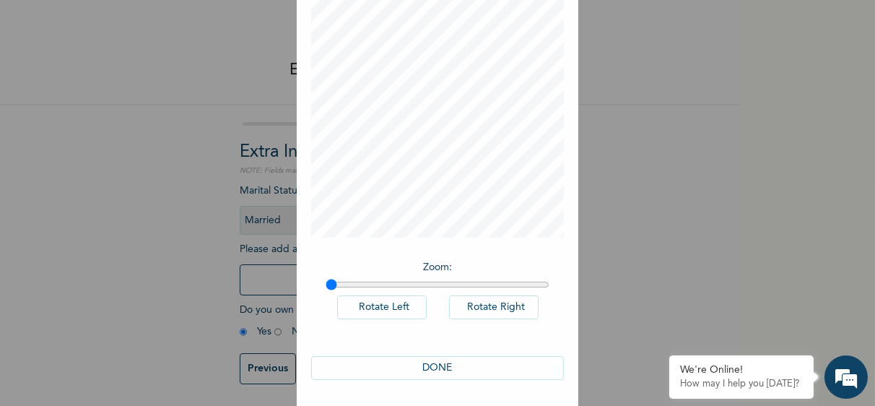
click at [444, 363] on button "DONE" at bounding box center [437, 368] width 253 height 24
click at [473, 364] on button "DONE" at bounding box center [437, 368] width 253 height 24
click at [423, 362] on button "DONE" at bounding box center [437, 368] width 253 height 24
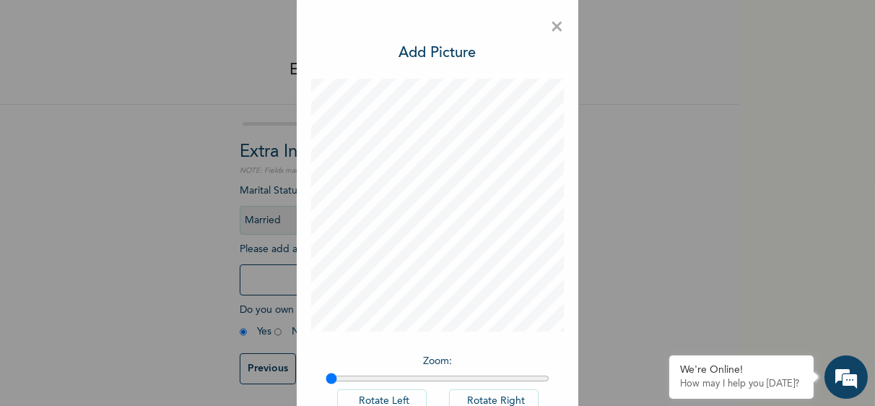
scroll to position [0, 0]
drag, startPoint x: 874, startPoint y: 157, endPoint x: 874, endPoint y: 58, distance: 98.9
click at [874, 58] on html "Enrollee Sign-Up Form Extra Information NOTE: Fields marked (*) are required Ma…" at bounding box center [437, 203] width 875 height 406
click at [556, 27] on span "×" at bounding box center [557, 29] width 14 height 30
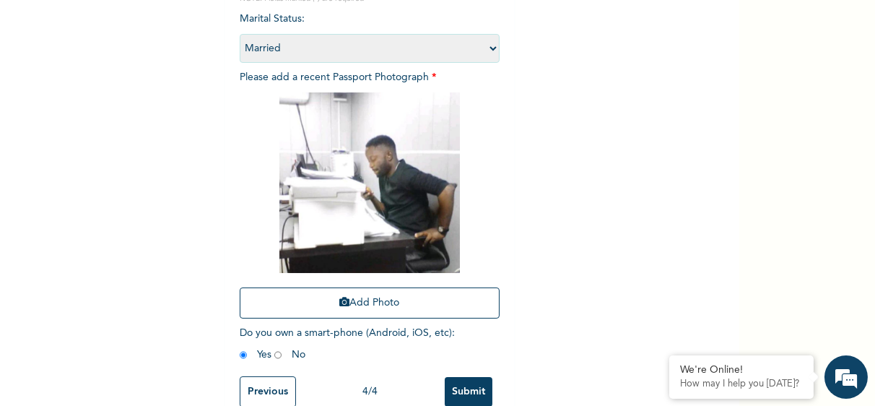
scroll to position [227, 0]
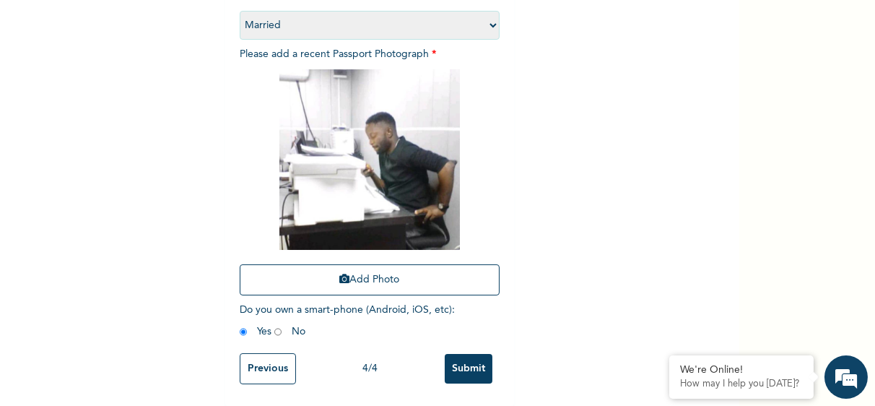
click at [468, 358] on input "Submit" at bounding box center [468, 369] width 48 height 30
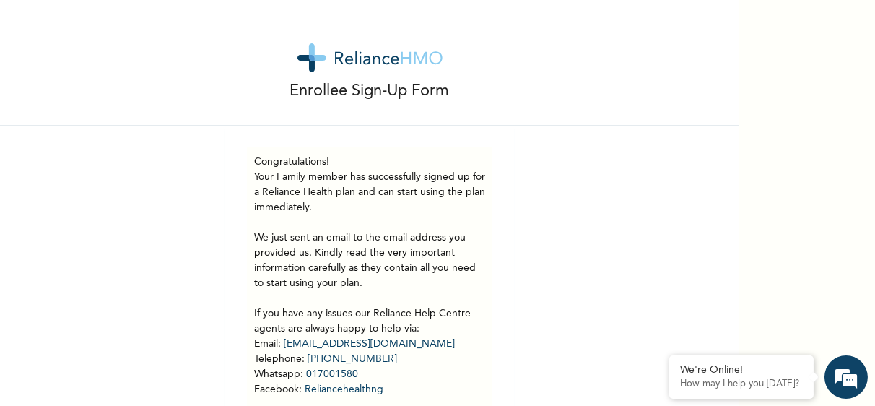
scroll to position [101, 0]
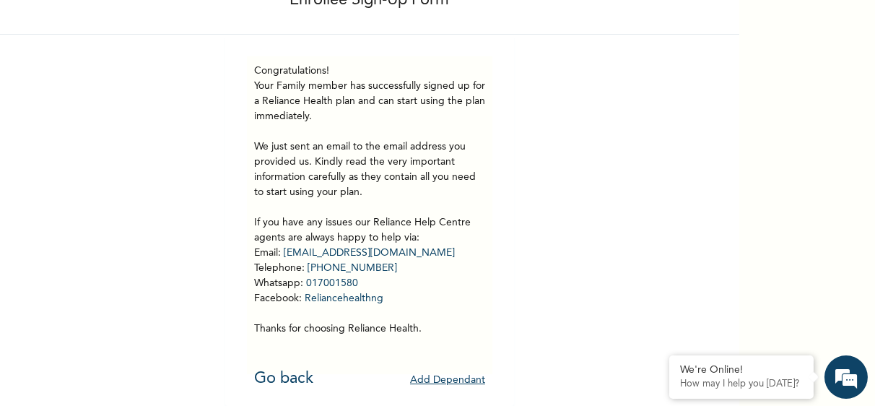
click at [451, 369] on button "Add Dependant" at bounding box center [447, 380] width 75 height 22
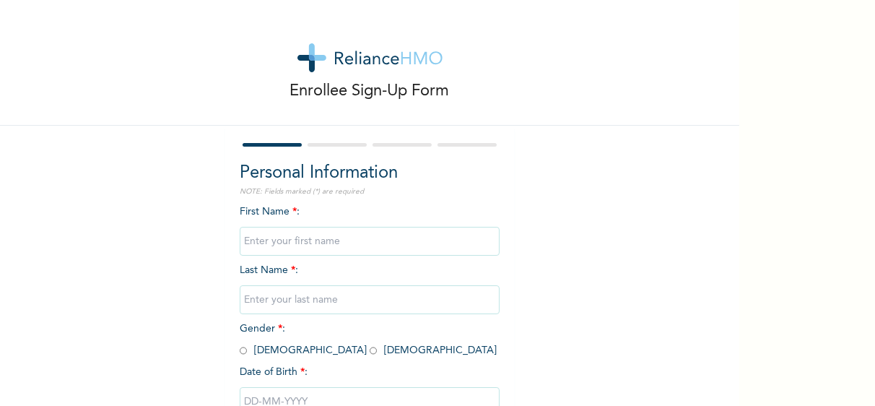
click at [351, 241] on input "text" at bounding box center [370, 241] width 260 height 29
click at [177, 223] on div "Enrollee Sign-Up Form Personal Information NOTE: Fields marked (*) are required…" at bounding box center [369, 248] width 739 height 496
click at [417, 245] on input "text" at bounding box center [370, 241] width 260 height 29
type input "May"
click at [374, 312] on input "text" at bounding box center [370, 299] width 260 height 29
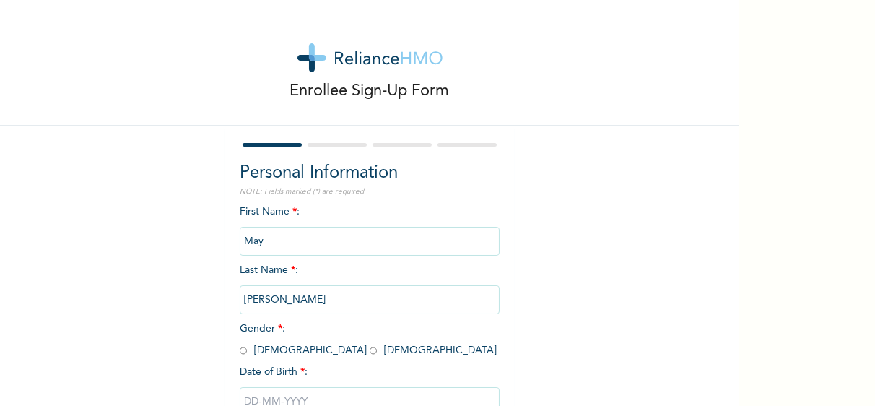
click at [374, 312] on input "[PERSON_NAME]" at bounding box center [370, 299] width 260 height 29
type input "[PERSON_NAME]"
click at [369, 351] on input "radio" at bounding box center [372, 350] width 7 height 14
radio input "true"
click at [587, 338] on div "Enrollee Sign-Up Form Personal Information NOTE: Fields marked (*) are required…" at bounding box center [369, 248] width 739 height 496
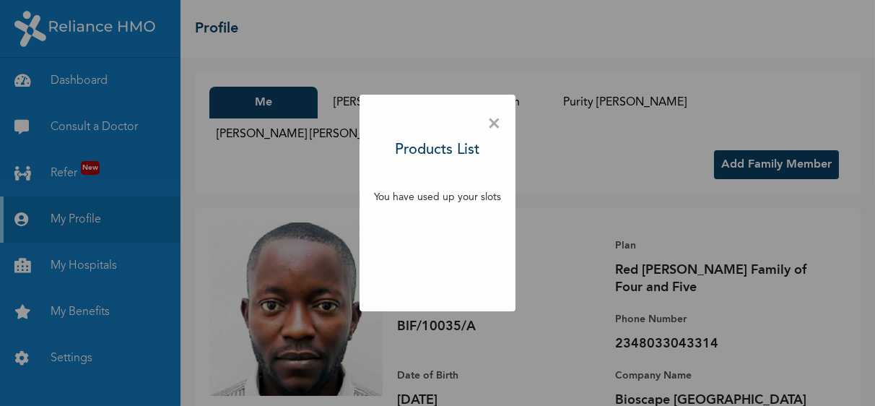
click at [494, 125] on span "×" at bounding box center [494, 124] width 14 height 30
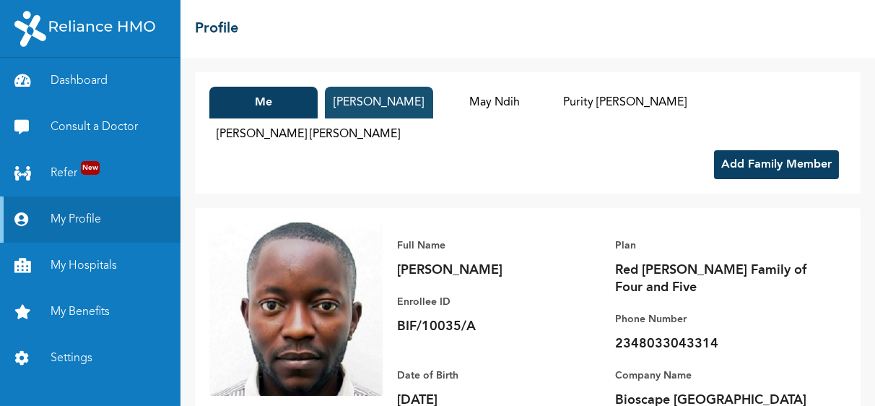
click at [387, 100] on button "[PERSON_NAME]" at bounding box center [379, 103] width 108 height 32
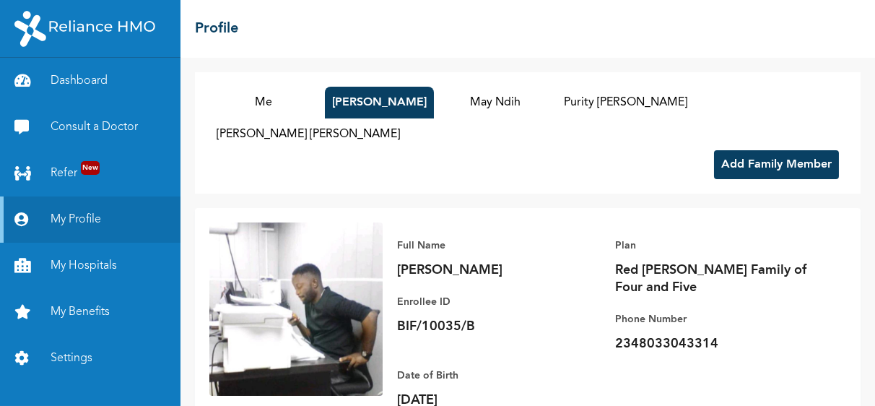
click at [756, 150] on button "Add Family Member" at bounding box center [776, 164] width 125 height 29
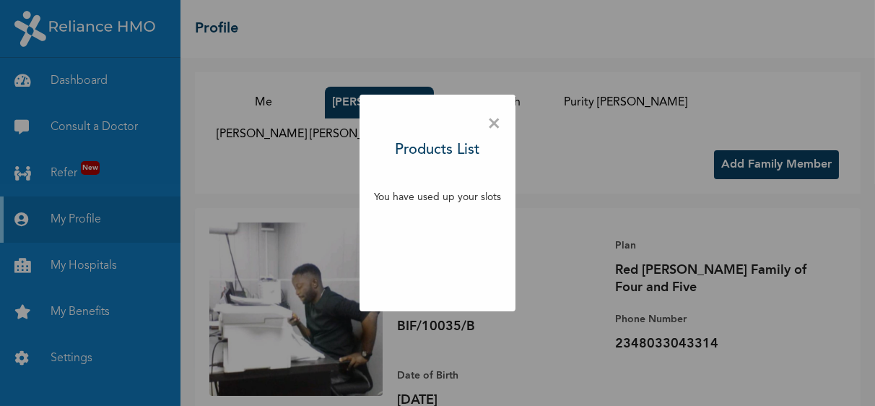
click at [493, 123] on span "×" at bounding box center [494, 124] width 14 height 30
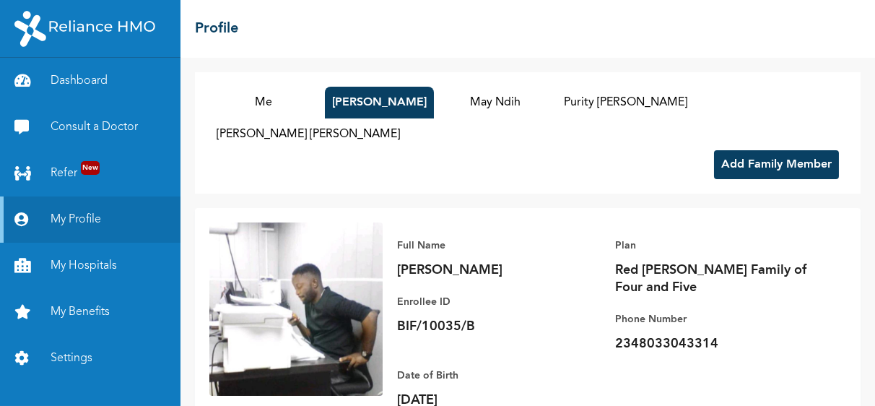
click at [385, 243] on div "Full Name May [PERSON_NAME] Enrollee ID BIF/10035/B Plan Red [PERSON_NAME] Fami…" at bounding box center [613, 350] width 463 height 257
click at [416, 261] on p "[PERSON_NAME]" at bounding box center [498, 269] width 202 height 17
click at [390, 108] on button "[PERSON_NAME]" at bounding box center [379, 103] width 109 height 32
drag, startPoint x: 441, startPoint y: 270, endPoint x: 573, endPoint y: 313, distance: 139.0
click at [615, 313] on div "Plan Red [PERSON_NAME] Family of Four and Five Phone Number [PHONE_NUMBER]" at bounding box center [716, 287] width 202 height 130
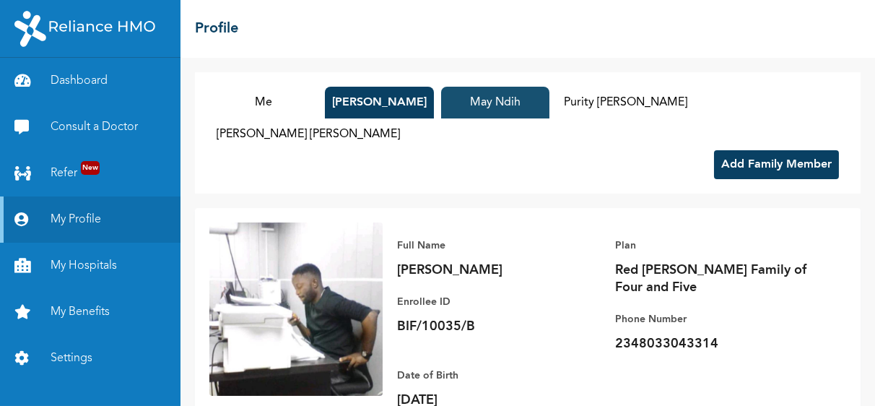
click at [517, 104] on button "May Ndih" at bounding box center [495, 103] width 108 height 32
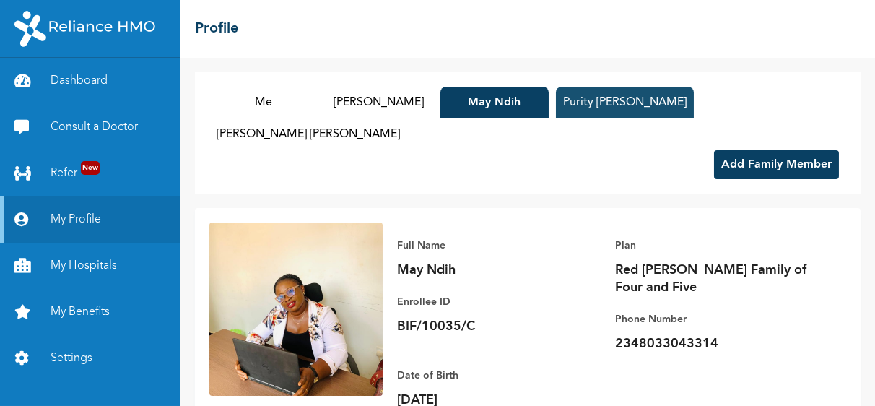
click at [617, 106] on button "Purity [PERSON_NAME]" at bounding box center [625, 103] width 138 height 32
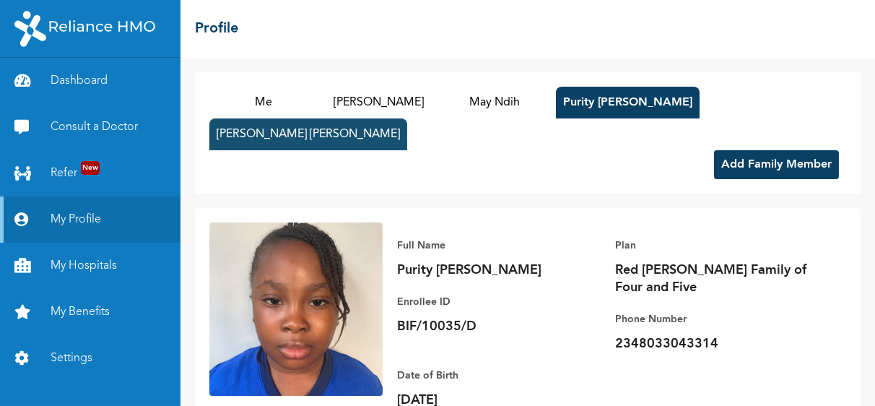
click at [407, 118] on button "[PERSON_NAME] [PERSON_NAME]" at bounding box center [308, 134] width 198 height 32
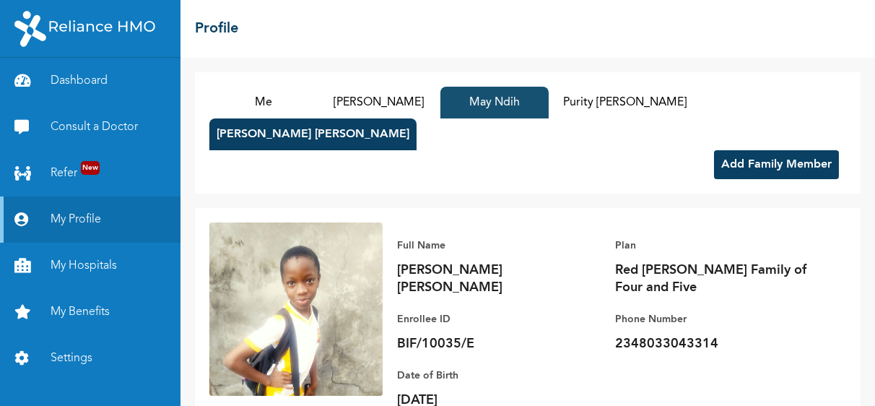
click at [491, 100] on button "May Ndih" at bounding box center [494, 103] width 108 height 32
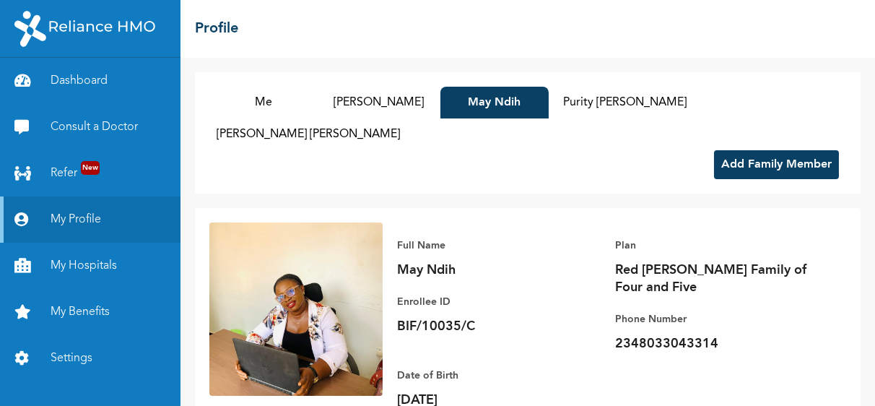
click at [477, 253] on div "Full Name May Ndih Enrollee ID BIF/10035/C" at bounding box center [498, 287] width 202 height 130
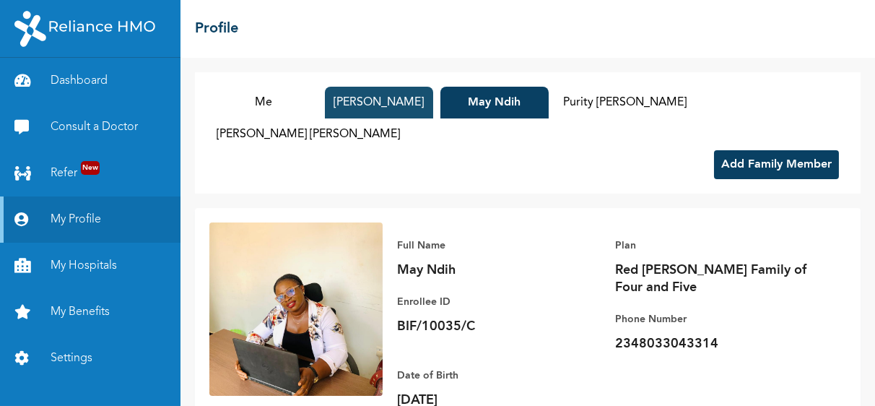
click at [363, 102] on button "[PERSON_NAME]" at bounding box center [379, 103] width 108 height 32
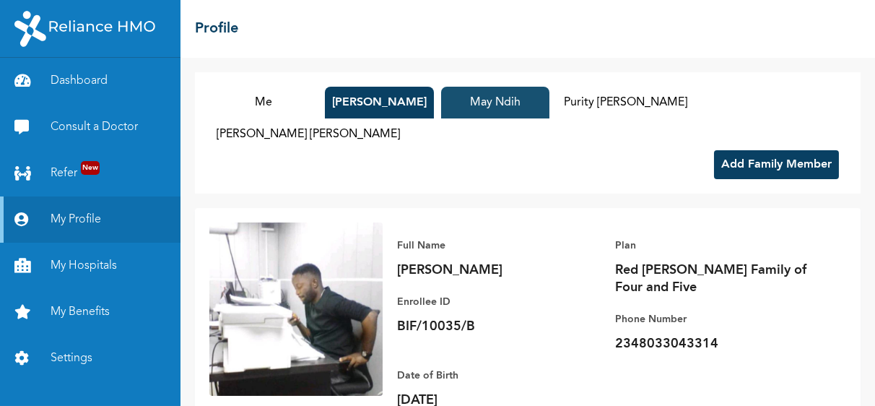
click at [488, 107] on button "May Ndih" at bounding box center [495, 103] width 108 height 32
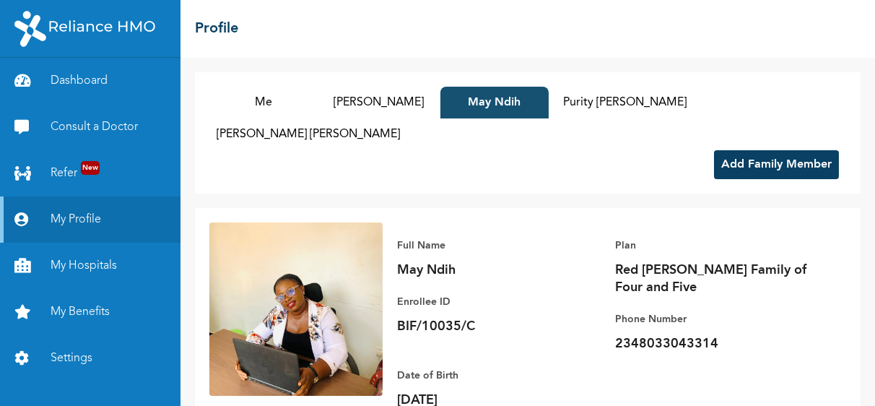
click at [488, 107] on button "May Ndih" at bounding box center [494, 103] width 108 height 32
click at [598, 208] on div "Full Name May Ndih Enrollee ID BIF/10035/C Plan Red [PERSON_NAME] Family of Fou…" at bounding box center [527, 351] width 665 height 286
click at [70, 354] on link "Settings" at bounding box center [90, 358] width 180 height 46
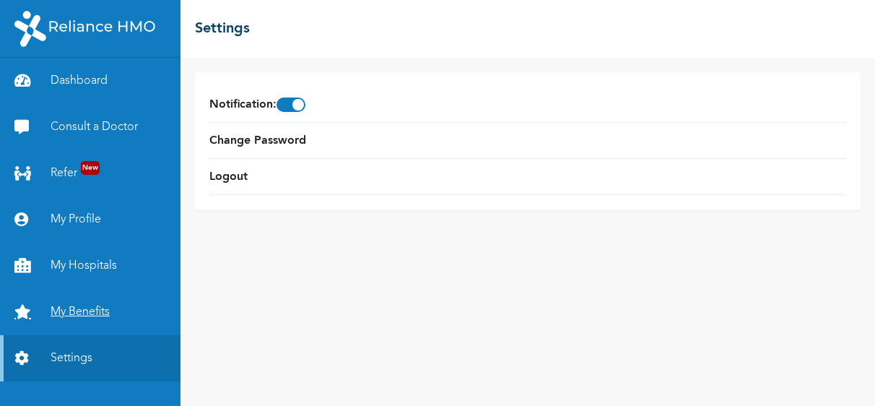
click at [91, 315] on link "My Benefits" at bounding box center [90, 312] width 180 height 46
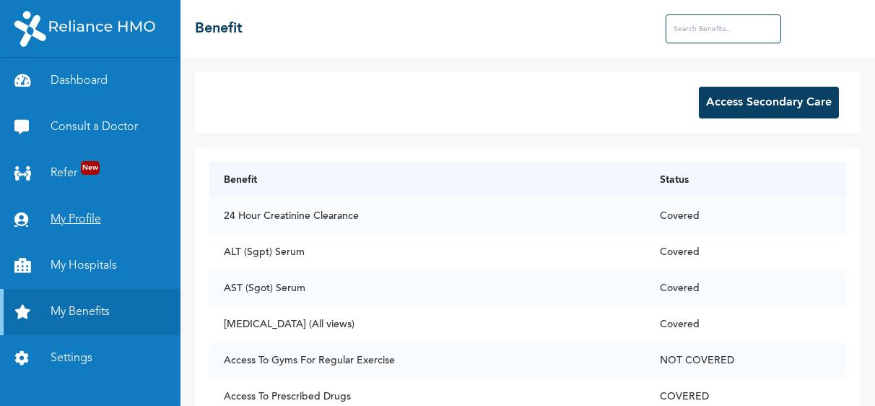
click at [79, 219] on link "My Profile" at bounding box center [90, 219] width 180 height 46
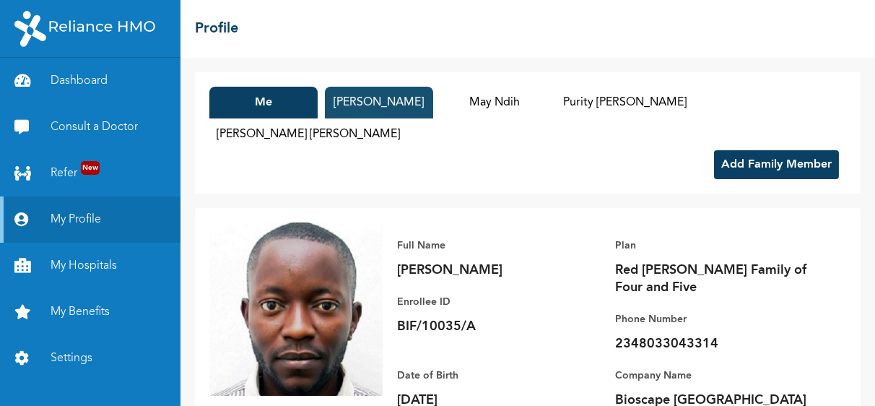
click at [366, 100] on button "[PERSON_NAME]" at bounding box center [379, 103] width 108 height 32
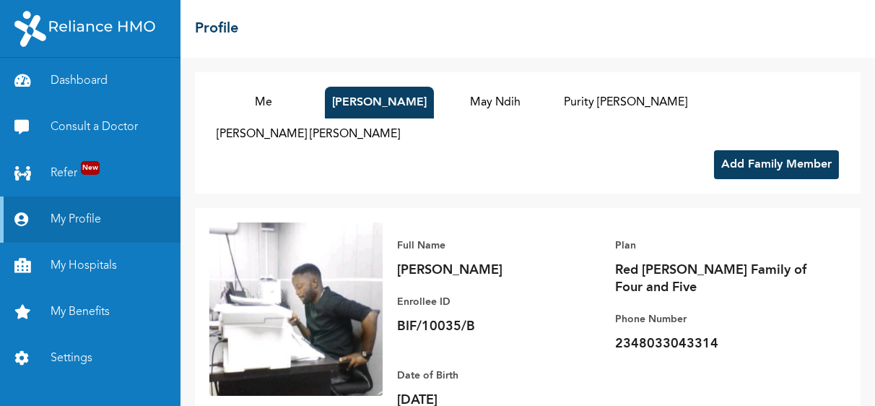
click at [574, 160] on div "Me May [PERSON_NAME] May Ndih Purity [PERSON_NAME] [PERSON_NAME] [PERSON_NAME] …" at bounding box center [527, 132] width 665 height 121
click at [311, 289] on img at bounding box center [295, 308] width 173 height 173
click at [786, 150] on button "Add Family Member" at bounding box center [776, 164] width 125 height 29
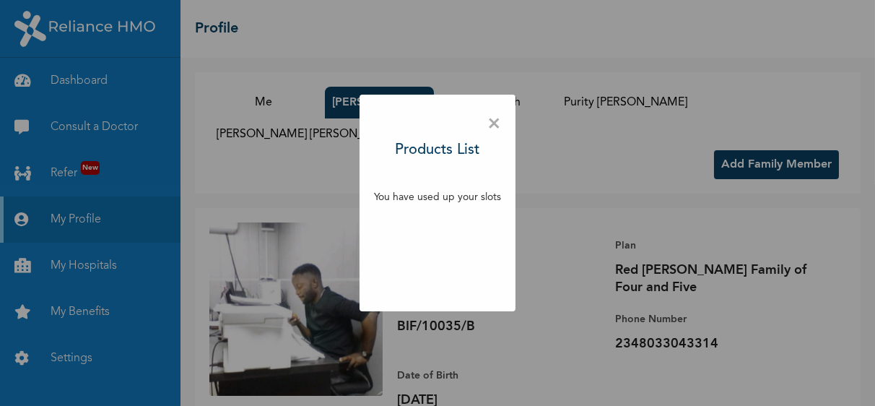
click at [442, 198] on p "You have used up your slots" at bounding box center [437, 197] width 127 height 15
click at [446, 146] on h3 "Products List" at bounding box center [437, 150] width 84 height 22
click at [496, 122] on span "×" at bounding box center [494, 124] width 14 height 30
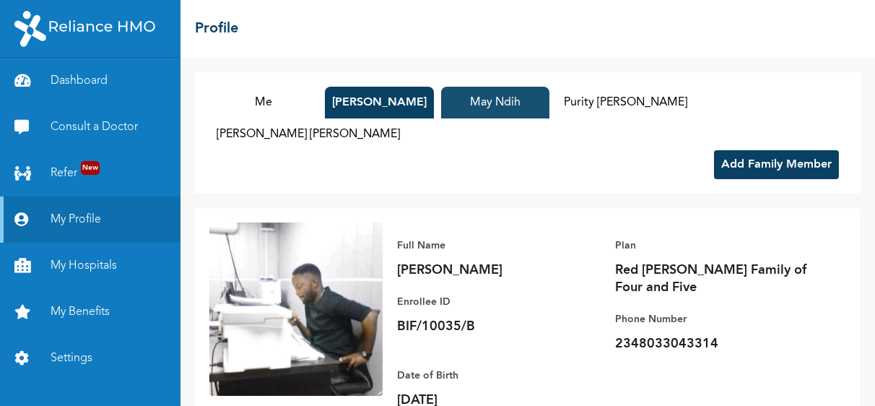
click at [493, 113] on button "May Ndih" at bounding box center [495, 103] width 108 height 32
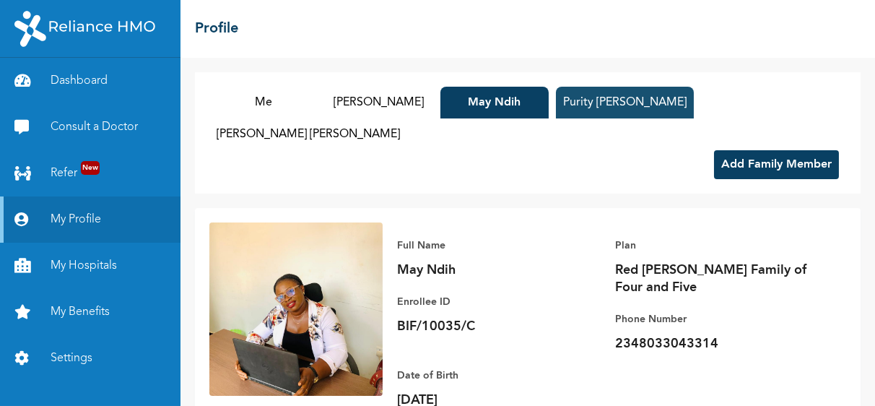
click at [620, 100] on button "Purity [PERSON_NAME]" at bounding box center [625, 103] width 138 height 32
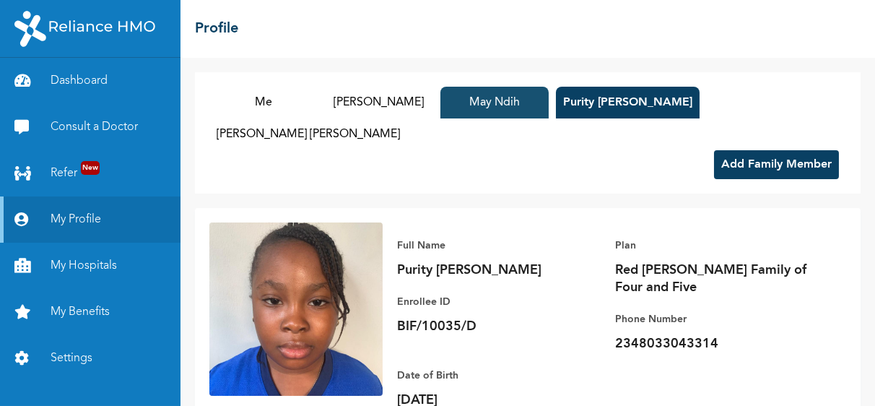
click at [514, 101] on button "May Ndih" at bounding box center [494, 103] width 108 height 32
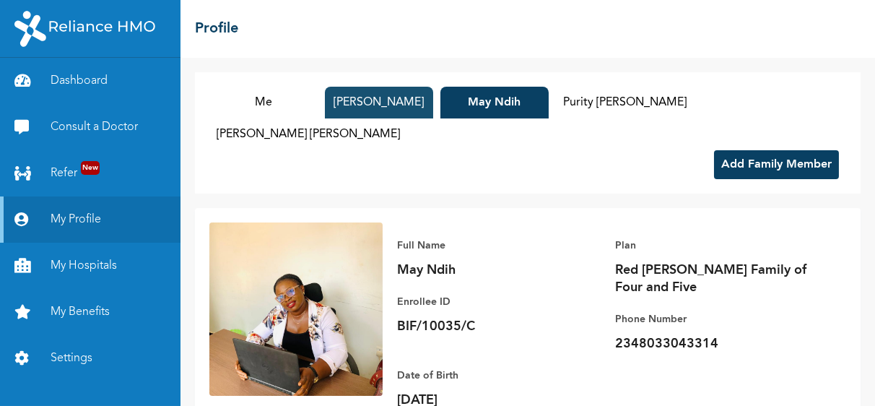
click at [420, 105] on button "[PERSON_NAME]" at bounding box center [379, 103] width 108 height 32
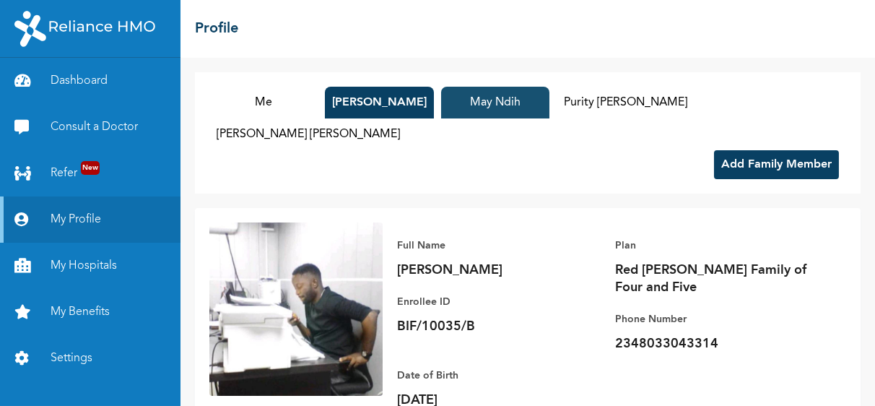
click at [502, 102] on button "May Ndih" at bounding box center [495, 103] width 108 height 32
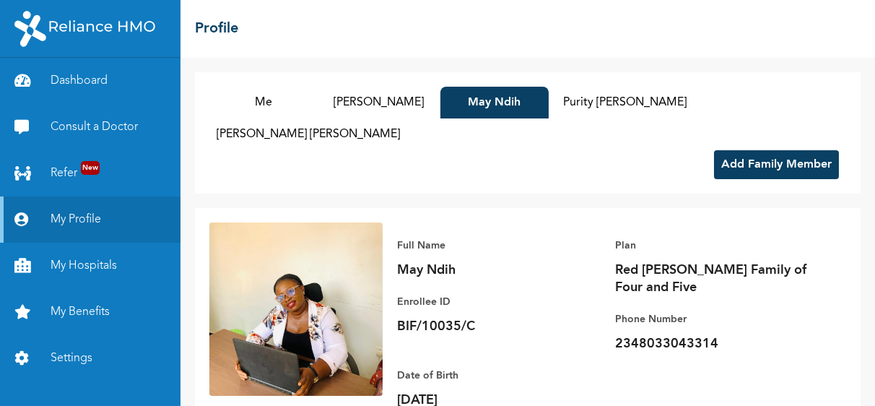
drag, startPoint x: 499, startPoint y: 103, endPoint x: 467, endPoint y: 172, distance: 75.5
click at [467, 172] on div "Me [PERSON_NAME] May Ndih Purity [PERSON_NAME] [PERSON_NAME] [PERSON_NAME] Add …" at bounding box center [527, 232] width 694 height 348
click at [760, 150] on button "Add Family Member" at bounding box center [776, 164] width 125 height 29
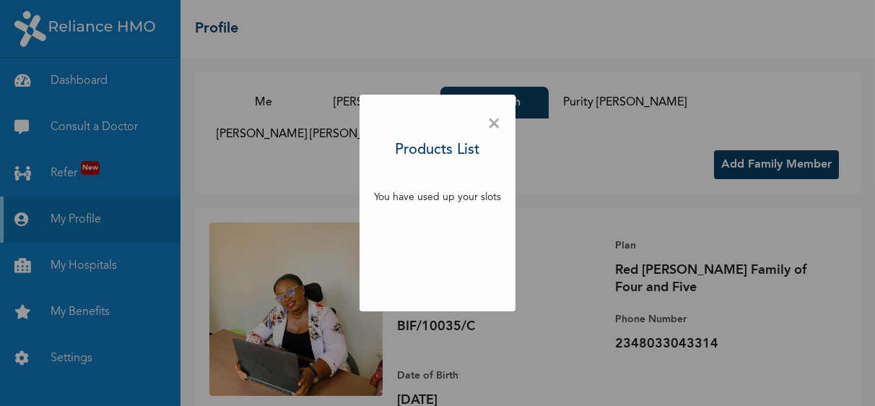
click at [437, 202] on p "You have used up your slots" at bounding box center [437, 197] width 127 height 15
click at [490, 126] on span "×" at bounding box center [494, 124] width 14 height 30
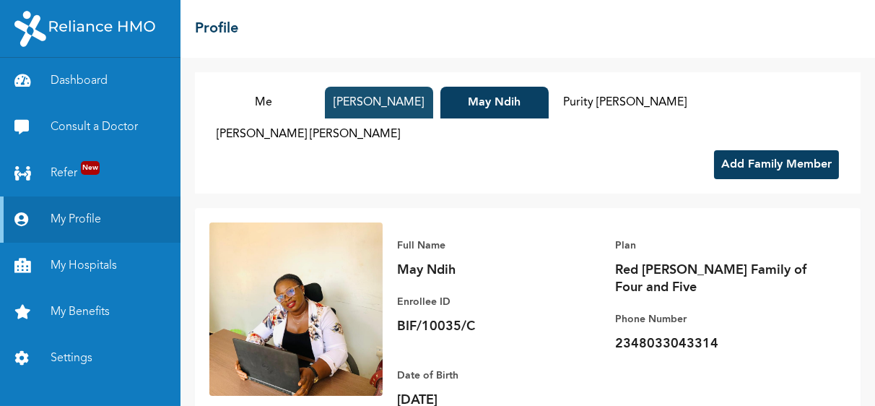
click at [369, 102] on button "[PERSON_NAME]" at bounding box center [379, 103] width 108 height 32
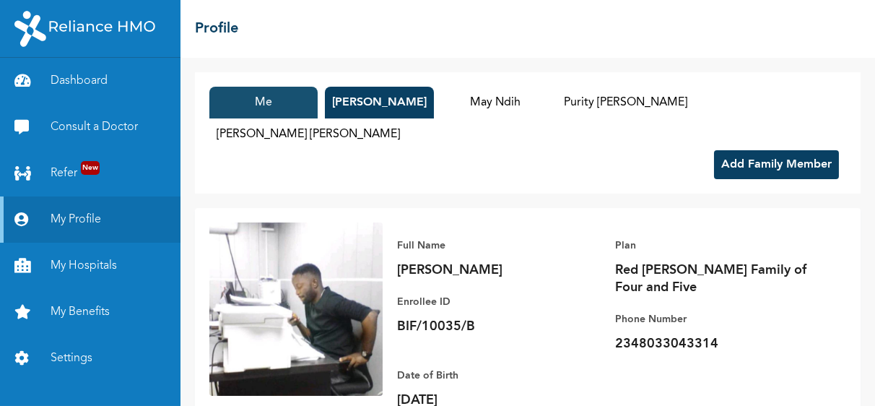
click at [271, 107] on button "Me" at bounding box center [263, 103] width 108 height 32
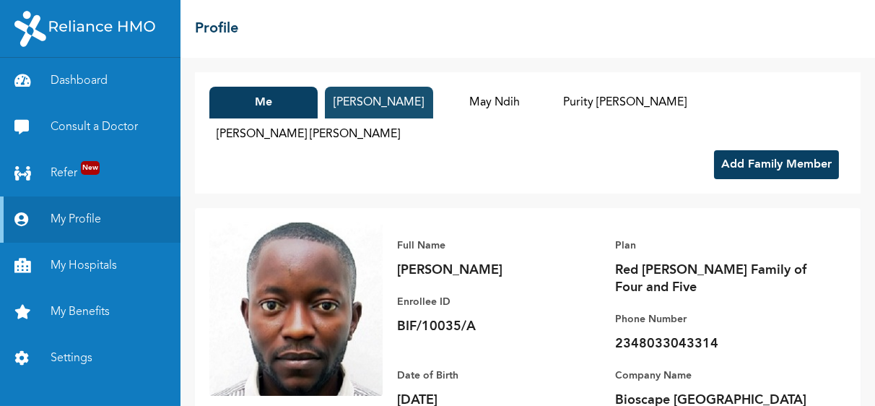
click at [367, 103] on button "[PERSON_NAME]" at bounding box center [379, 103] width 108 height 32
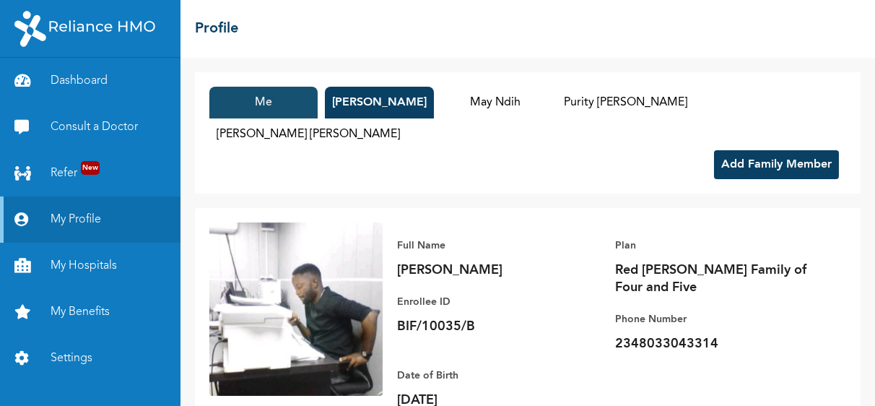
click at [254, 100] on button "Me" at bounding box center [263, 103] width 108 height 32
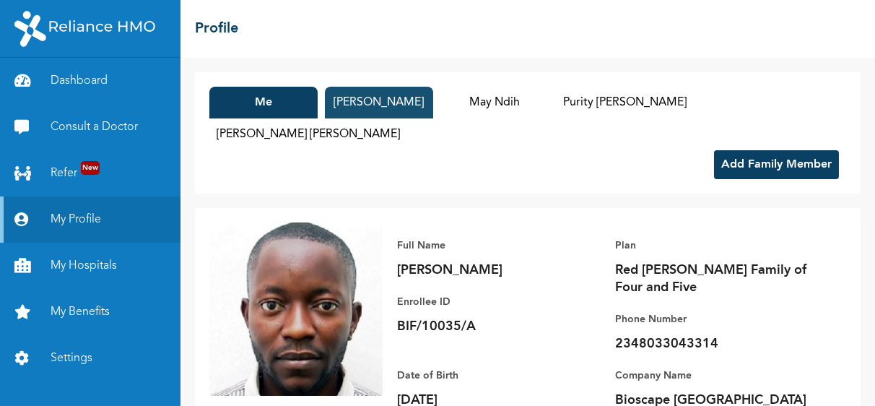
click at [391, 100] on button "[PERSON_NAME]" at bounding box center [379, 103] width 108 height 32
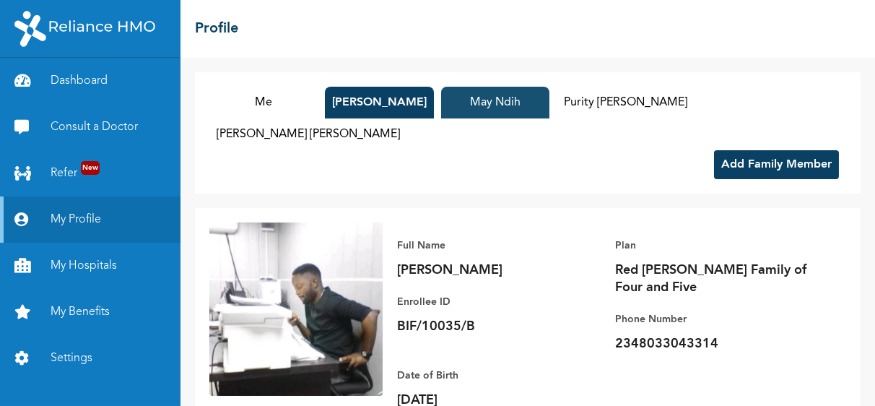
click at [505, 105] on button "May Ndih" at bounding box center [495, 103] width 108 height 32
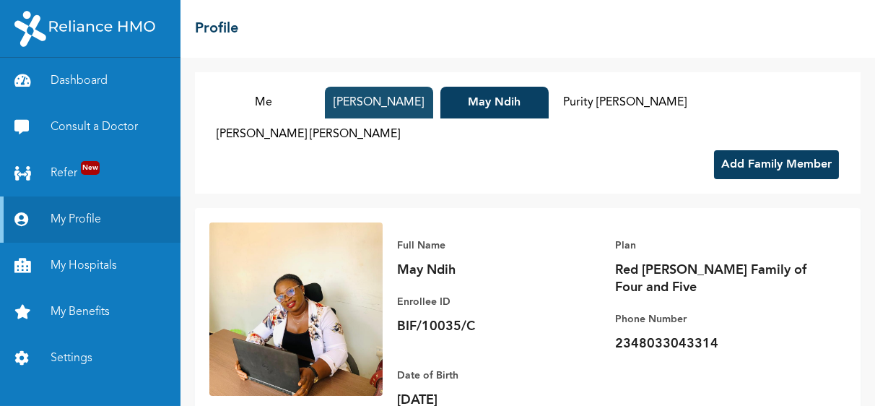
click at [400, 108] on button "[PERSON_NAME]" at bounding box center [379, 103] width 108 height 32
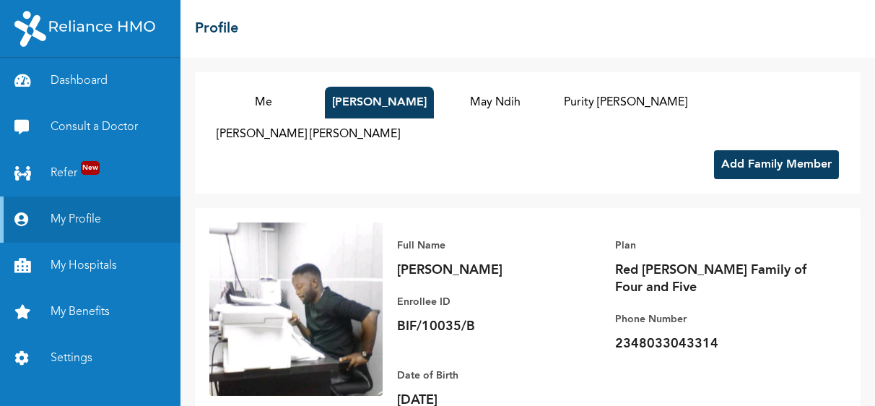
drag, startPoint x: 400, startPoint y: 108, endPoint x: 309, endPoint y: 138, distance: 95.8
click at [309, 138] on div "Me May [PERSON_NAME] May Ndih Purity [PERSON_NAME] [PERSON_NAME] [PERSON_NAME] …" at bounding box center [527, 132] width 665 height 121
